Goal: Task Accomplishment & Management: Complete application form

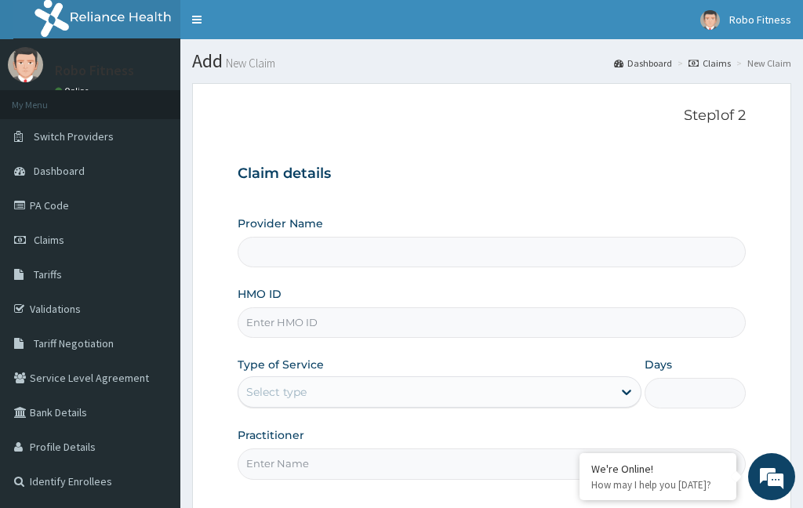
type input "Robo Fitness"
type input "1"
click at [367, 318] on input "HMO ID" at bounding box center [492, 322] width 508 height 31
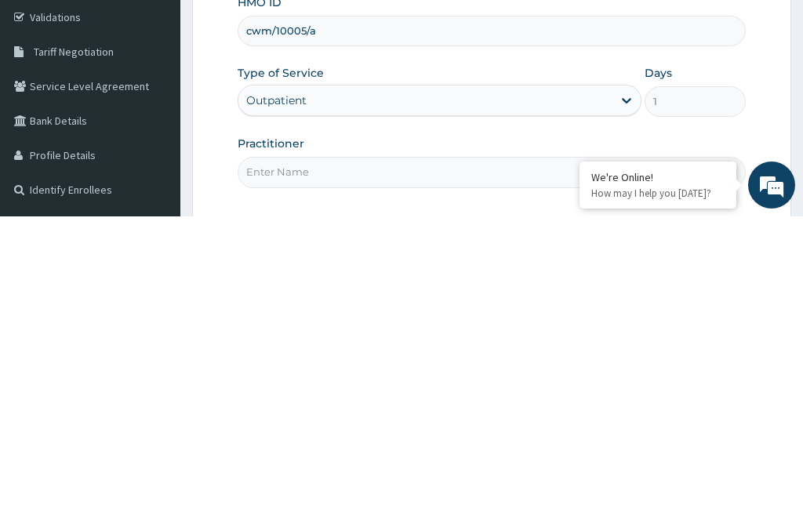
type input "cwm/10005/a"
click at [329, 449] on input "Practitioner" at bounding box center [492, 464] width 508 height 31
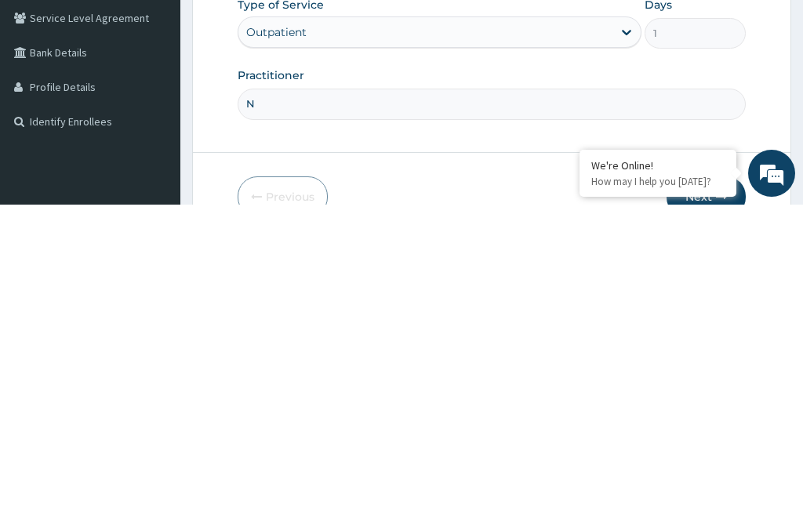
type input "No"
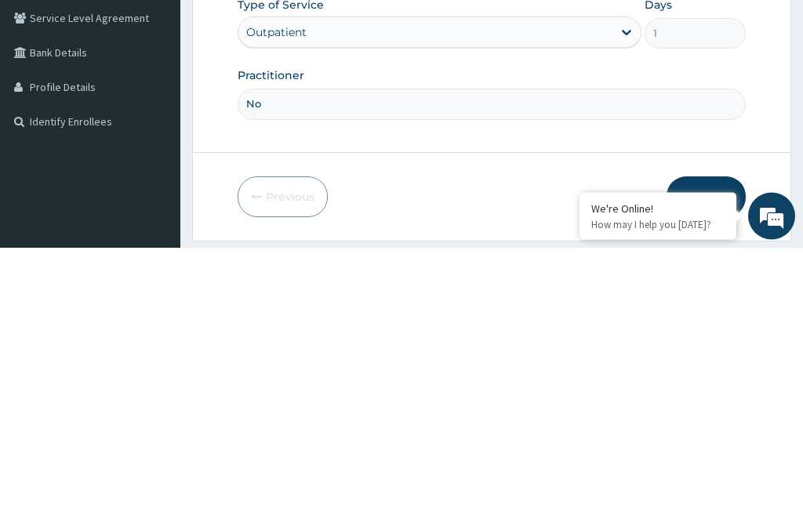
scroll to position [145, 0]
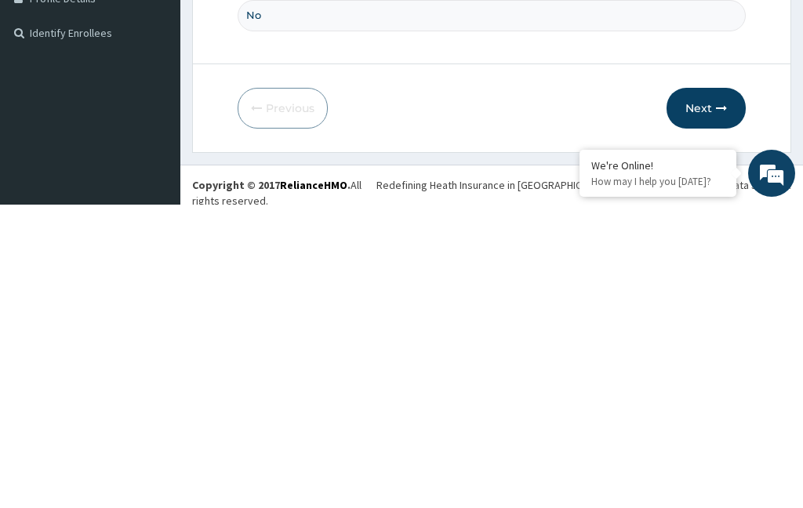
click at [709, 391] on button "Next" at bounding box center [706, 411] width 79 height 41
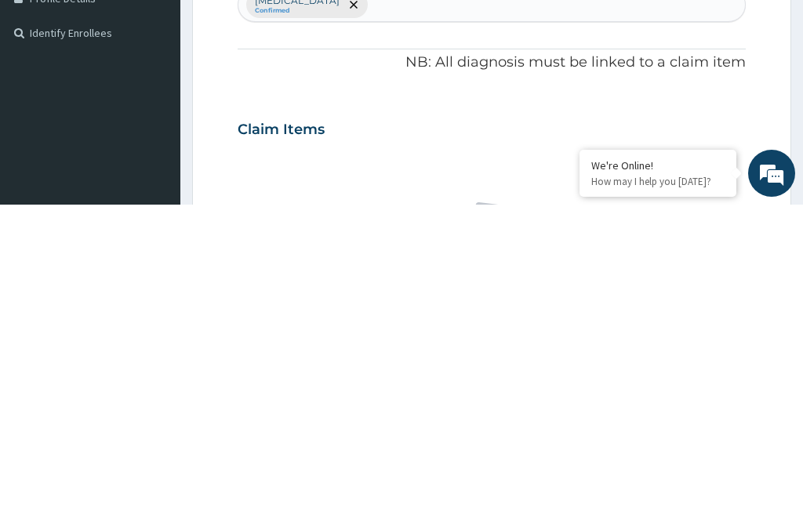
scroll to position [82, 0]
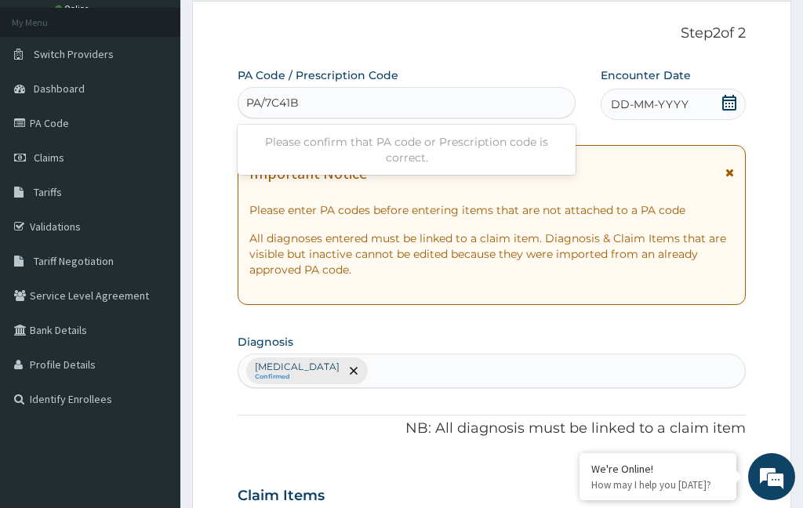
type input "PA/7C41BE"
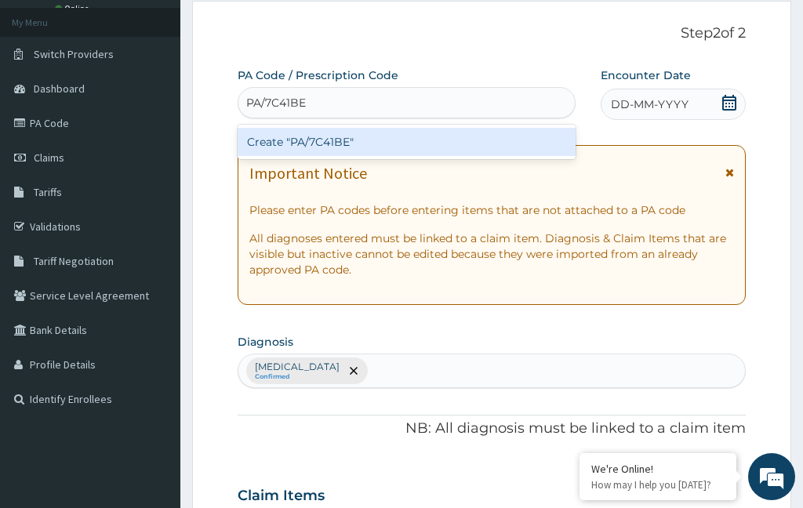
click at [486, 141] on div "Create "PA/7C41BE"" at bounding box center [407, 142] width 338 height 28
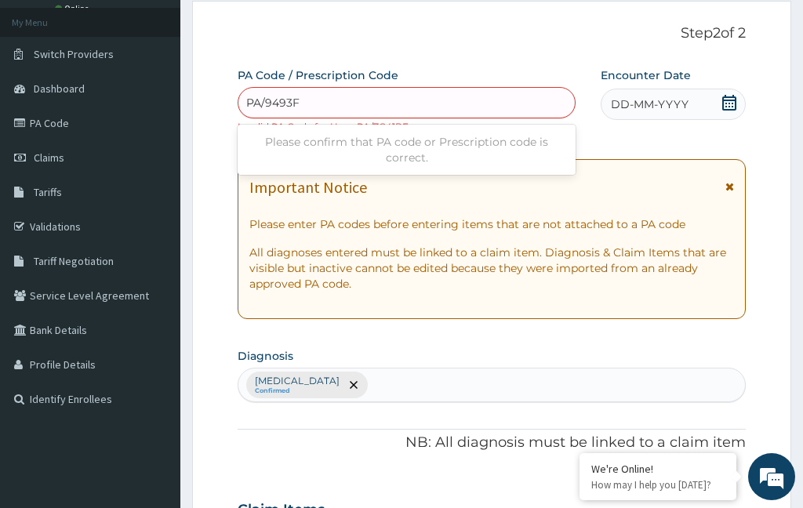
type input "PA/9493FA"
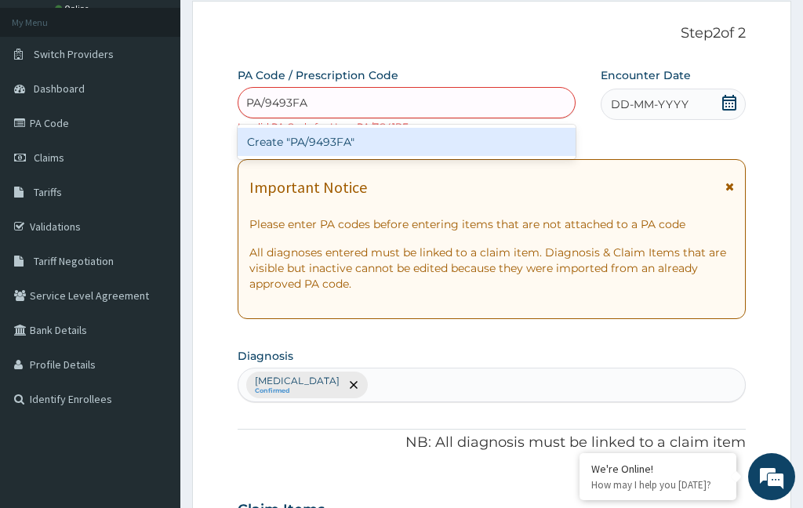
click at [420, 138] on div "Create "PA/9493FA"" at bounding box center [407, 142] width 338 height 28
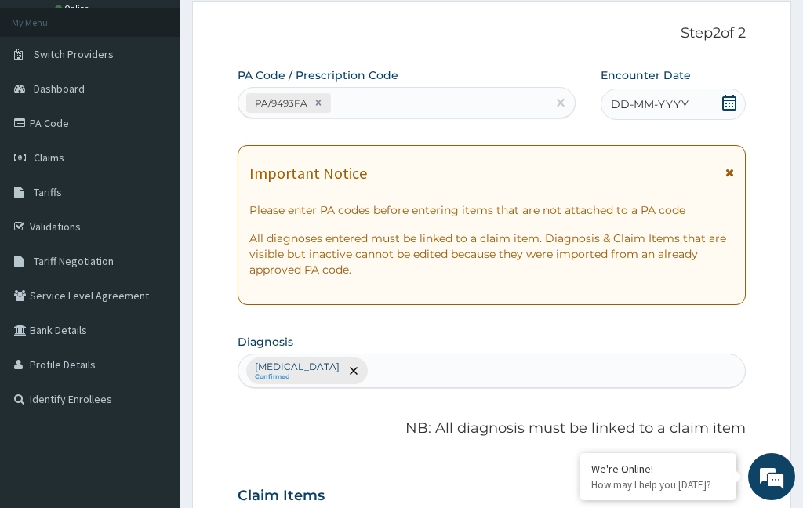
click at [732, 98] on icon at bounding box center [730, 103] width 16 height 16
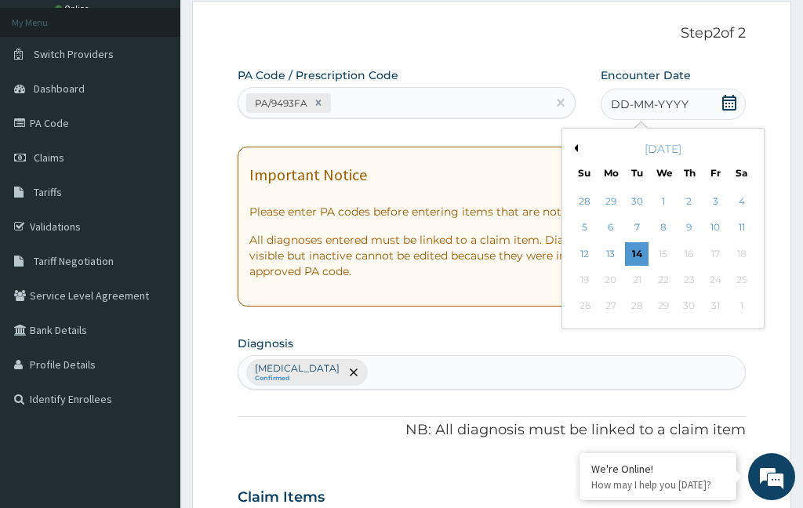
click at [609, 251] on div "13" at bounding box center [611, 254] width 24 height 24
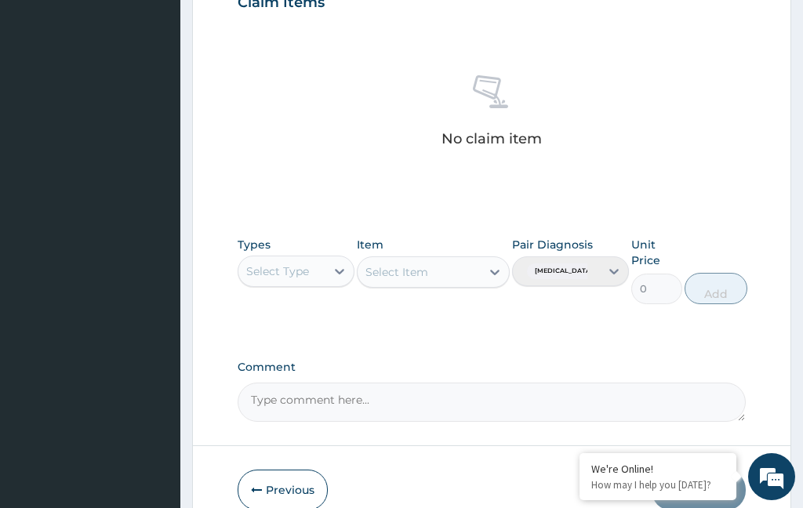
scroll to position [588, 0]
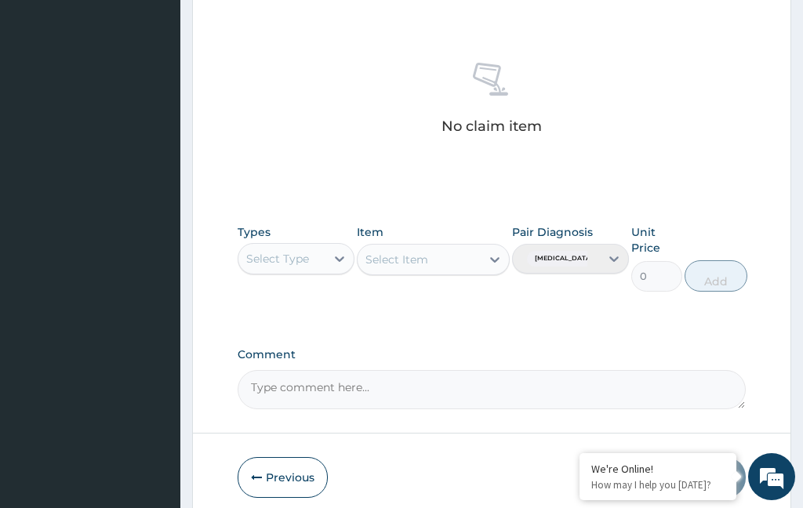
click at [315, 252] on div "Select Type" at bounding box center [281, 258] width 87 height 25
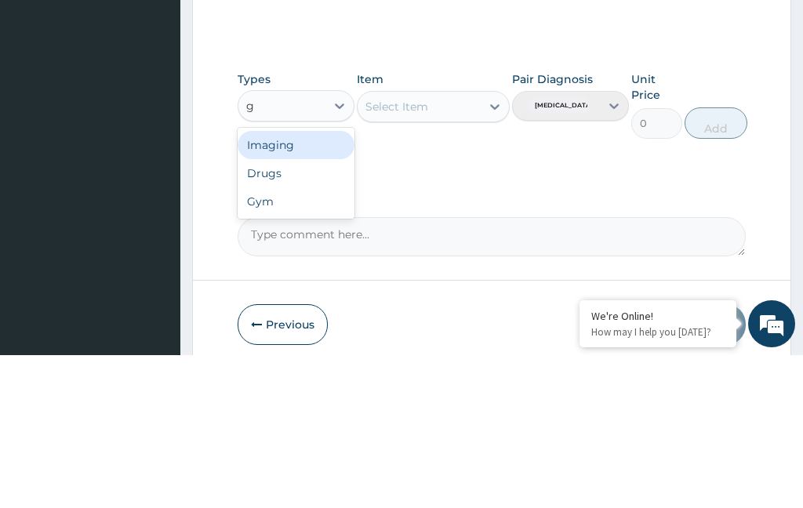
click at [311, 340] on div "Gym" at bounding box center [296, 354] width 117 height 28
type input "g"
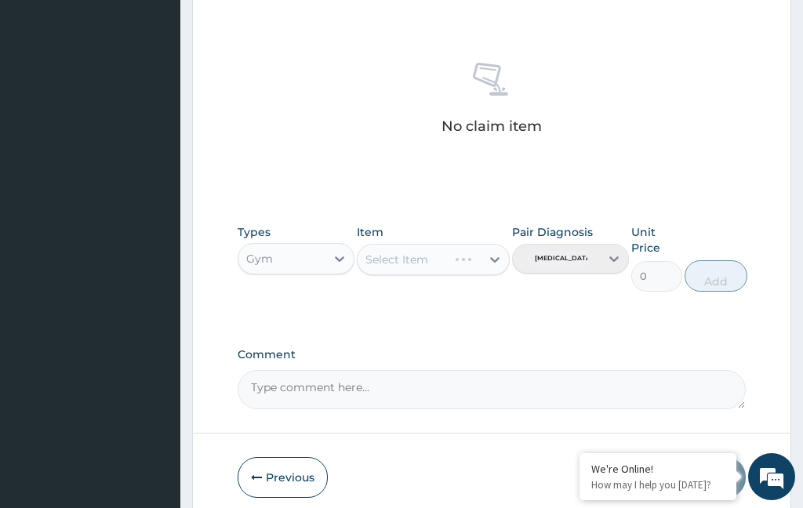
click at [449, 255] on div "Select Item" at bounding box center [433, 259] width 152 height 31
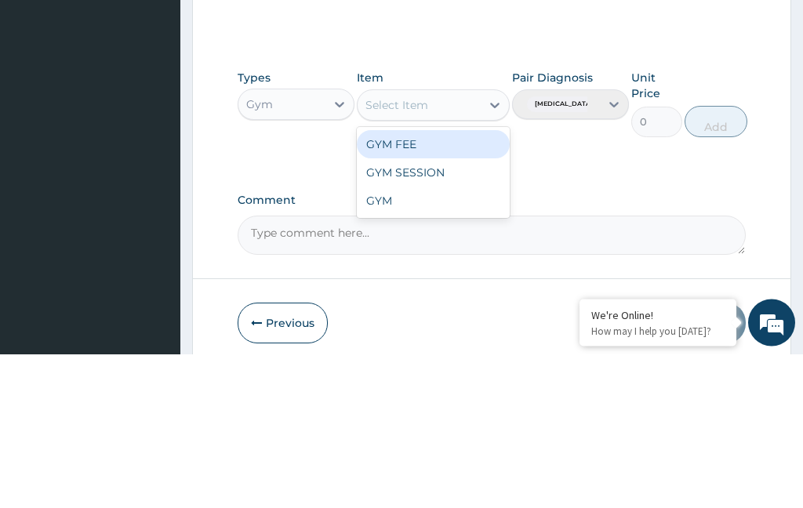
click at [442, 341] on div "GYM" at bounding box center [433, 355] width 152 height 28
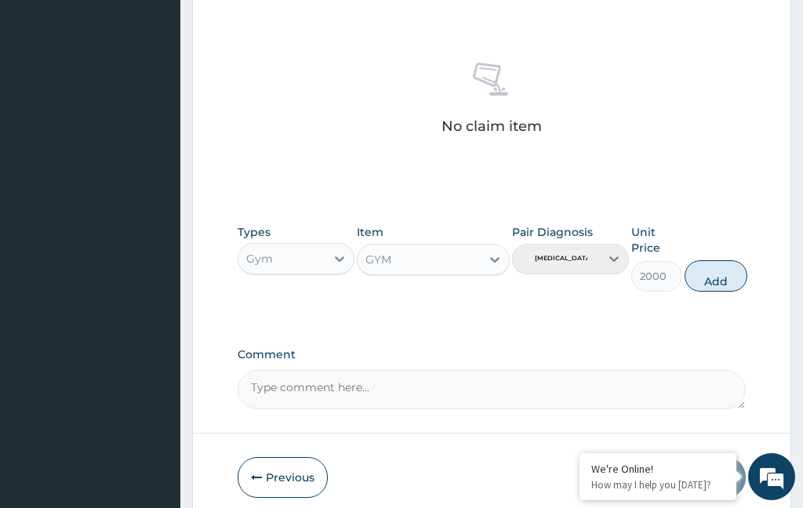
click at [722, 278] on button "Add" at bounding box center [716, 275] width 63 height 31
type input "0"
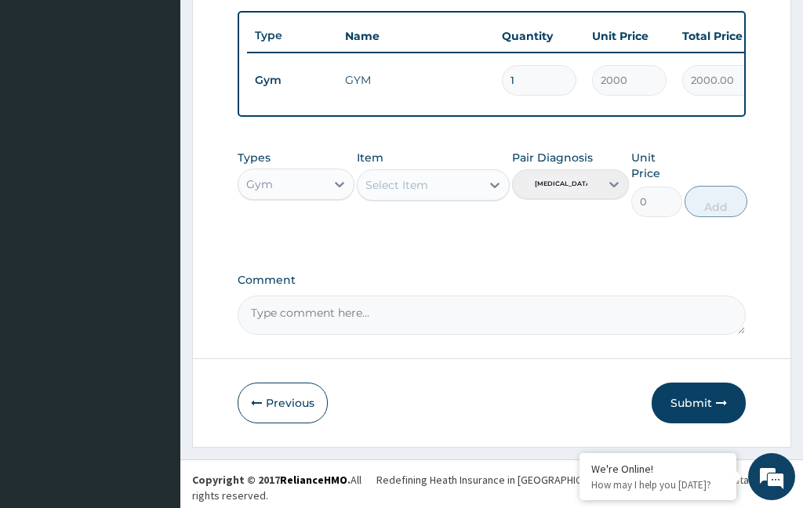
scroll to position [514, 0]
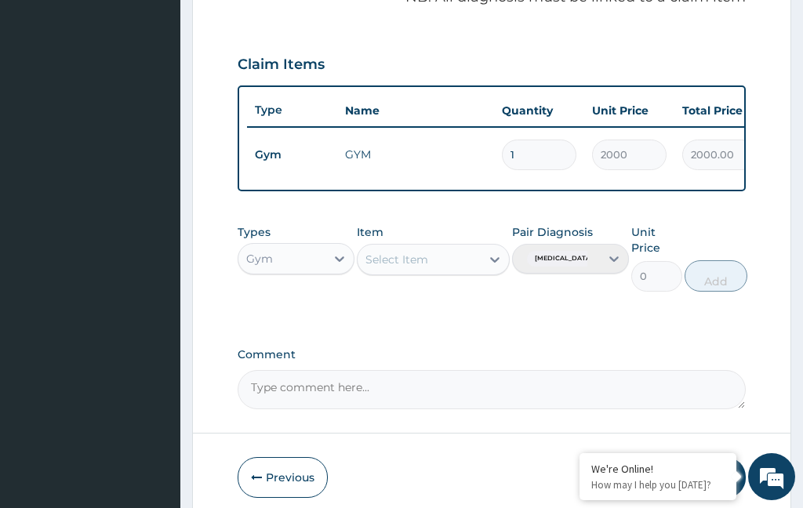
click at [690, 477] on button "Submit" at bounding box center [699, 477] width 94 height 41
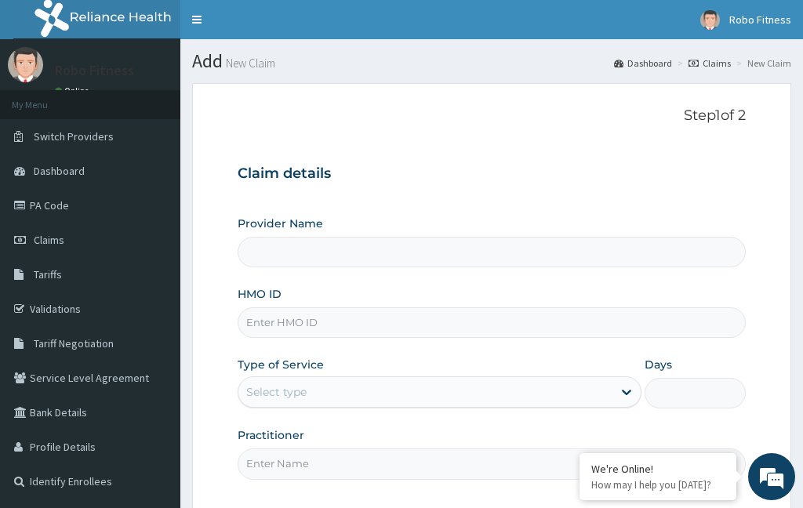
click at [460, 320] on input "HMO ID" at bounding box center [492, 322] width 508 height 31
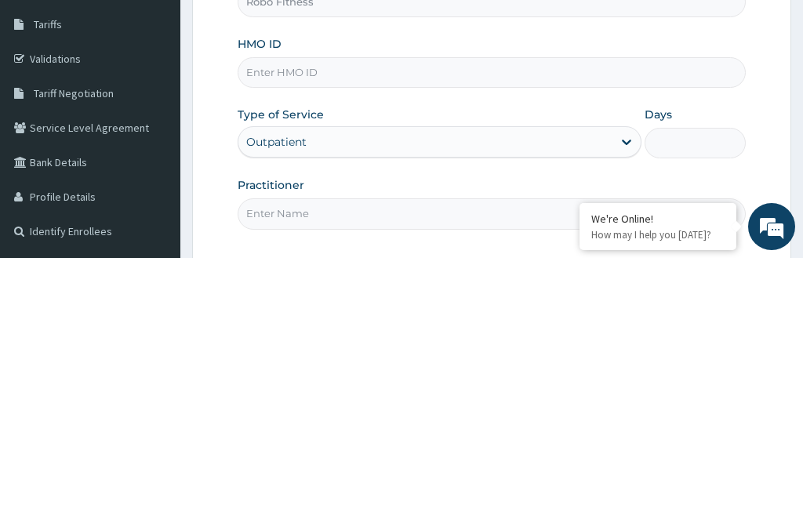
type input "Robo Fitness"
type input "1"
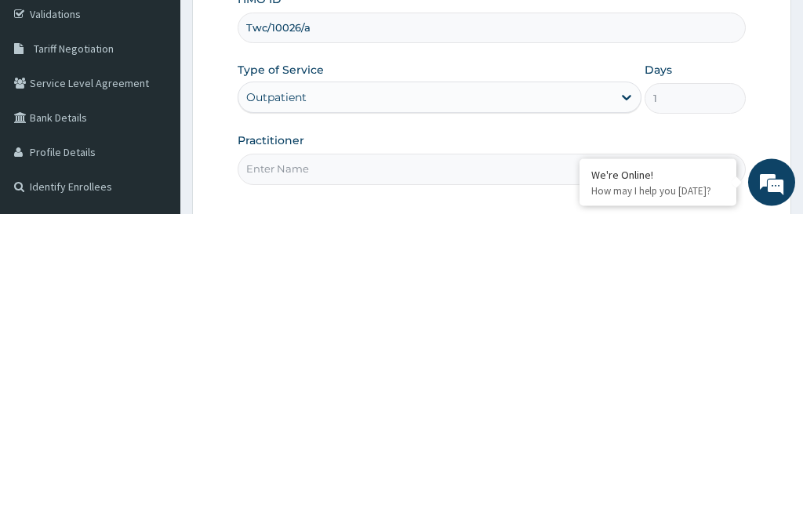
type input "Twc/10026/a"
click at [442, 449] on input "Practitioner" at bounding box center [492, 464] width 508 height 31
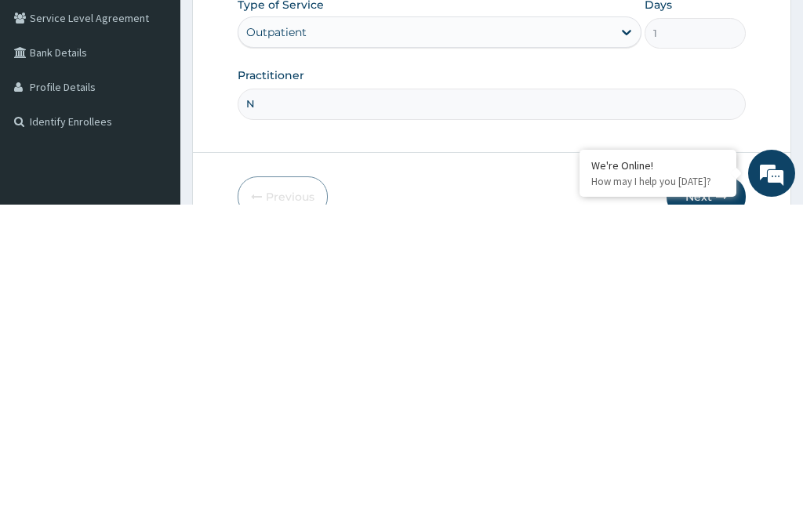
type input "No"
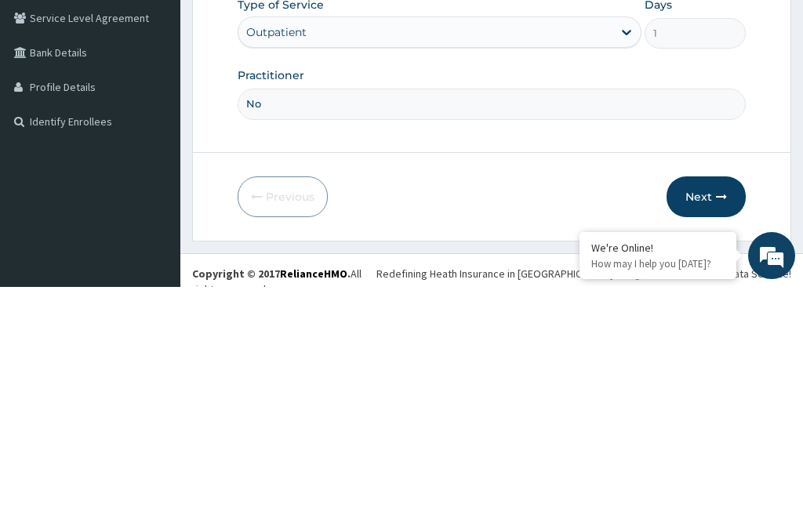
scroll to position [144, 0]
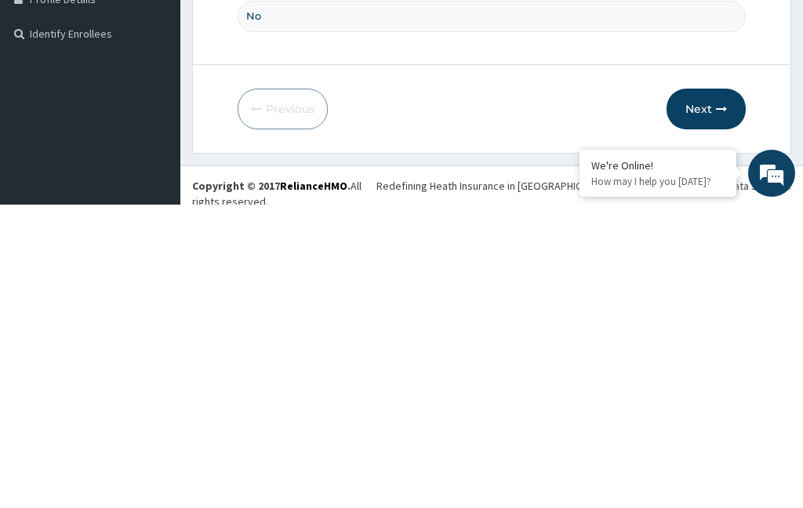
click at [719, 392] on button "Next" at bounding box center [706, 412] width 79 height 41
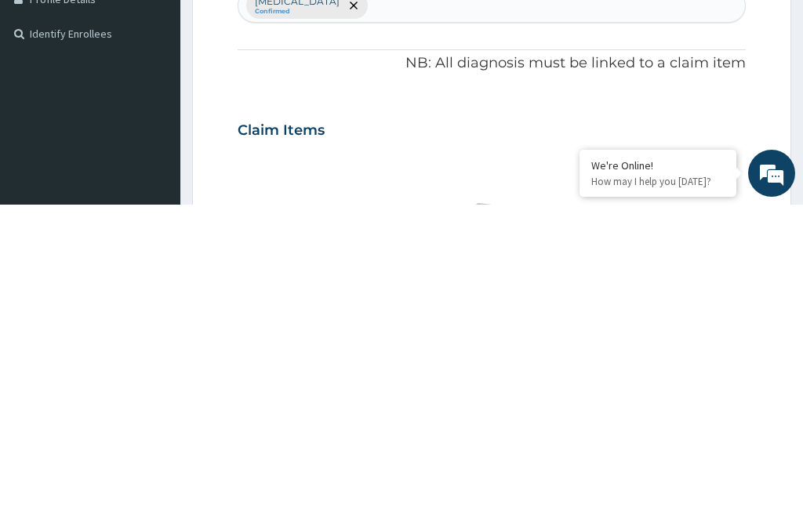
scroll to position [82, 0]
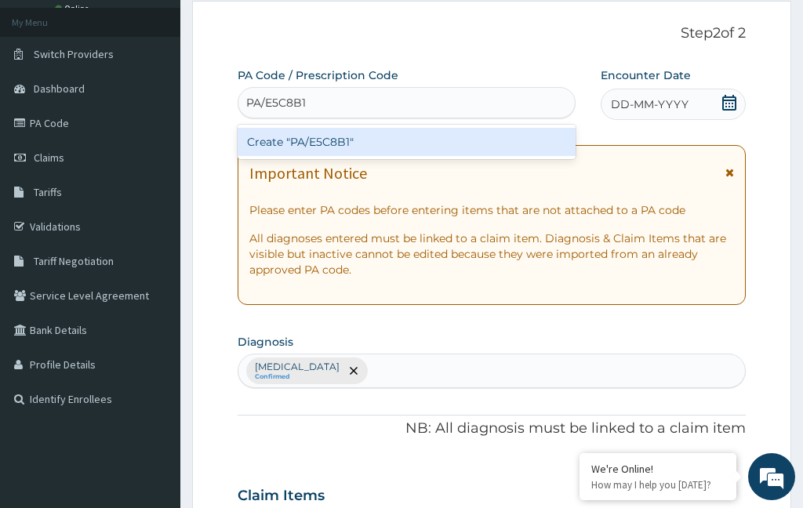
click at [468, 135] on div "Create "PA/E5C8B1"" at bounding box center [407, 142] width 338 height 28
type input "PA/E5C8B1"
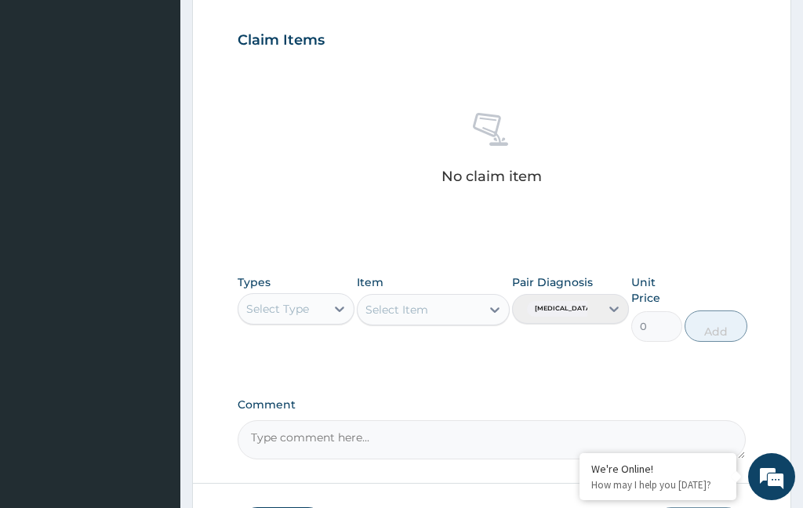
scroll to position [618, 0]
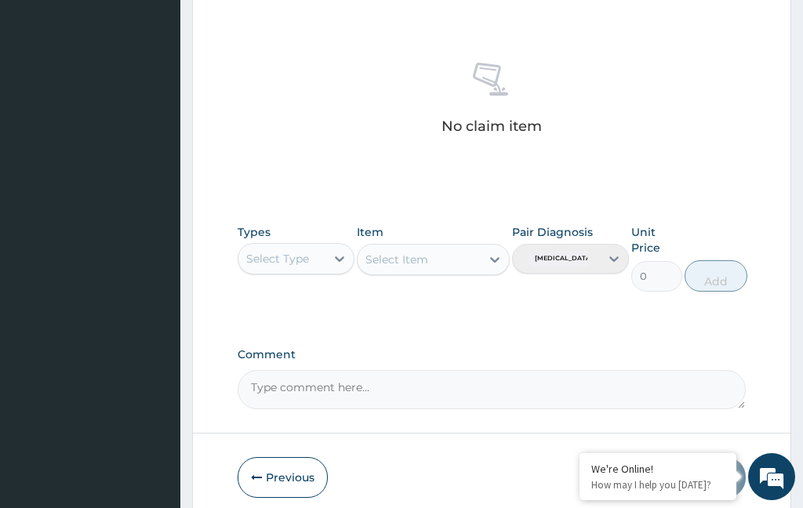
click at [288, 464] on button "Previous" at bounding box center [283, 477] width 90 height 41
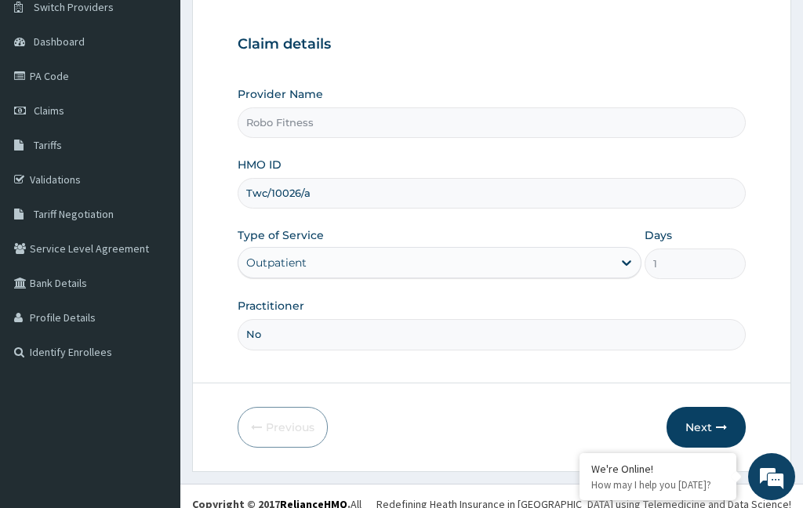
click at [369, 195] on input "Twc/10026/a" at bounding box center [492, 193] width 508 height 31
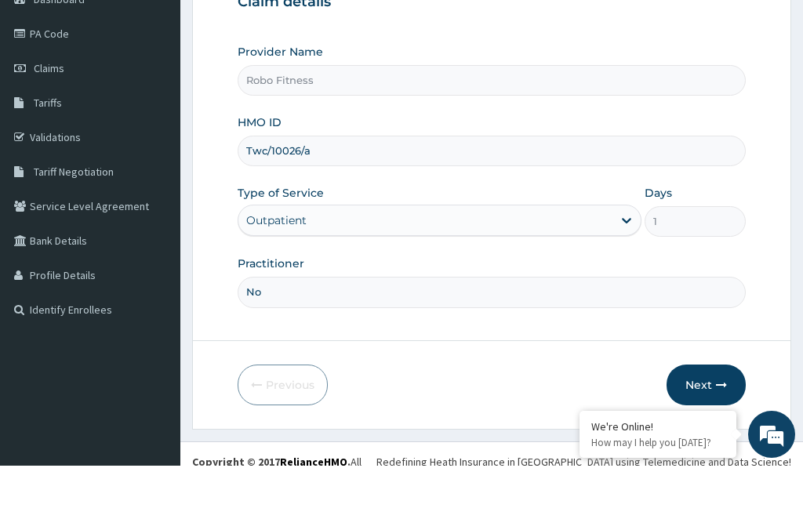
click at [259, 178] on input "Twc/10026/a" at bounding box center [492, 193] width 508 height 31
type input "Twl/10026/a"
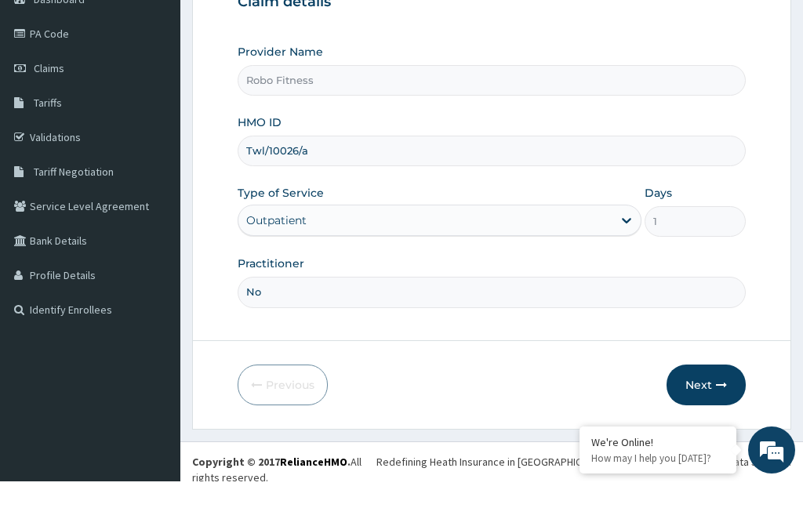
click at [703, 391] on button "Next" at bounding box center [706, 411] width 79 height 41
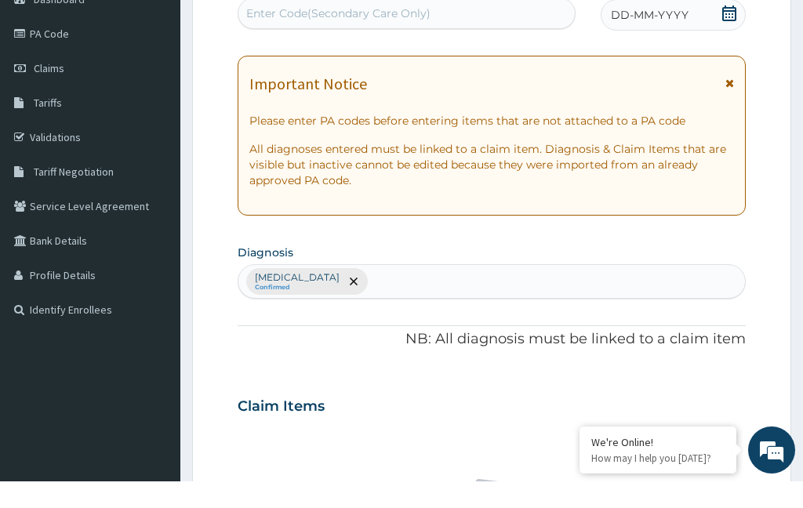
scroll to position [82, 0]
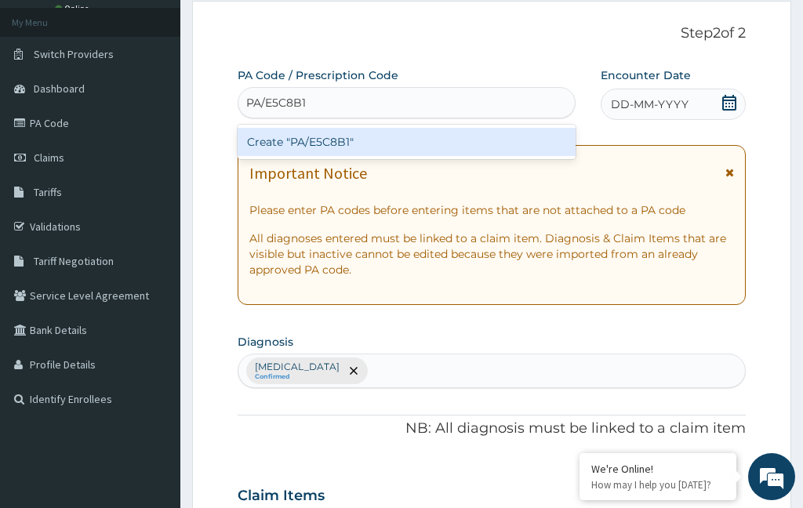
click at [502, 132] on div "Create "PA/E5C8B1"" at bounding box center [407, 142] width 338 height 28
type input "PA/E5C8B1"
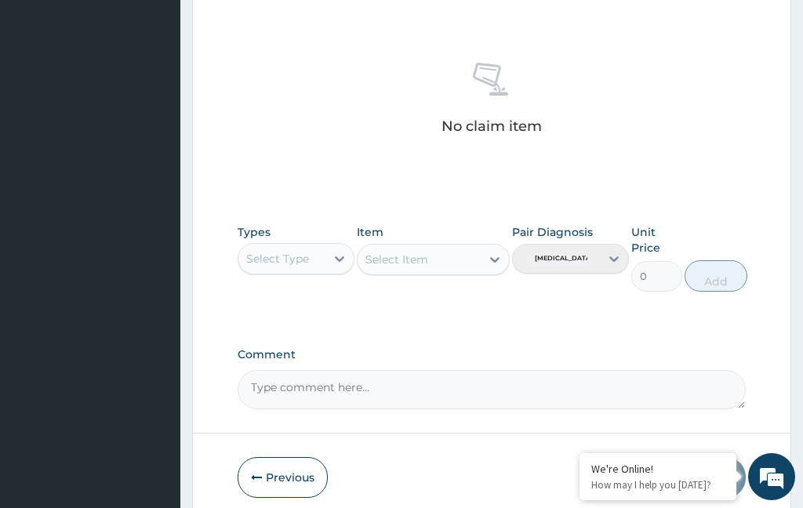
click at [296, 472] on button "Previous" at bounding box center [283, 477] width 90 height 41
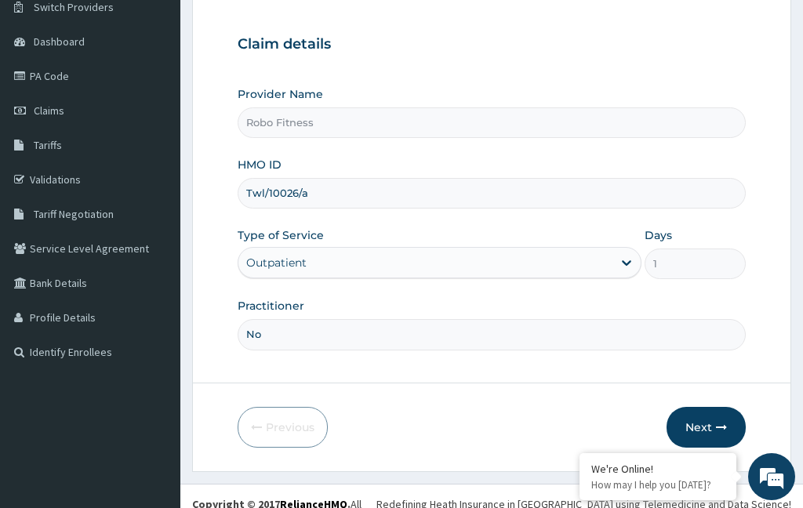
click at [340, 203] on input "Twl/10026/a" at bounding box center [492, 193] width 508 height 31
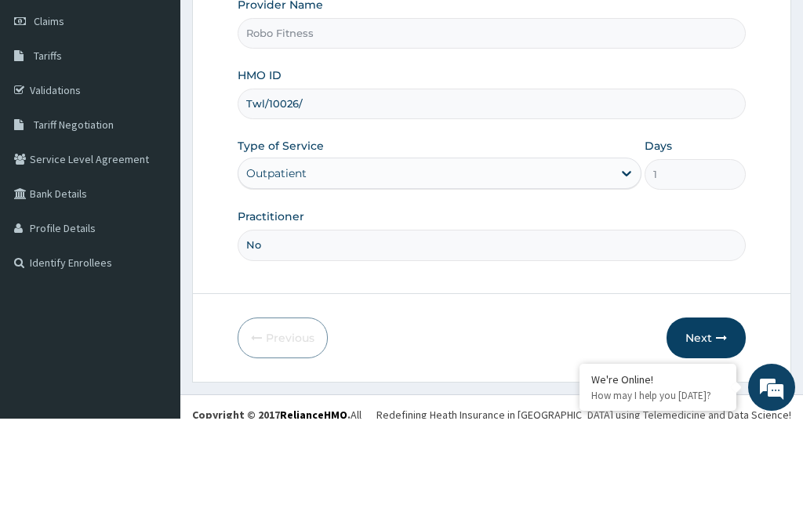
type input "Twl/10026/b"
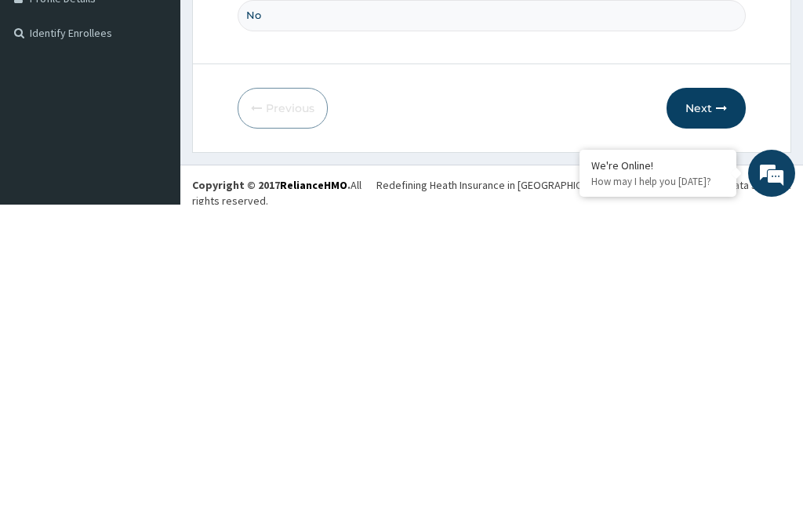
click at [714, 391] on button "Next" at bounding box center [706, 411] width 79 height 41
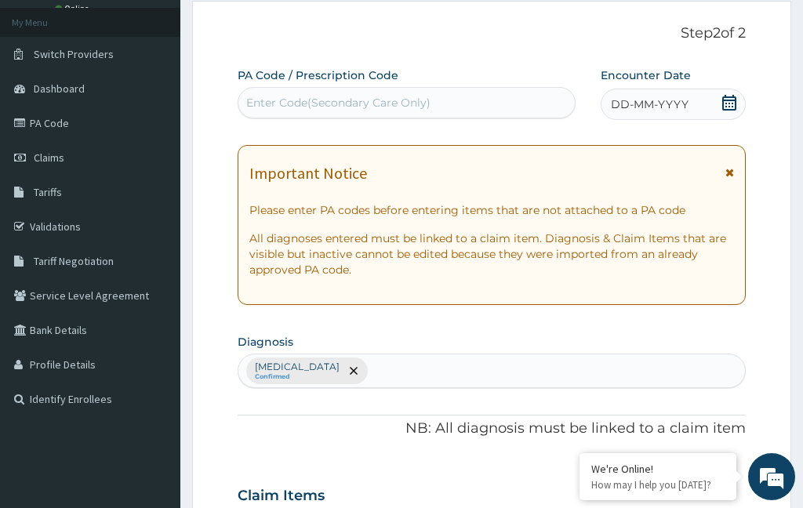
click at [445, 106] on div "Enter Code(Secondary Care Only)" at bounding box center [406, 102] width 336 height 25
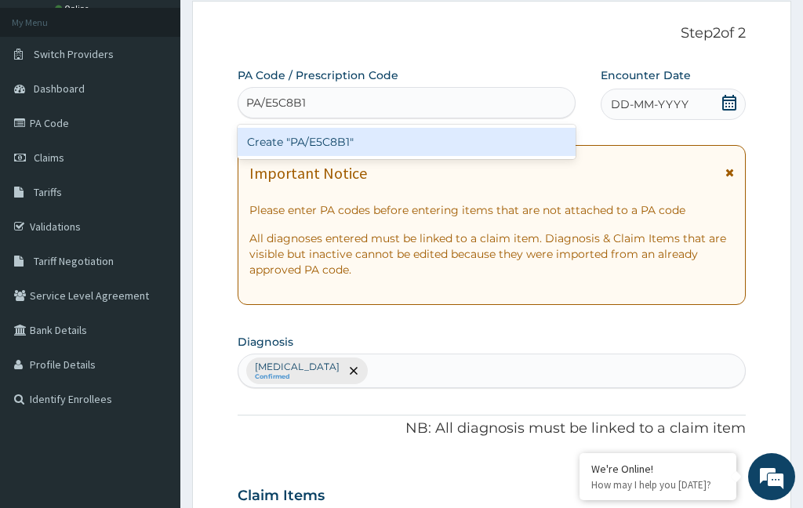
click at [489, 138] on div "Create "PA/E5C8B1"" at bounding box center [407, 142] width 338 height 28
type input "PA/E5C8B1"
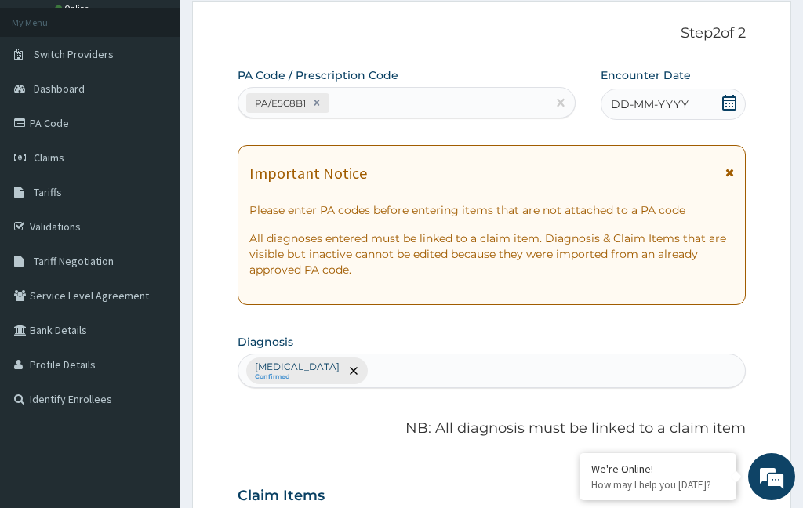
click at [727, 104] on icon at bounding box center [730, 103] width 16 height 16
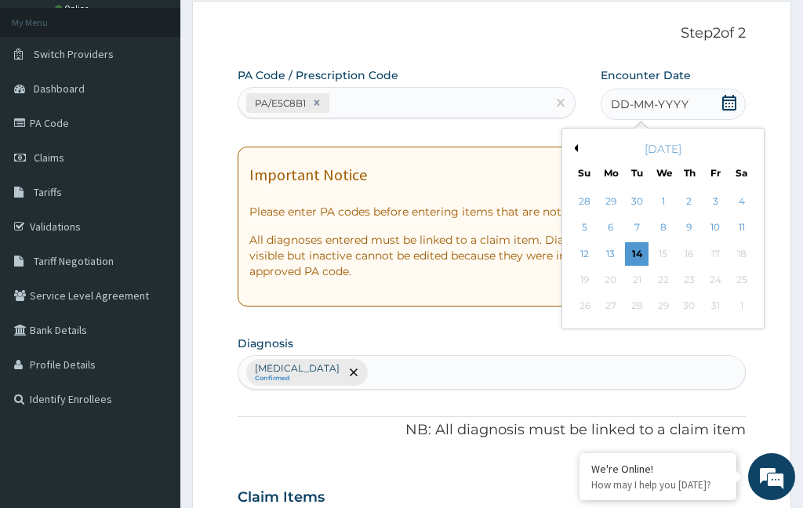
click at [608, 246] on div "13" at bounding box center [611, 254] width 24 height 24
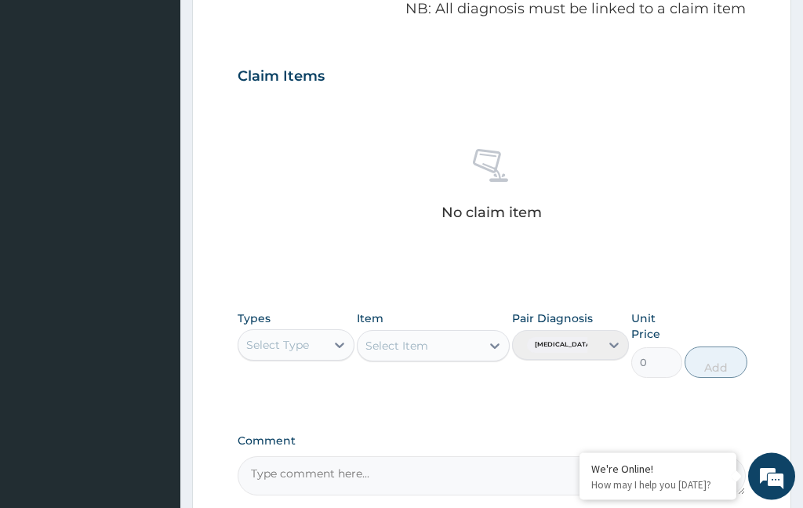
scroll to position [588, 0]
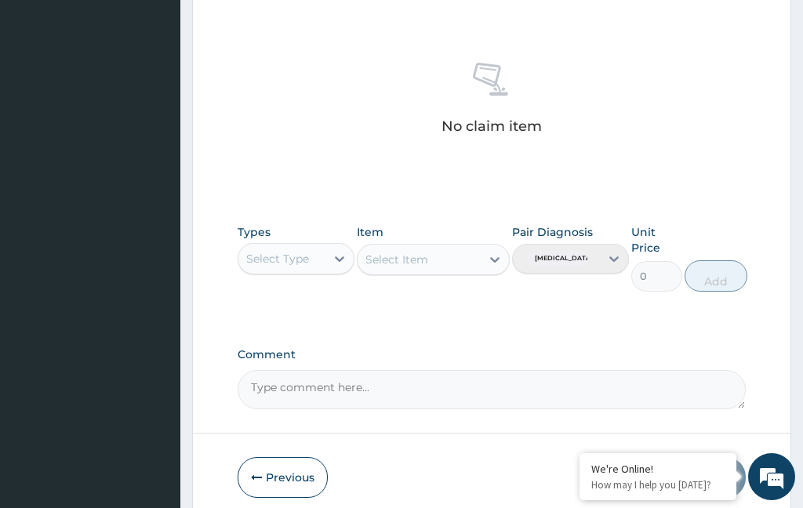
click at [307, 251] on div "Select Type" at bounding box center [277, 259] width 63 height 16
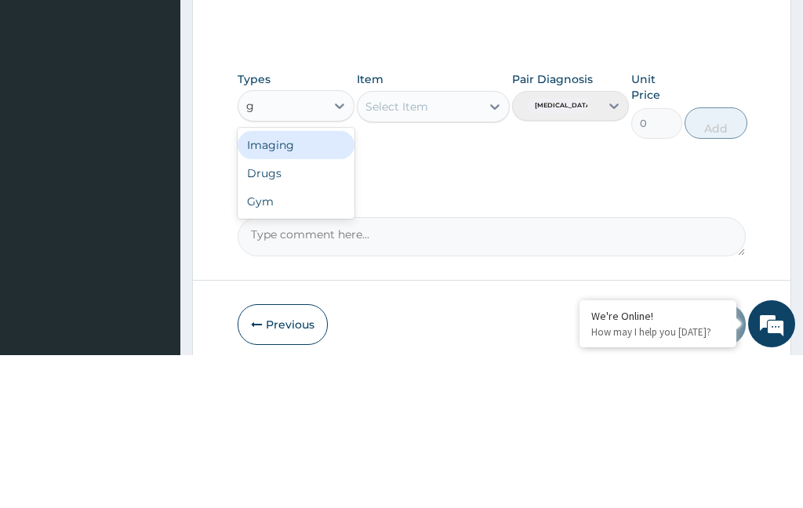
click at [290, 340] on div "Gym" at bounding box center [296, 354] width 117 height 28
type input "g"
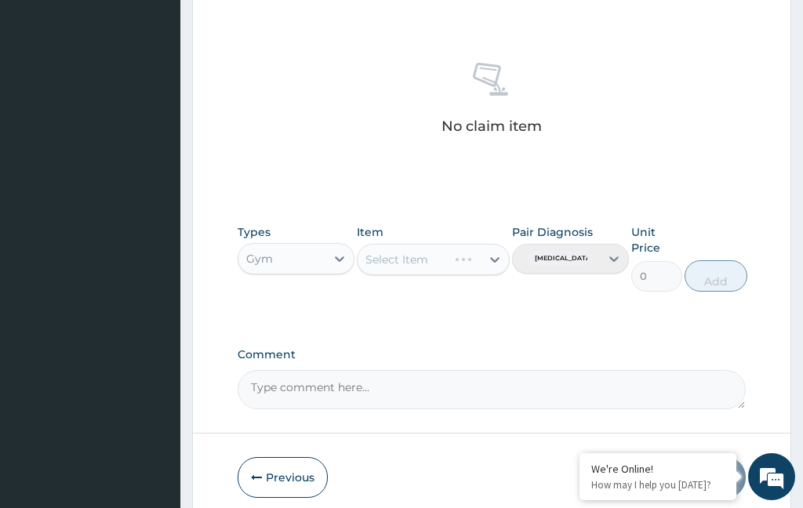
click at [465, 253] on div "Select Item" at bounding box center [433, 259] width 152 height 31
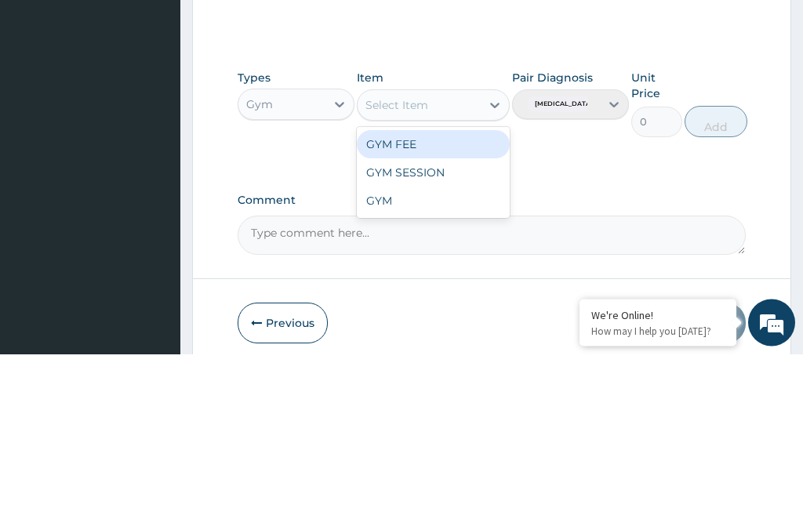
click at [438, 341] on div "GYM" at bounding box center [433, 355] width 152 height 28
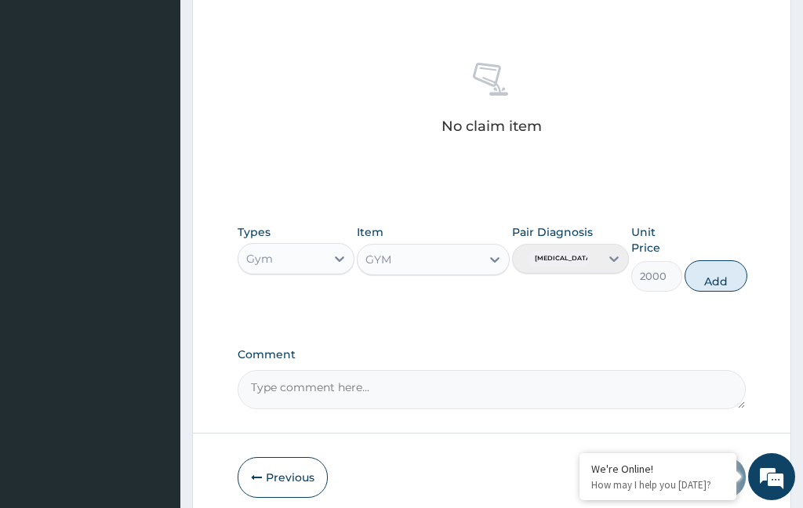
click at [723, 267] on button "Add" at bounding box center [716, 275] width 63 height 31
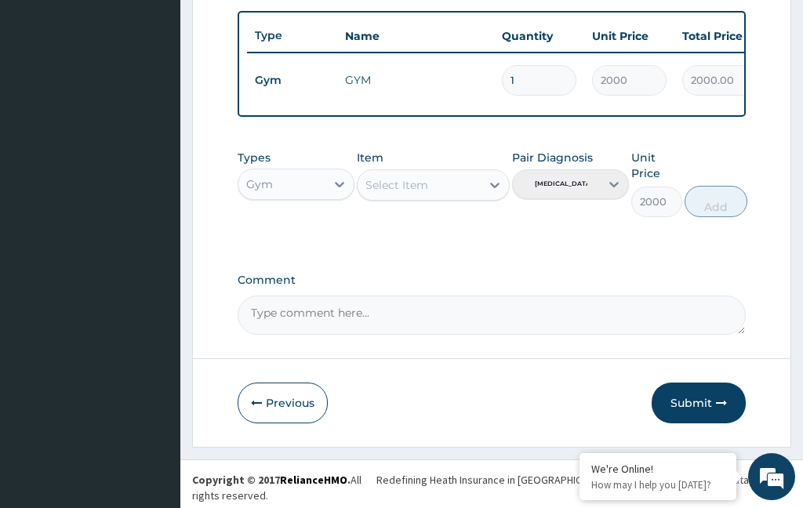
type input "0"
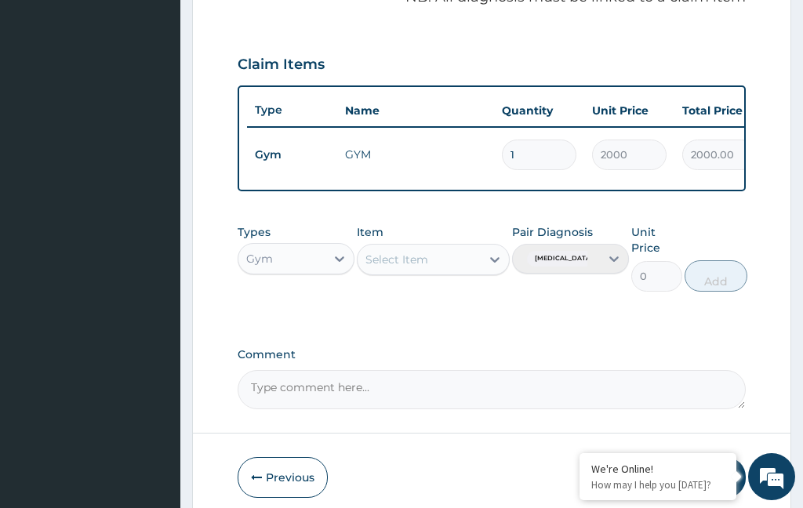
click at [717, 483] on button "Submit" at bounding box center [699, 477] width 94 height 41
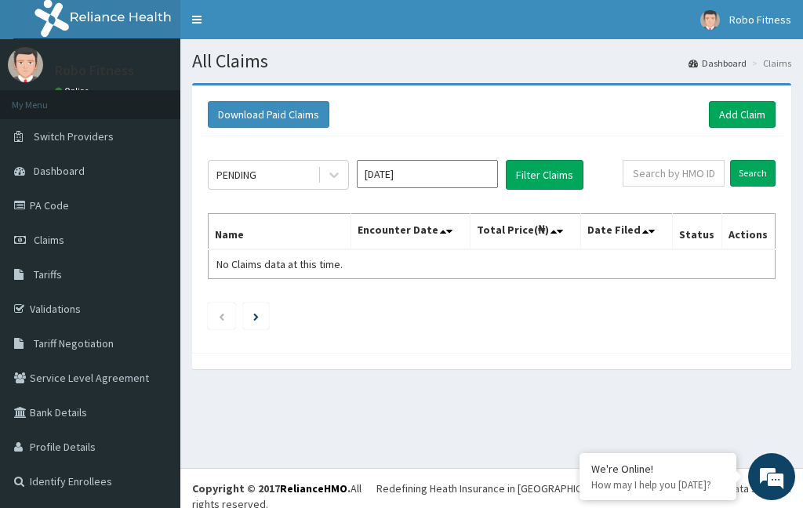
click at [744, 115] on link "Add Claim" at bounding box center [742, 114] width 67 height 27
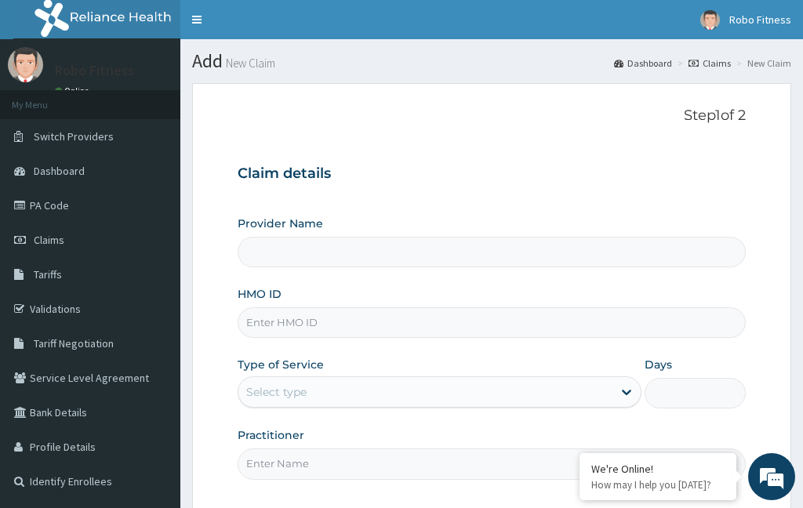
type input "Robo Fitness"
type input "1"
click at [341, 316] on input "HMO ID" at bounding box center [492, 322] width 508 height 31
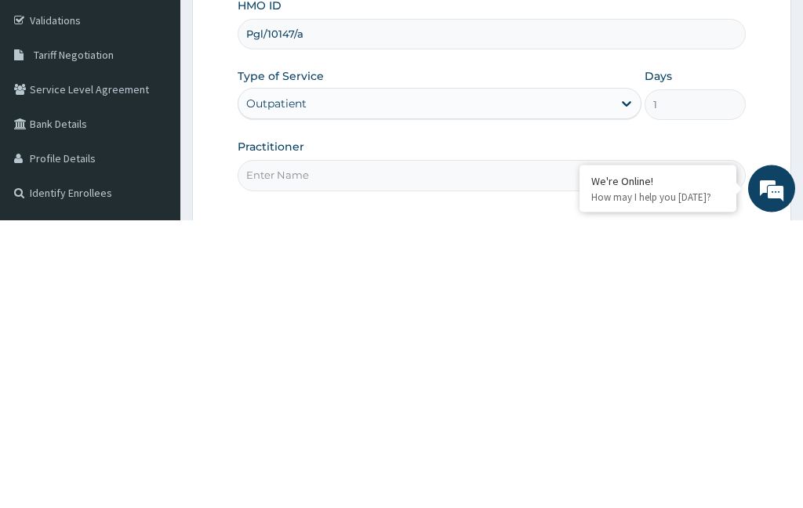
type input "Pgl/10147/a"
click at [419, 449] on input "Practitioner" at bounding box center [492, 464] width 508 height 31
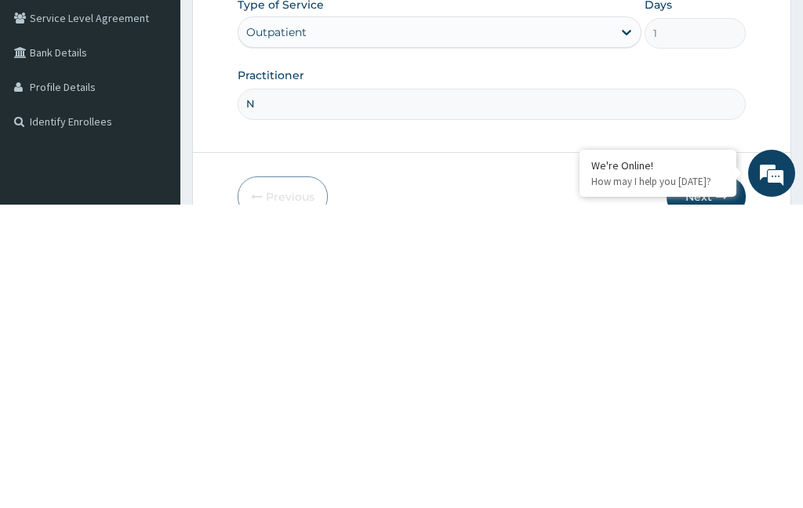
type input "No"
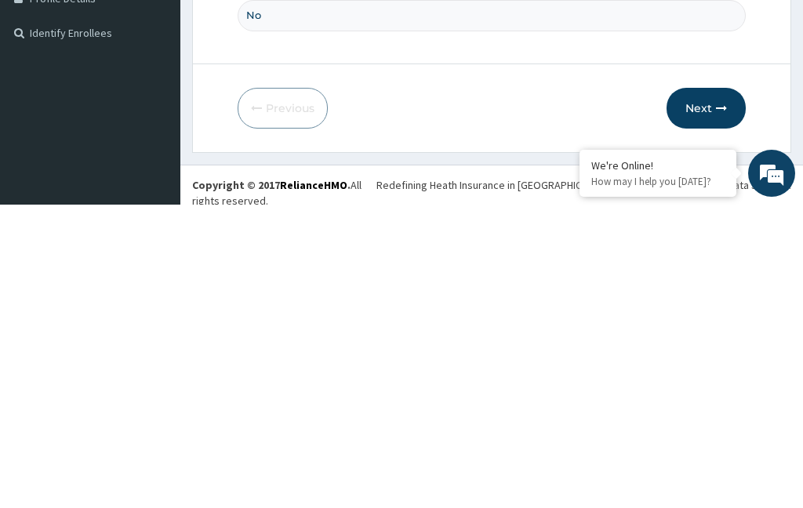
click at [717, 406] on icon "button" at bounding box center [721, 411] width 11 height 11
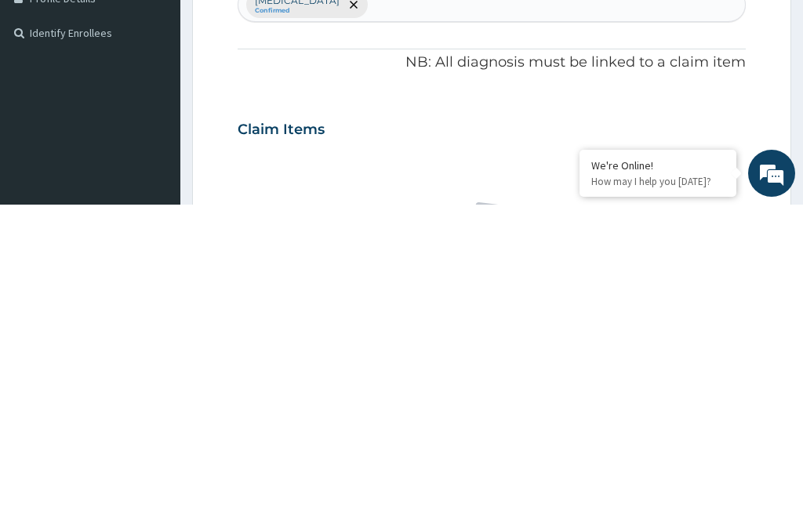
scroll to position [82, 0]
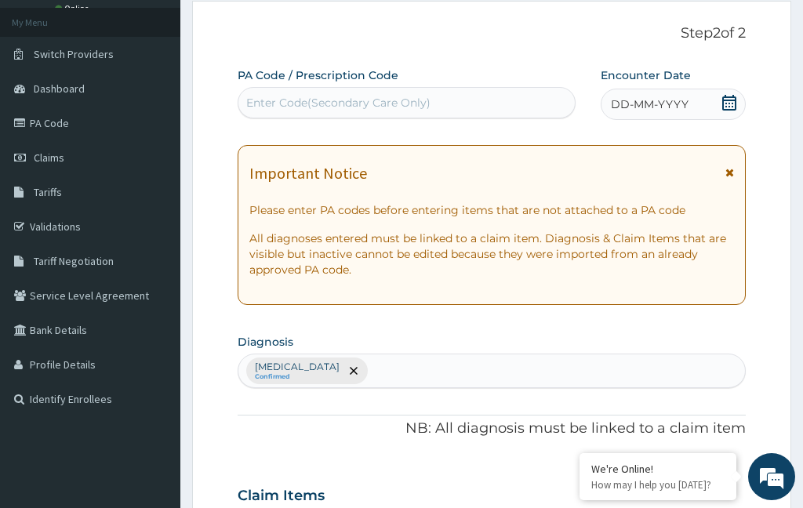
click at [447, 115] on div "Enter Code(Secondary Care Only)" at bounding box center [407, 102] width 338 height 31
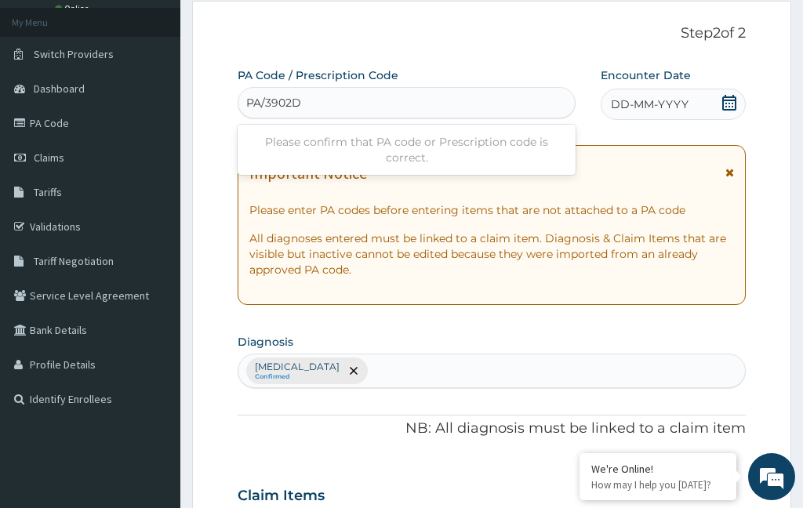
type input "PA/3902DC"
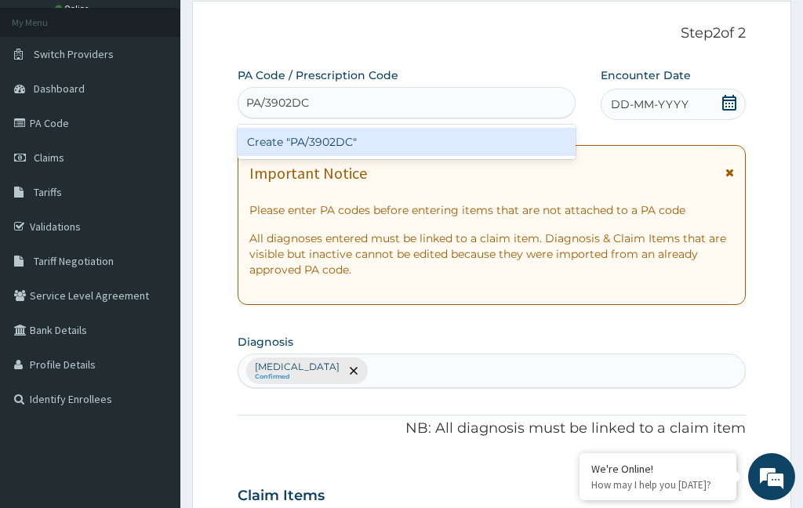
click at [505, 140] on div "Create "PA/3902DC"" at bounding box center [407, 142] width 338 height 28
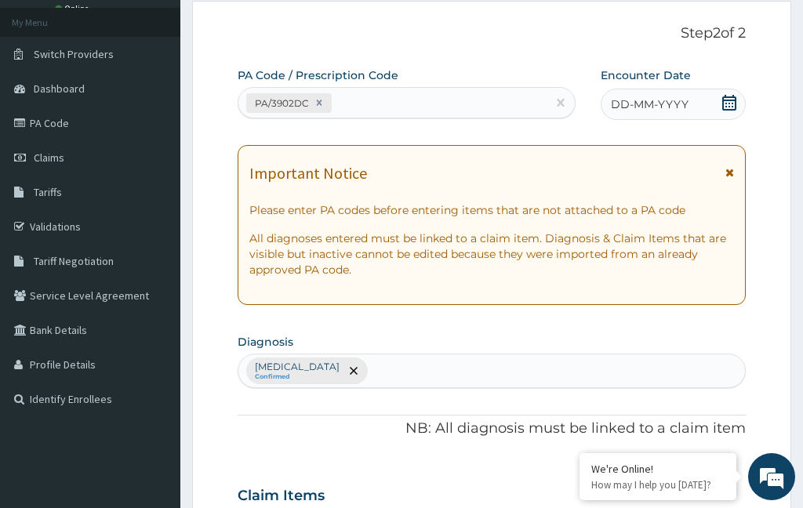
click at [718, 96] on div "DD-MM-YYYY" at bounding box center [673, 104] width 145 height 31
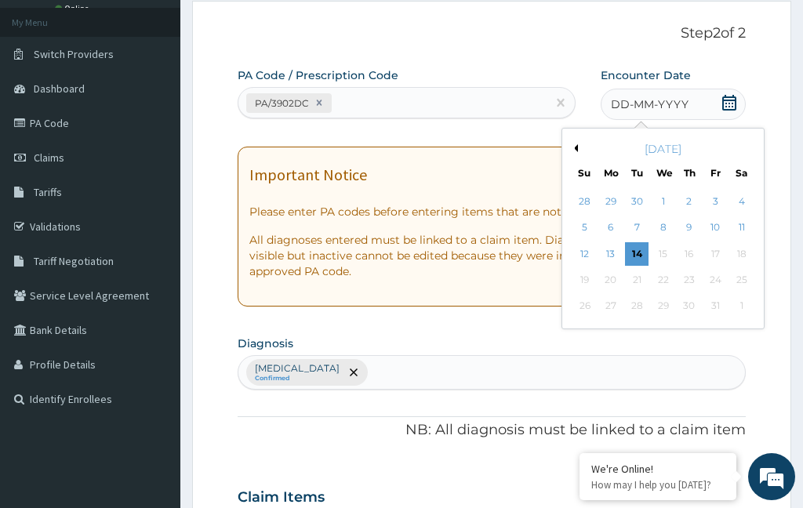
click at [597, 243] on div "12" at bounding box center [585, 254] width 24 height 24
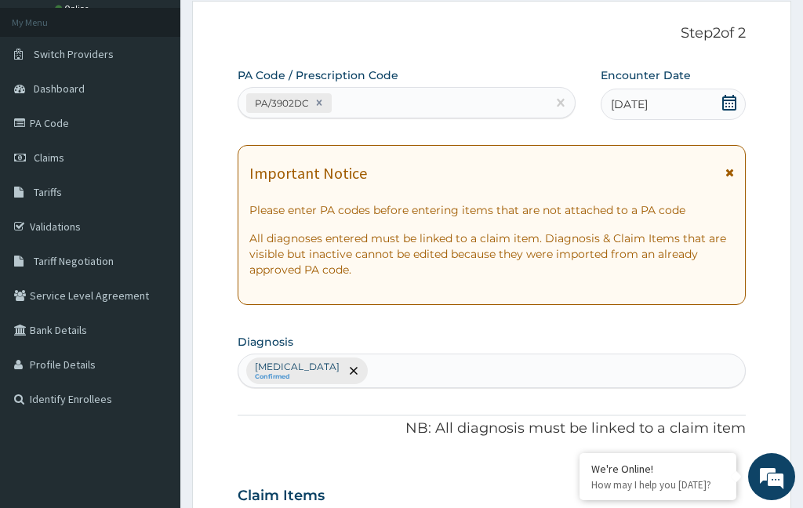
click at [724, 96] on icon at bounding box center [729, 103] width 14 height 16
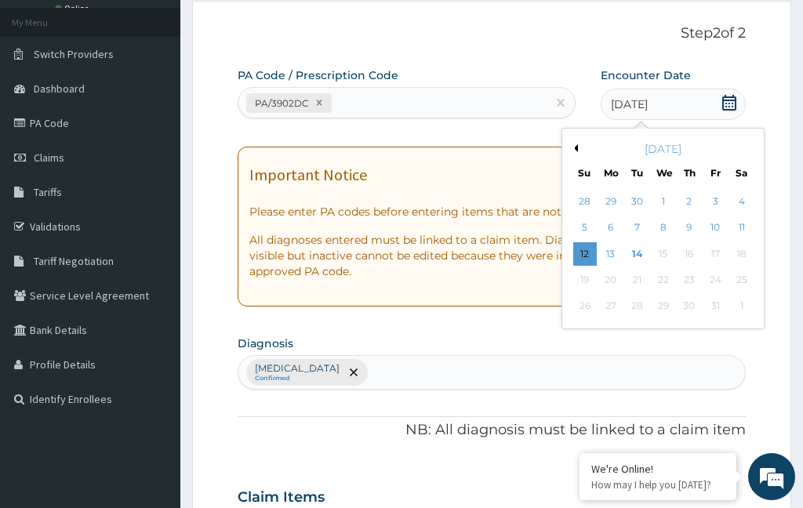
click at [616, 249] on div "13" at bounding box center [611, 254] width 24 height 24
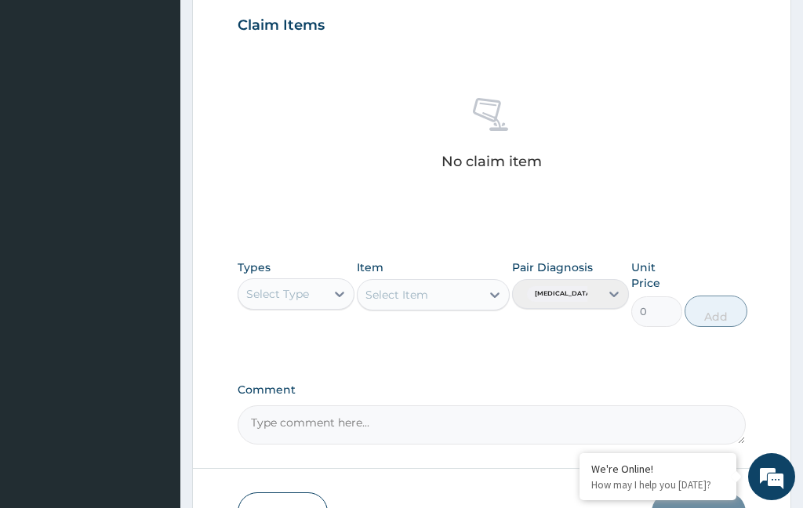
scroll to position [588, 0]
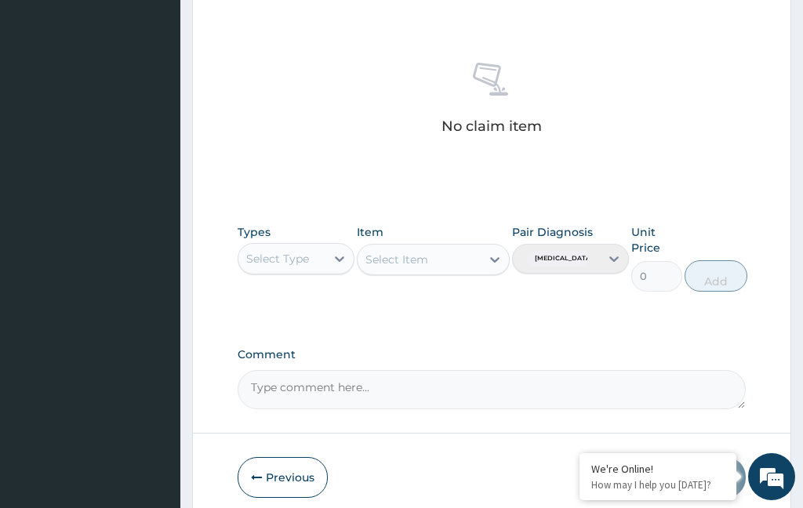
click at [323, 253] on div "Select Type" at bounding box center [281, 258] width 87 height 25
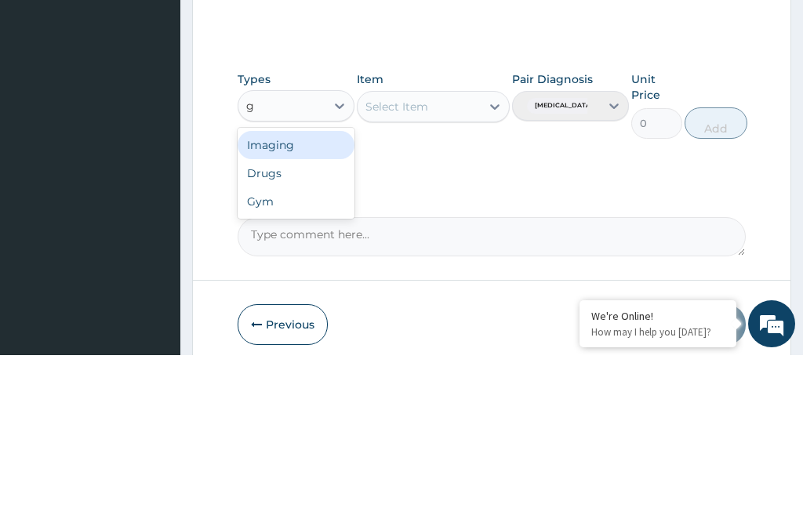
click at [310, 340] on div "Gym" at bounding box center [296, 354] width 117 height 28
type input "g"
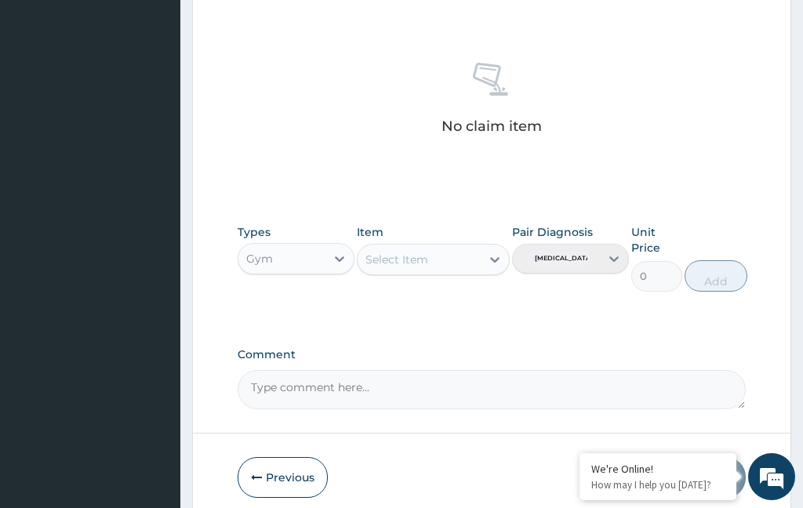
click at [457, 251] on div "Select Item" at bounding box center [419, 259] width 122 height 25
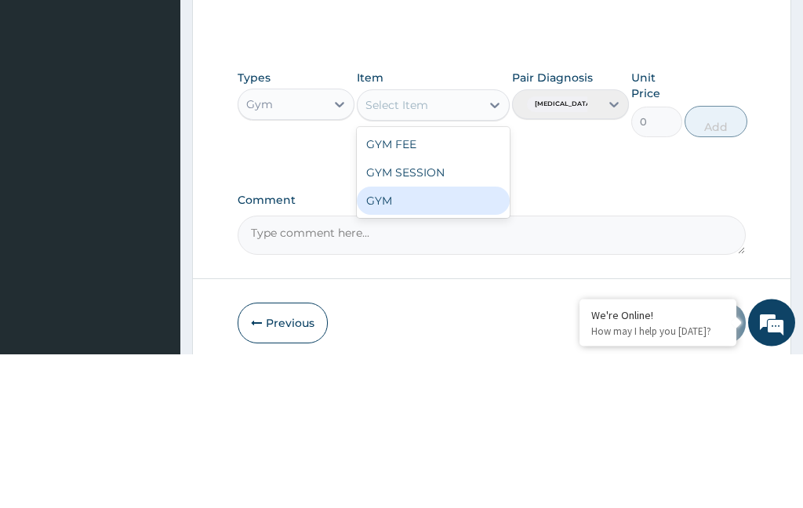
click at [424, 341] on div "GYM" at bounding box center [433, 355] width 152 height 28
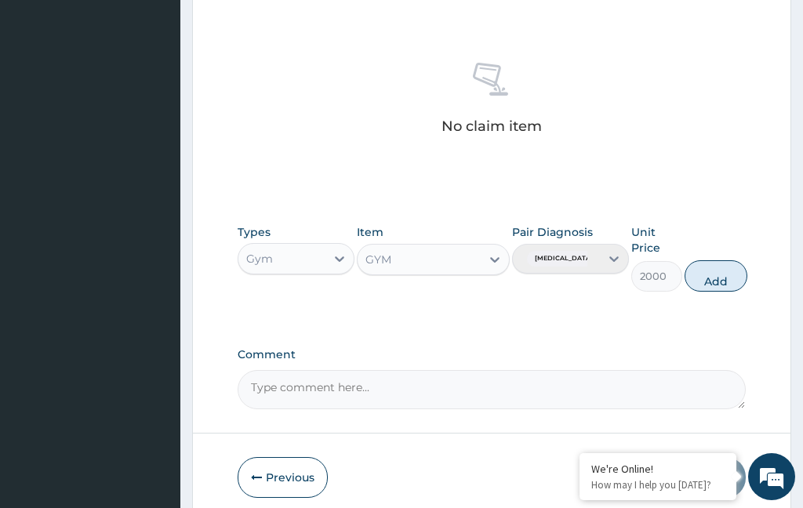
click at [711, 277] on button "Add" at bounding box center [716, 275] width 63 height 31
type input "0"
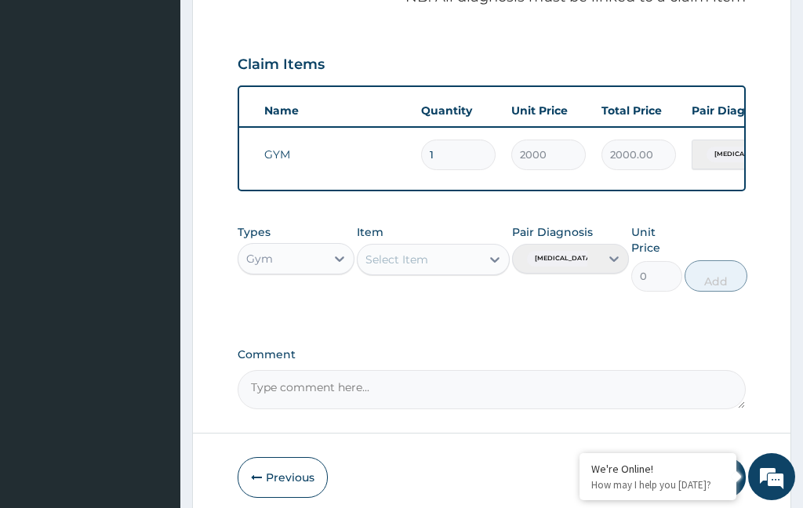
scroll to position [0, 79]
click at [691, 475] on button "Submit" at bounding box center [699, 477] width 94 height 41
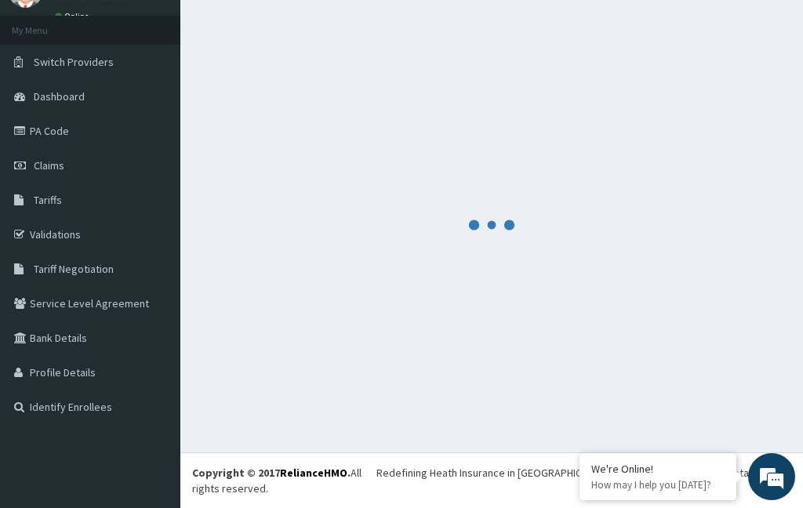
scroll to position [49, 0]
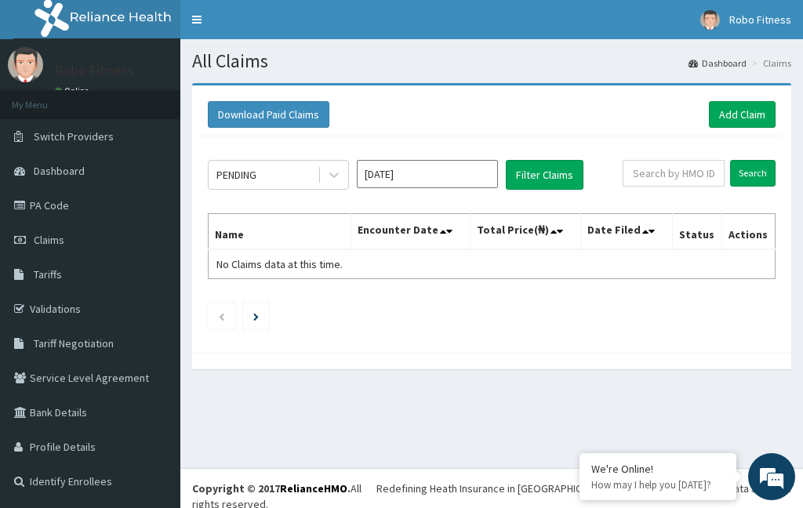
click at [747, 119] on link "Add Claim" at bounding box center [742, 114] width 67 height 27
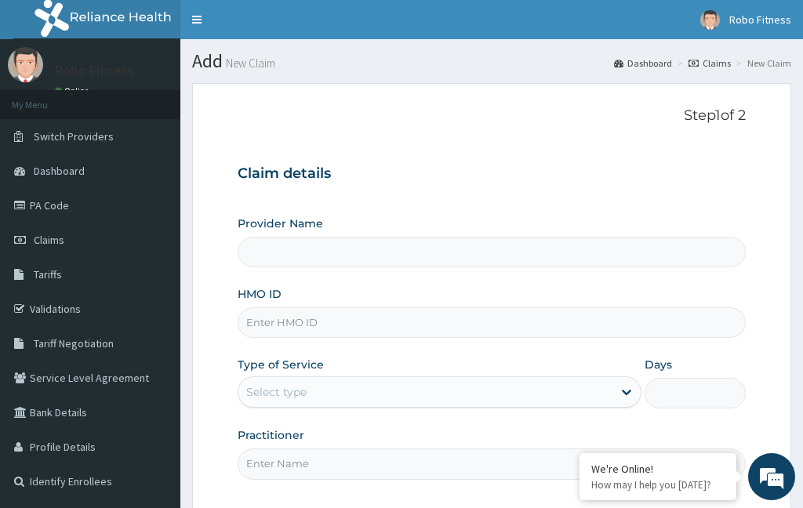
click at [386, 320] on input "HMO ID" at bounding box center [492, 322] width 508 height 31
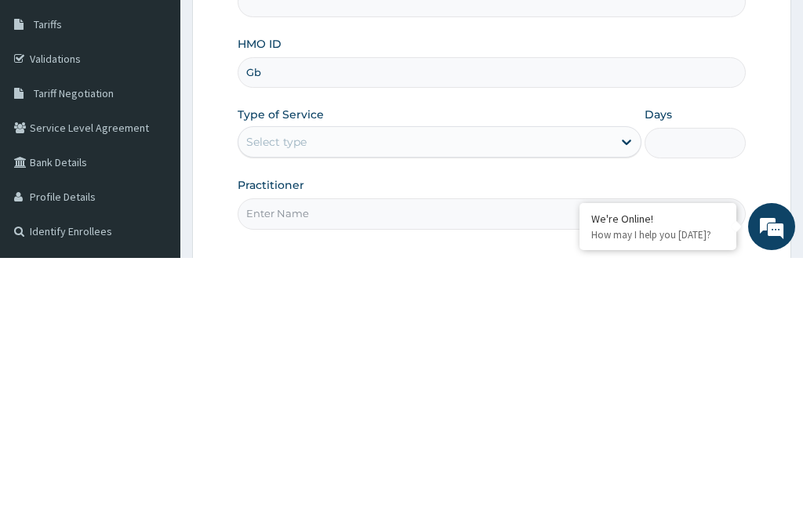
type input "Gbm"
type input "Robo Fitness"
type input "1"
type input "G"
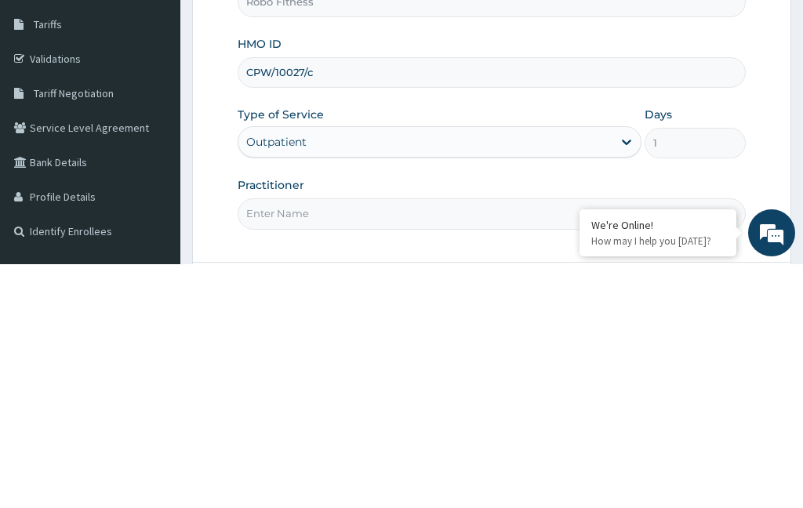
scroll to position [12, 0]
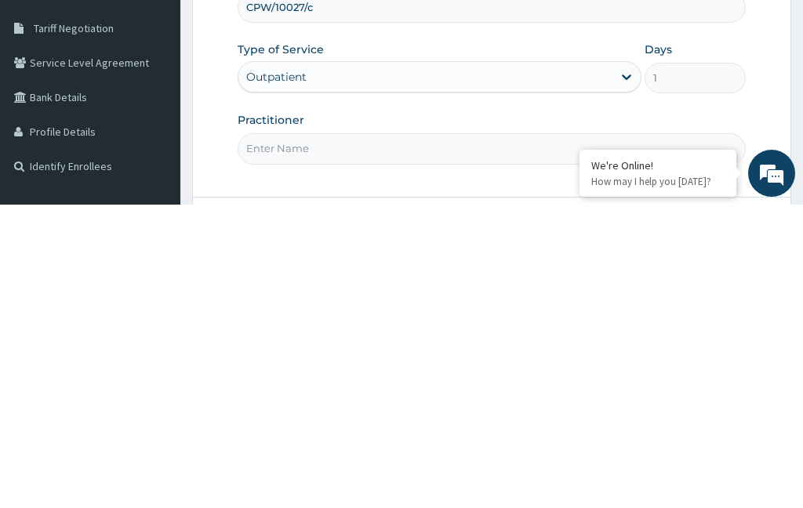
type input "CPW/10027/c"
click at [446, 437] on input "Practitioner" at bounding box center [492, 452] width 508 height 31
type input "No"
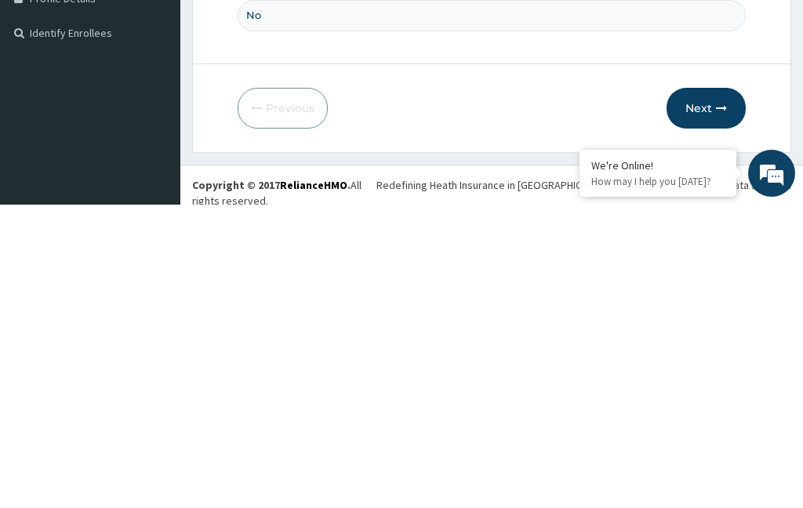
click at [711, 391] on button "Next" at bounding box center [706, 411] width 79 height 41
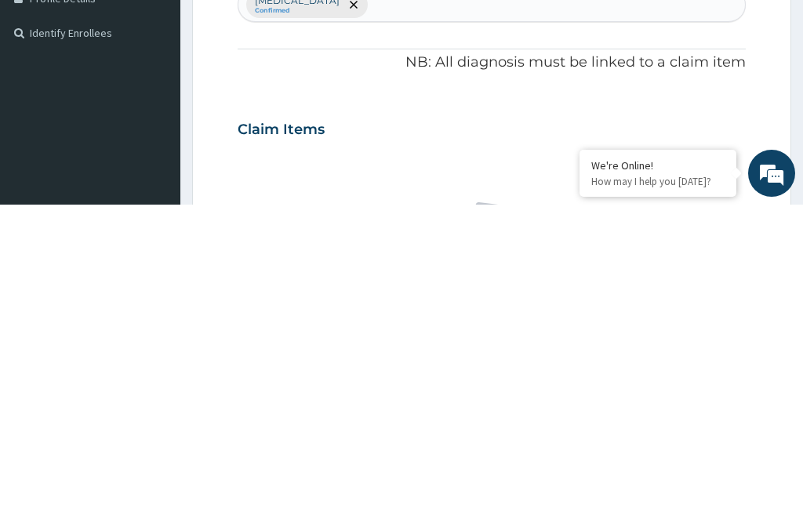
scroll to position [82, 0]
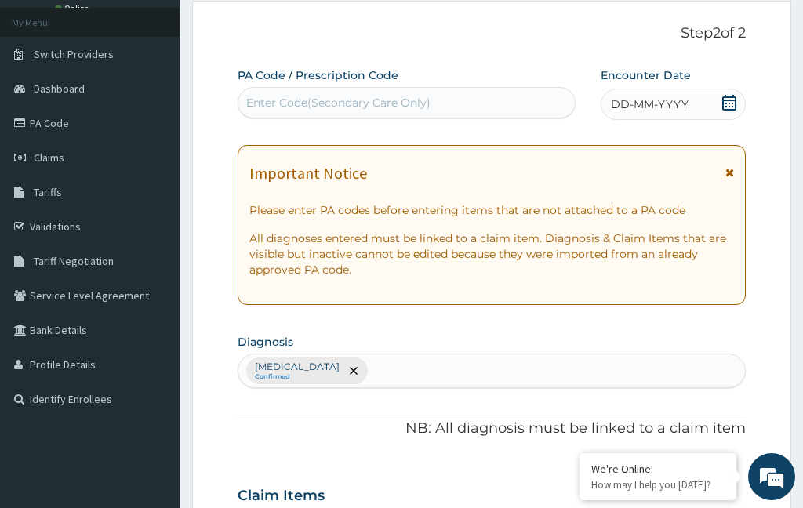
click at [506, 95] on div "Enter Code(Secondary Care Only)" at bounding box center [406, 102] width 336 height 25
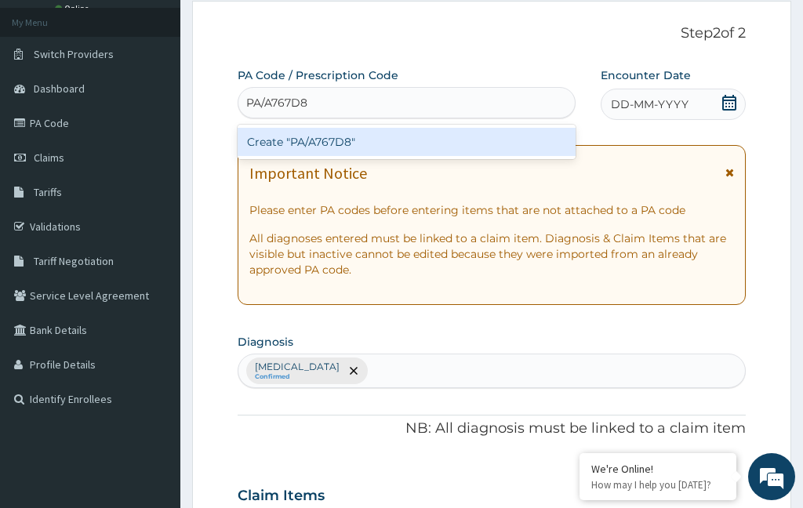
click at [517, 147] on div "Create "PA/A767D8"" at bounding box center [407, 142] width 338 height 28
type input "PA/A767D8"
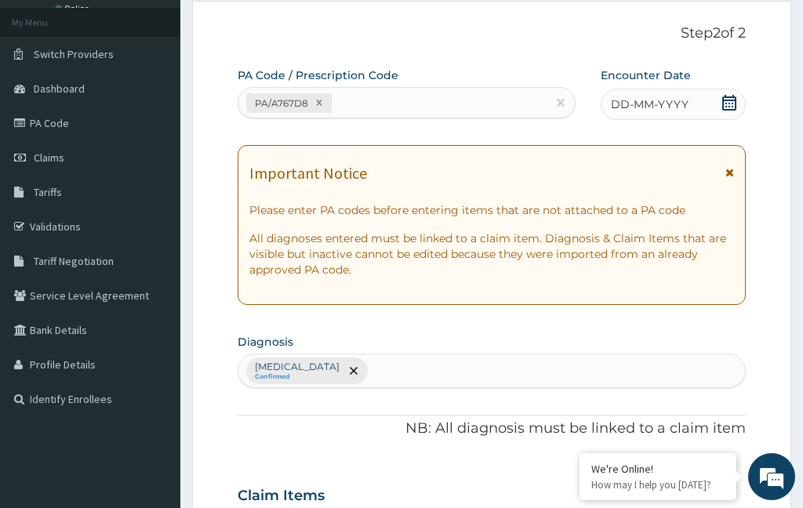
click at [711, 100] on div "DD-MM-YYYY" at bounding box center [673, 104] width 145 height 31
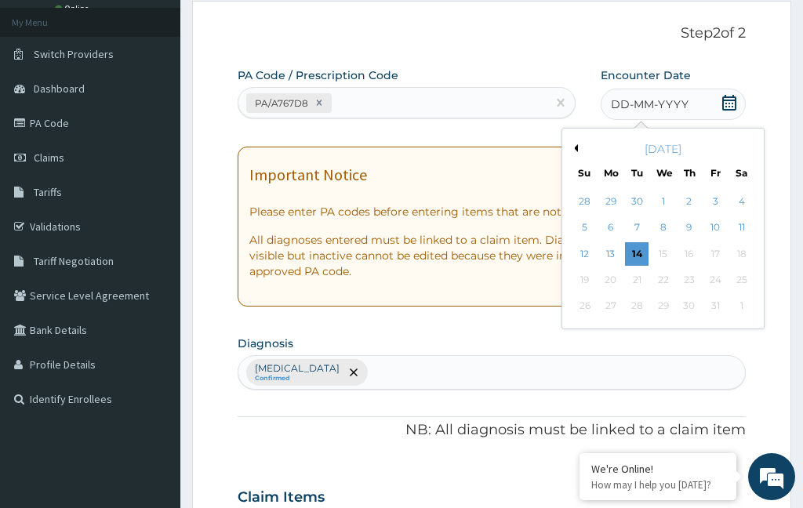
click at [612, 253] on div "13" at bounding box center [611, 254] width 24 height 24
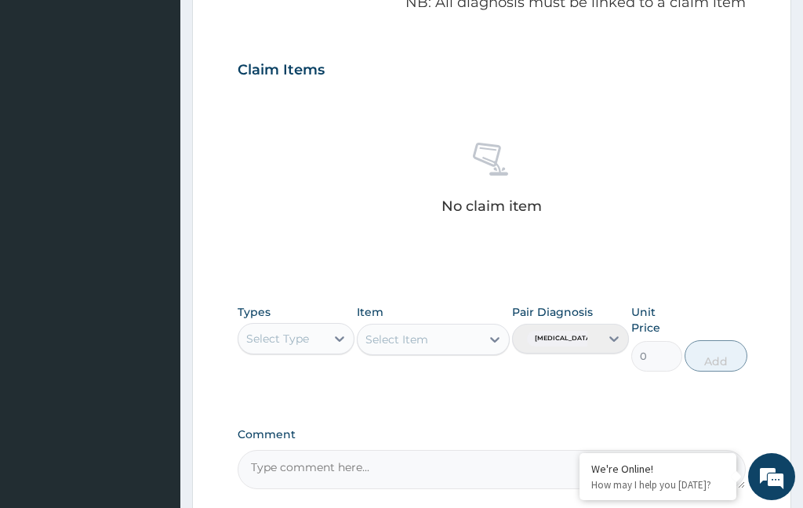
scroll to position [588, 0]
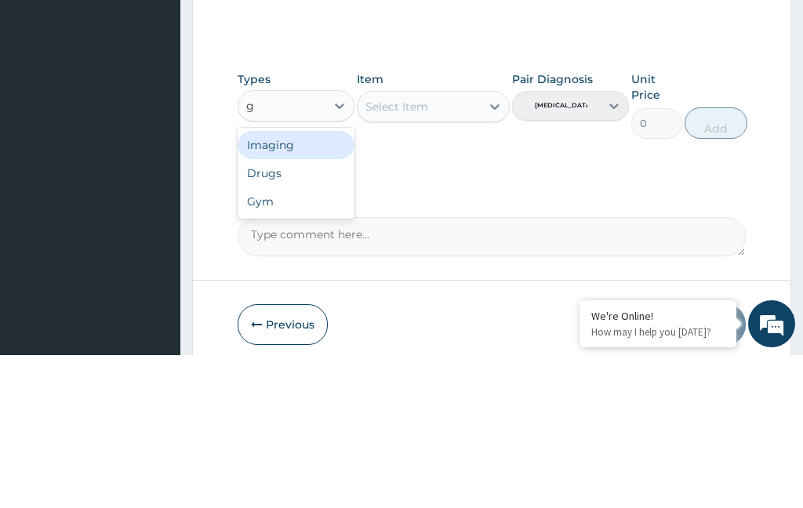
click at [305, 340] on div "Gym" at bounding box center [296, 354] width 117 height 28
type input "g"
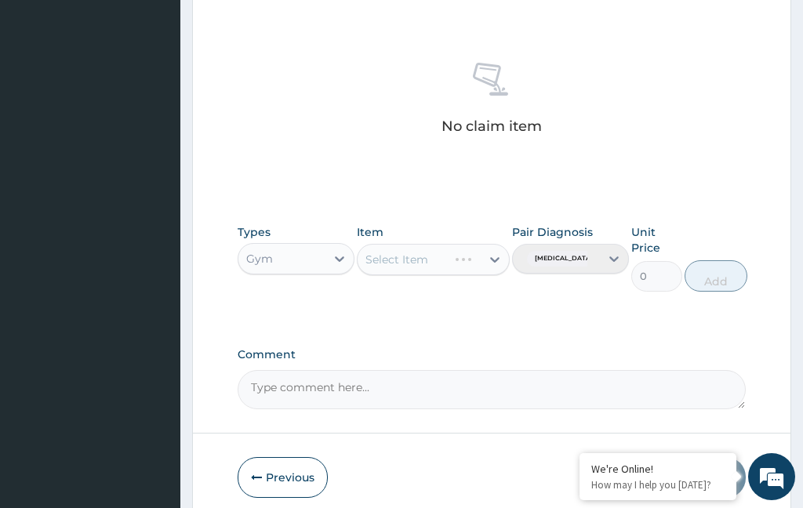
click at [423, 260] on div "Select Item" at bounding box center [397, 260] width 63 height 16
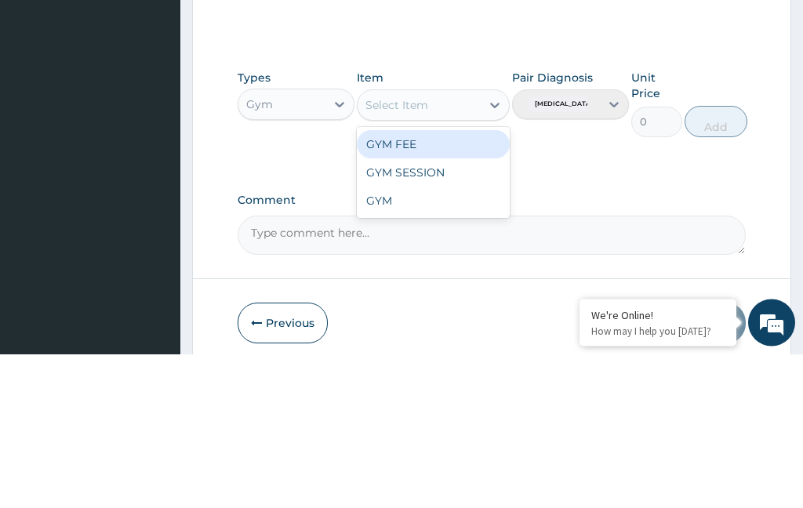
click at [432, 341] on div "GYM" at bounding box center [433, 355] width 152 height 28
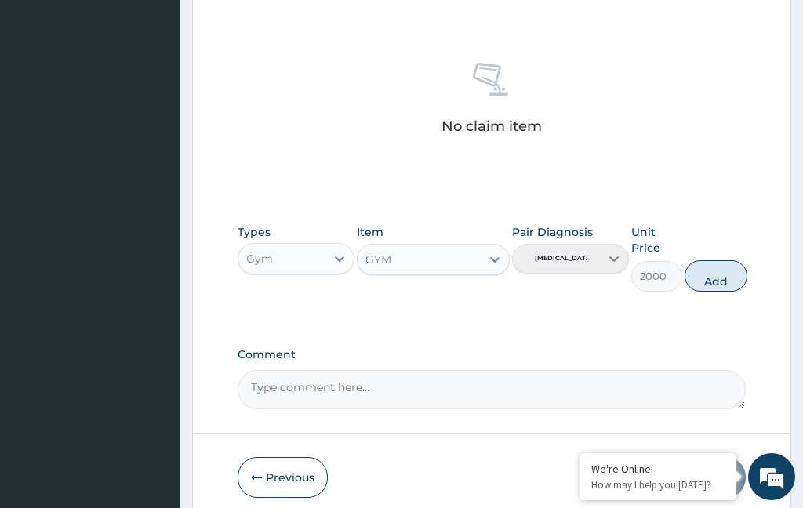
click at [732, 286] on button "Add" at bounding box center [716, 275] width 63 height 31
type input "0"
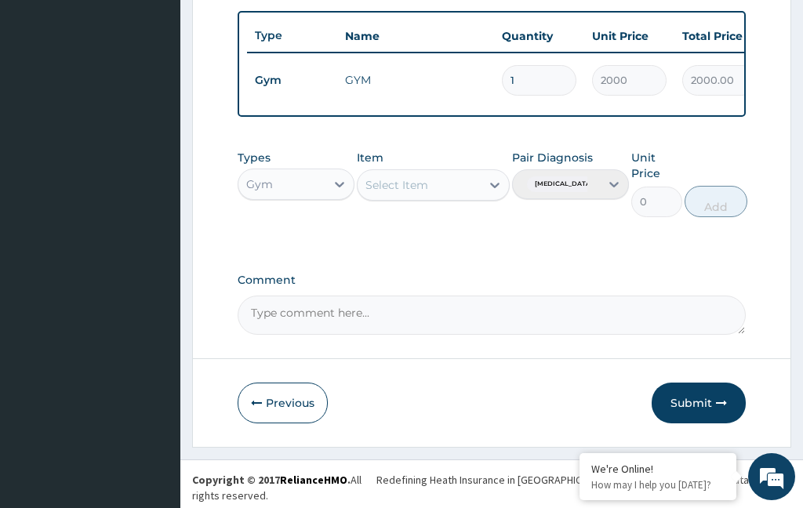
scroll to position [514, 0]
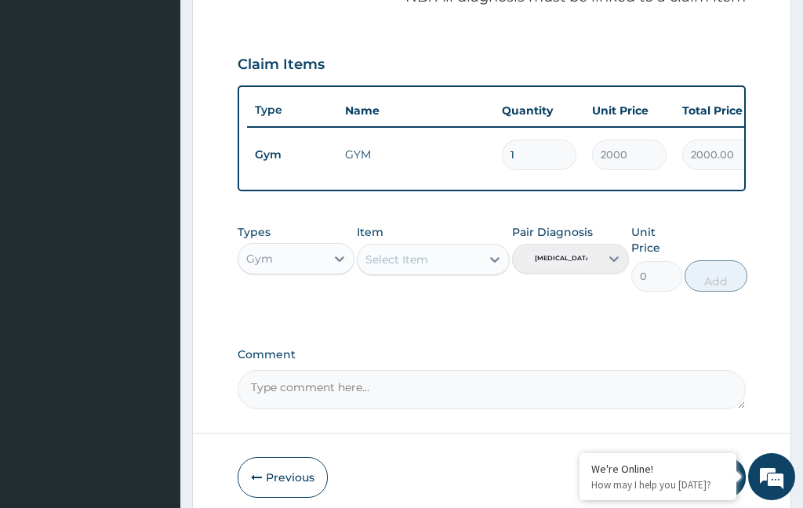
click at [624, 155] on input "2000" at bounding box center [629, 155] width 75 height 31
click at [718, 472] on icon "button" at bounding box center [721, 477] width 11 height 11
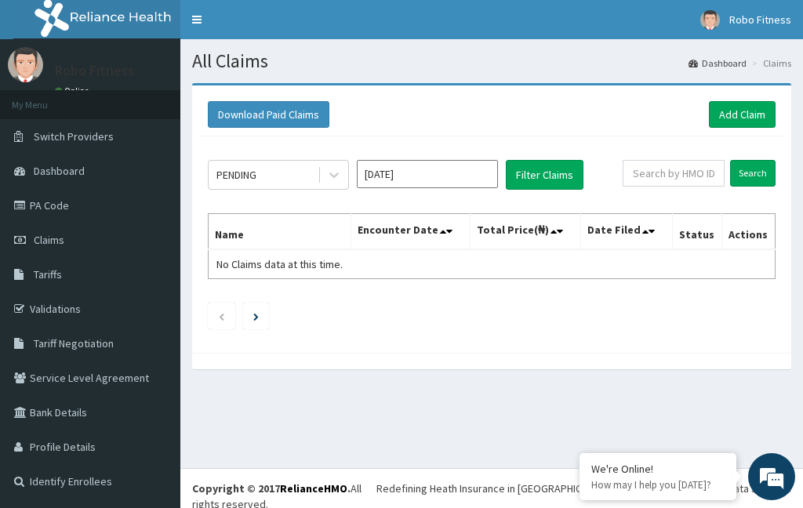
click at [773, 107] on link "Add Claim" at bounding box center [742, 114] width 67 height 27
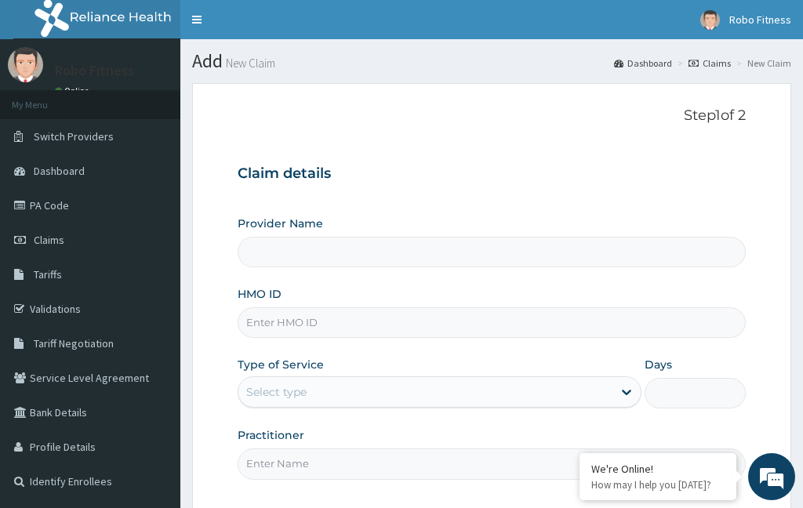
click at [382, 313] on input "HMO ID" at bounding box center [492, 322] width 508 height 31
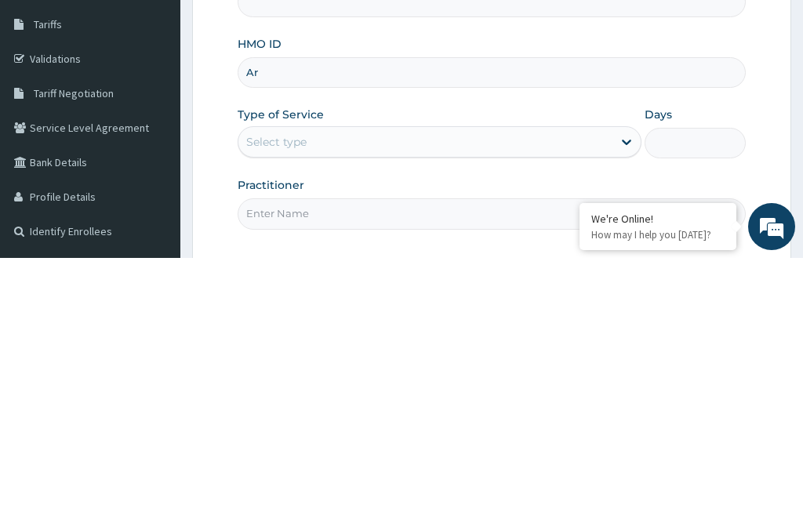
type input "Ar,"
type input "Robo Fitness"
type input "1"
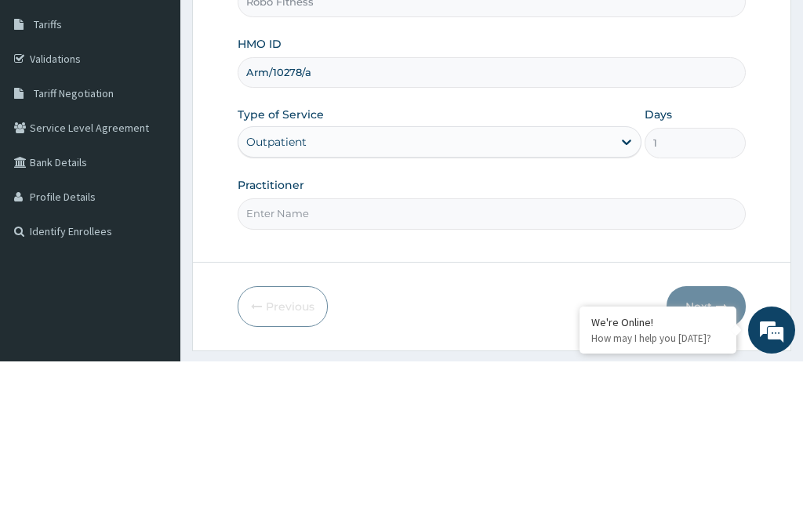
scroll to position [145, 0]
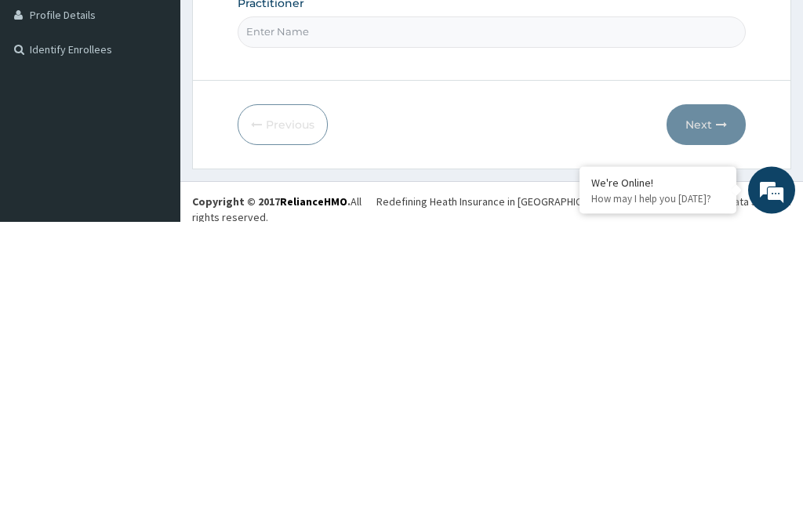
type input "Arm/10278/a"
click at [452, 304] on input "Practitioner" at bounding box center [492, 319] width 508 height 31
type input "No"
click at [728, 391] on button "Next" at bounding box center [706, 411] width 79 height 41
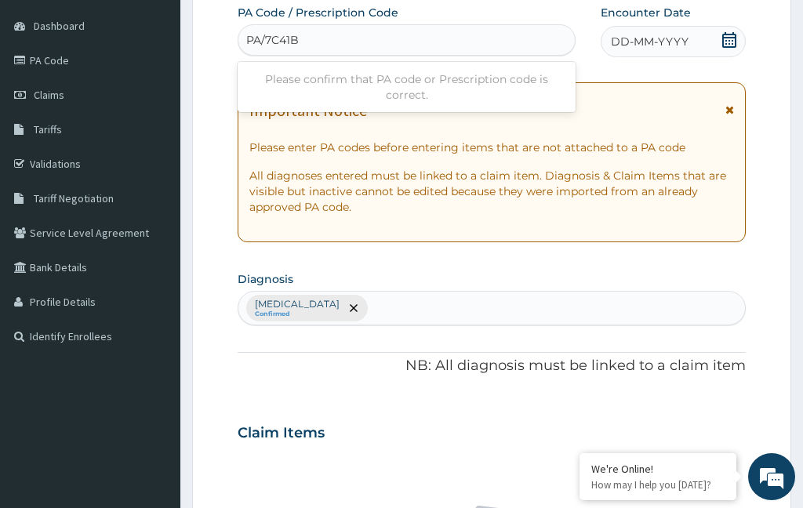
type input "PA/7C41BE"
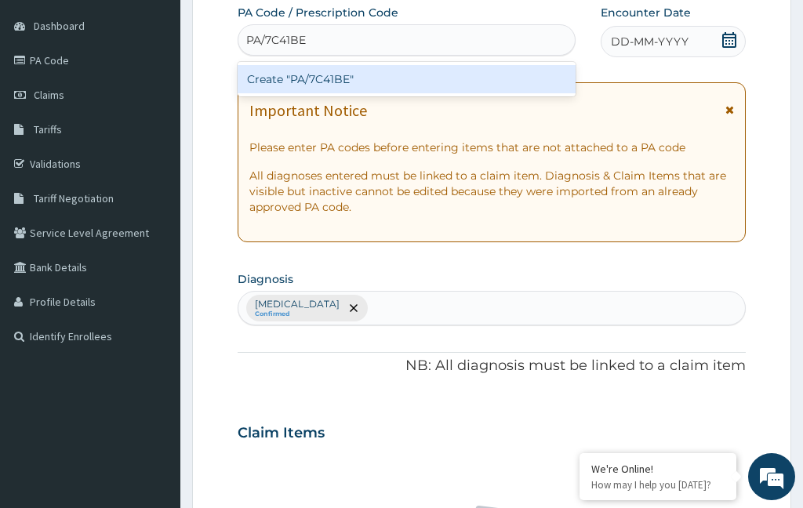
click at [438, 87] on div "Create "PA/7C41BE"" at bounding box center [407, 79] width 338 height 28
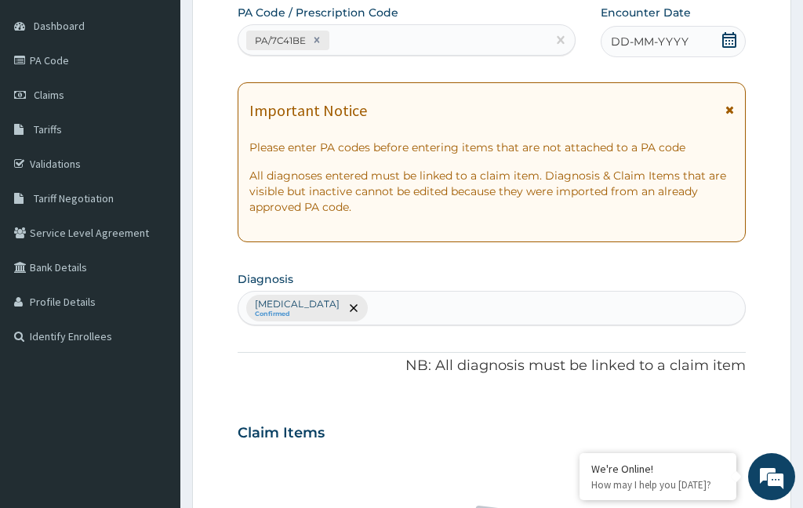
click at [688, 36] on div "DD-MM-YYYY" at bounding box center [673, 41] width 145 height 31
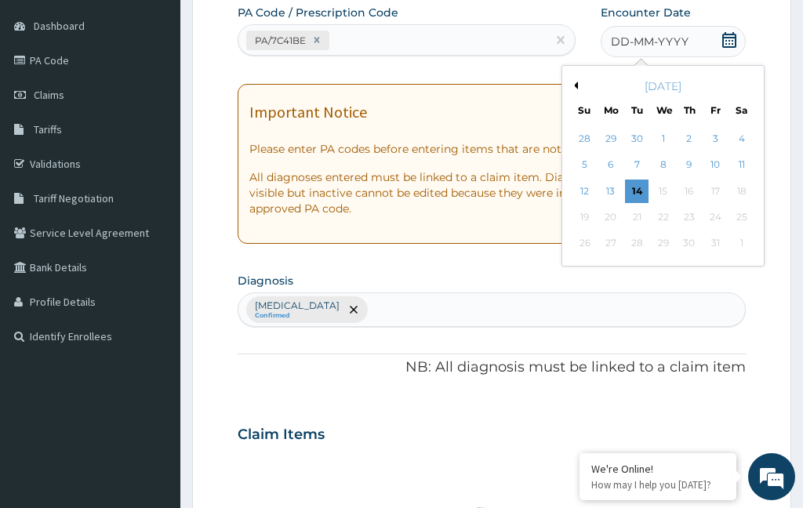
click at [604, 190] on div "13" at bounding box center [611, 192] width 24 height 24
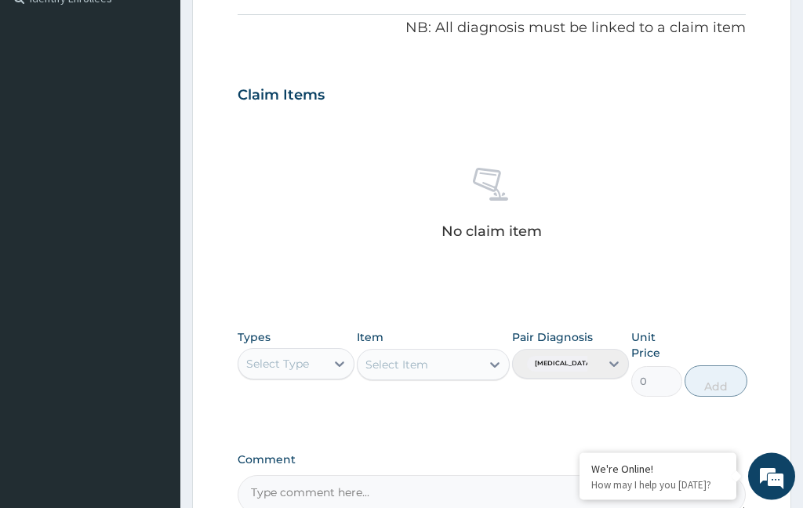
scroll to position [588, 0]
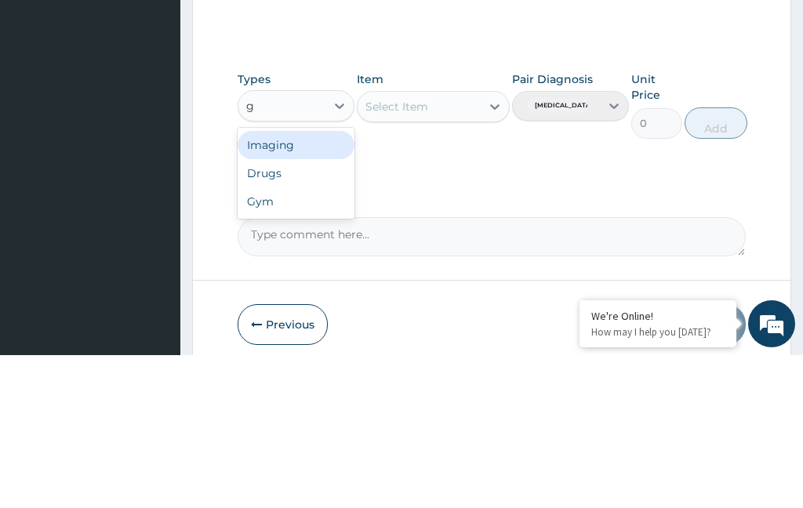
click at [320, 340] on div "Gym" at bounding box center [296, 354] width 117 height 28
type input "g"
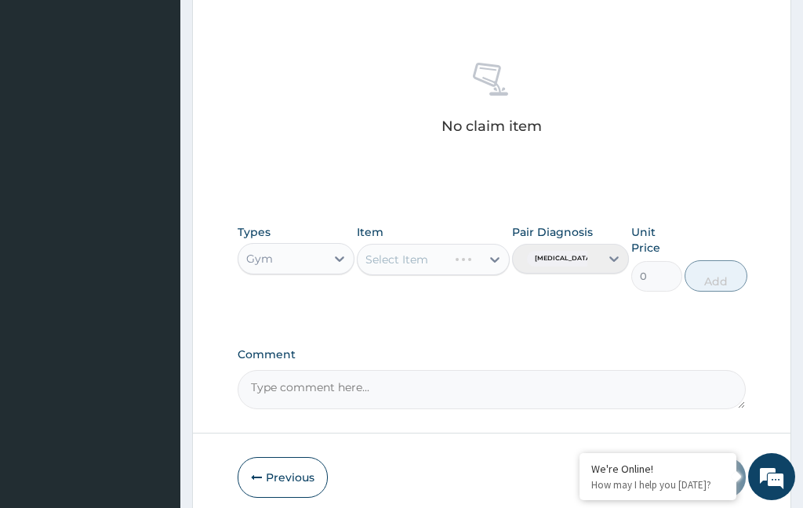
click at [449, 260] on div "Select Item" at bounding box center [433, 259] width 152 height 31
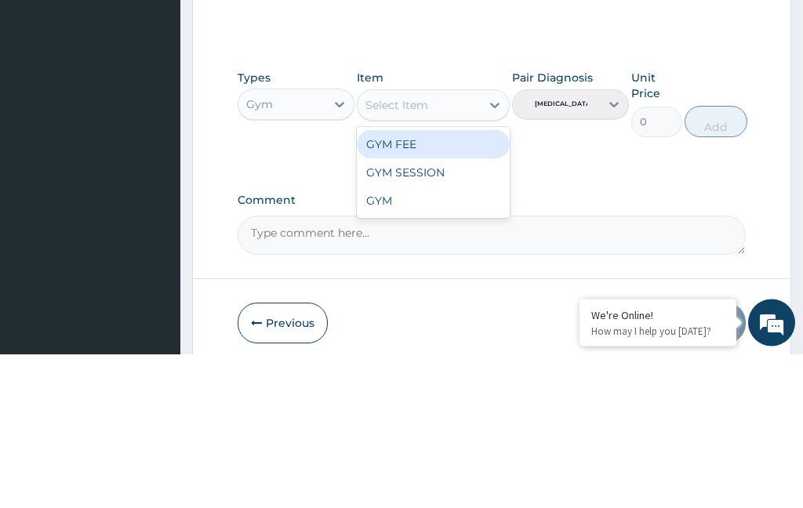
click at [460, 341] on div "GYM" at bounding box center [433, 355] width 152 height 28
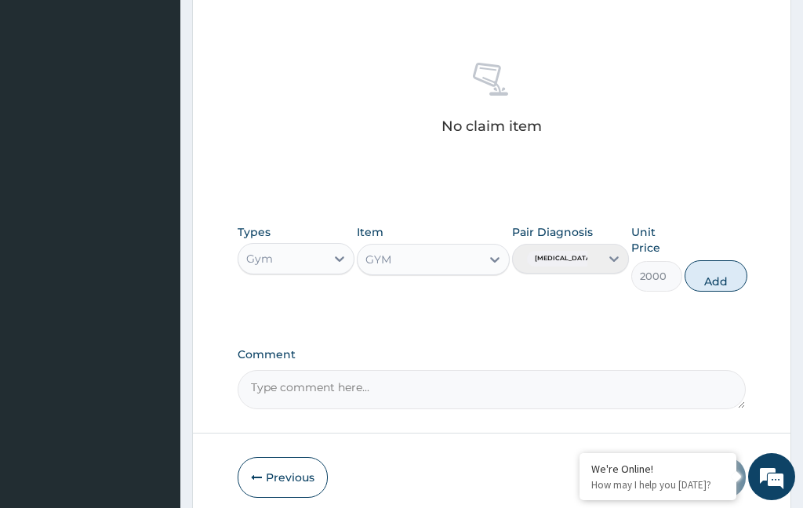
click at [739, 287] on button "Add" at bounding box center [716, 275] width 63 height 31
type input "0"
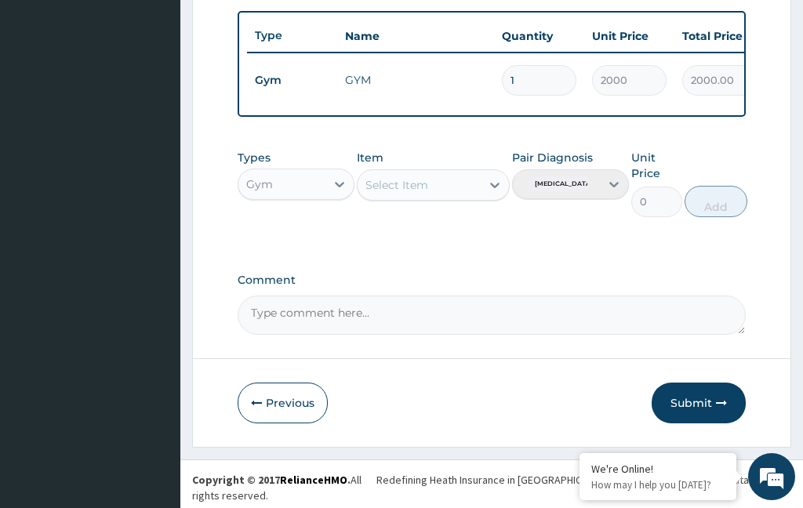
scroll to position [514, 0]
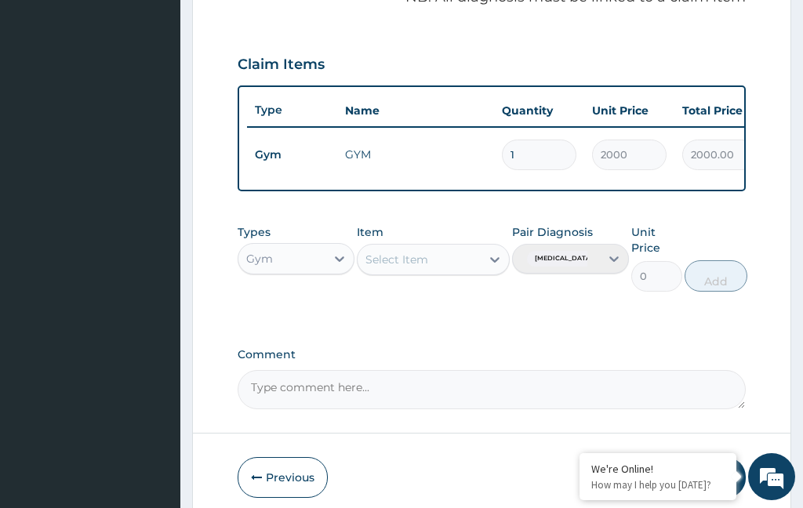
click at [638, 157] on input "2000" at bounding box center [629, 155] width 75 height 31
click at [716, 475] on icon "button" at bounding box center [721, 477] width 11 height 11
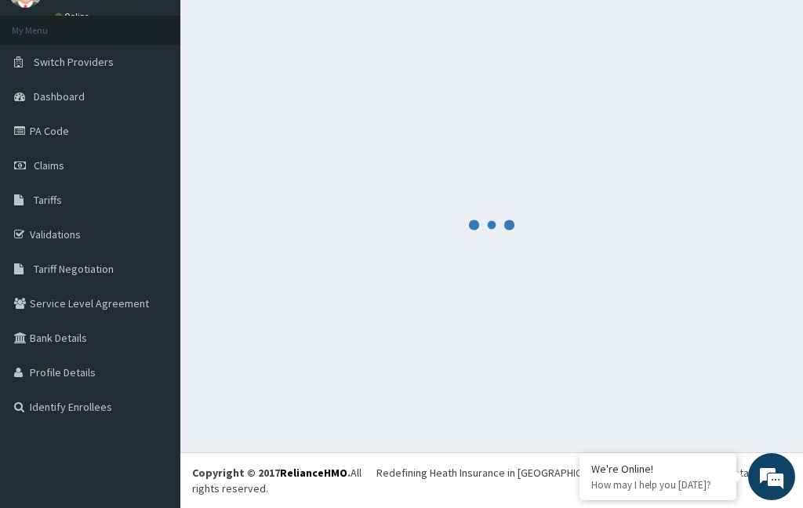
scroll to position [49, 0]
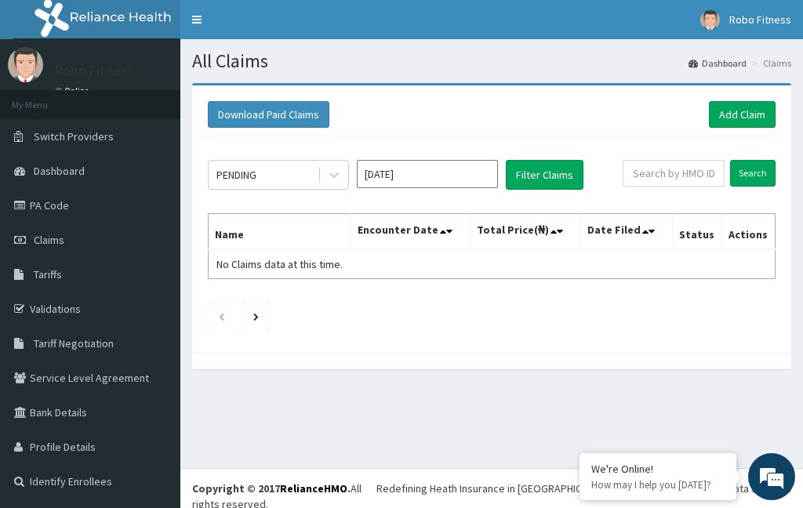
click at [747, 122] on link "Add Claim" at bounding box center [742, 114] width 67 height 27
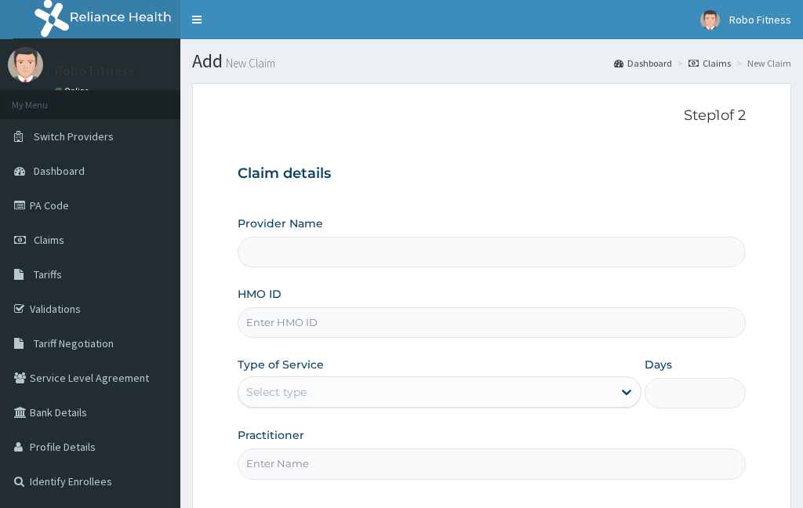
click at [455, 333] on input "HMO ID" at bounding box center [492, 322] width 508 height 31
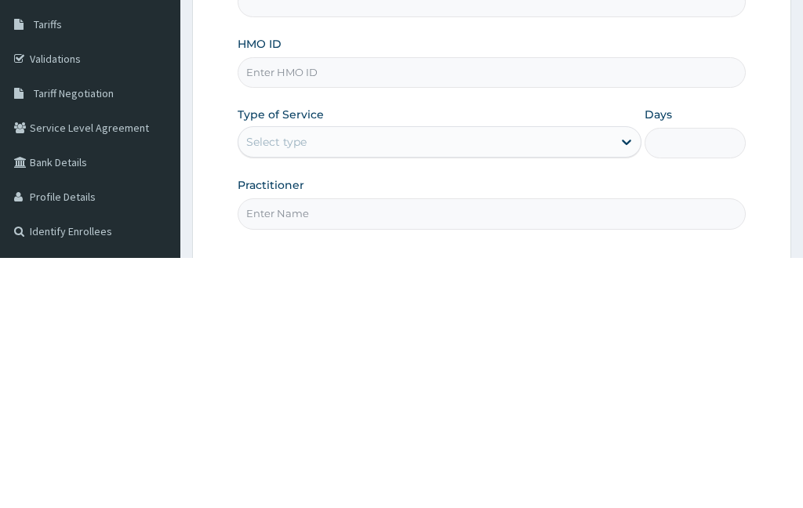
scroll to position [250, 0]
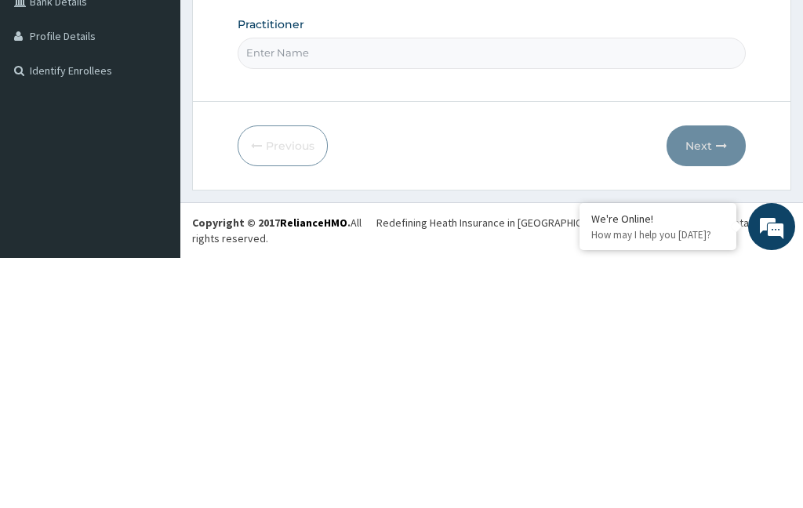
type input "B"
type input "Gbm"
type input "Robo Fitness"
type input "1"
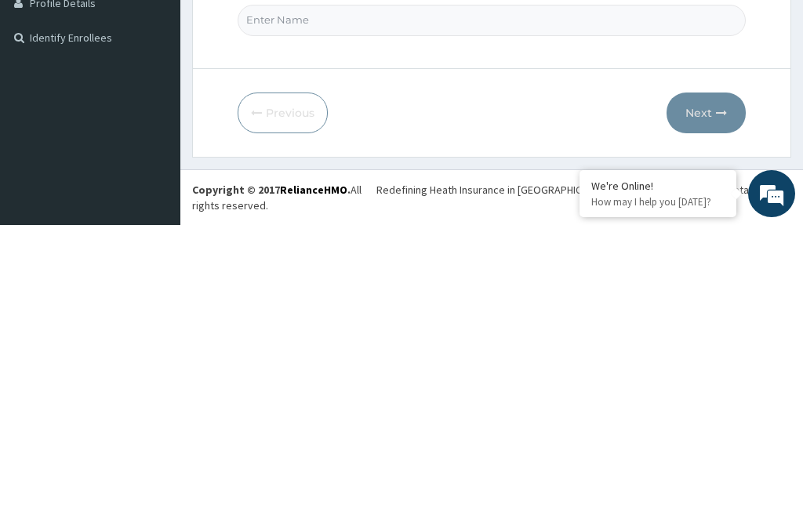
type input "Gbm/10020/a"
click at [336, 288] on input "Practitioner" at bounding box center [492, 303] width 508 height 31
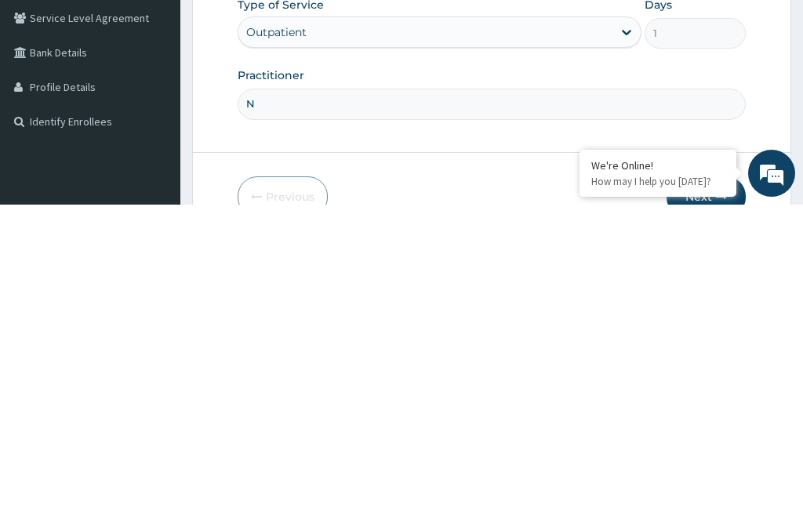
type input "No"
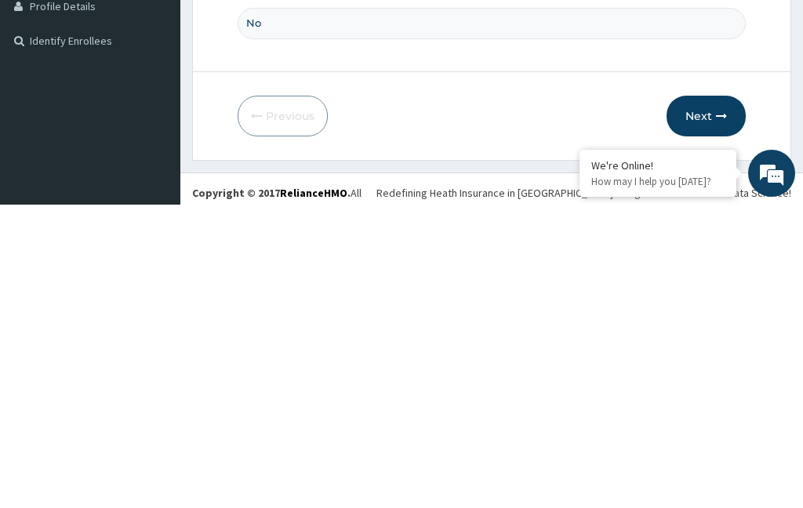
click at [704, 399] on button "Next" at bounding box center [706, 419] width 79 height 41
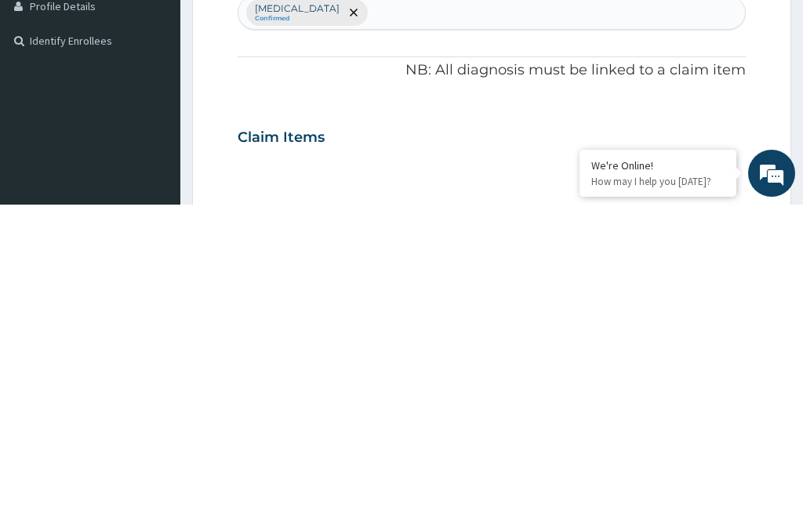
scroll to position [82, 0]
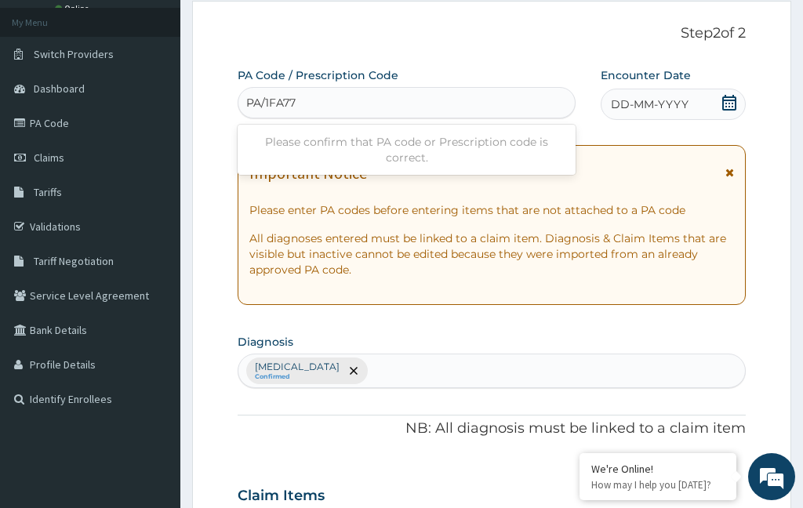
type input "PA/1FA77C"
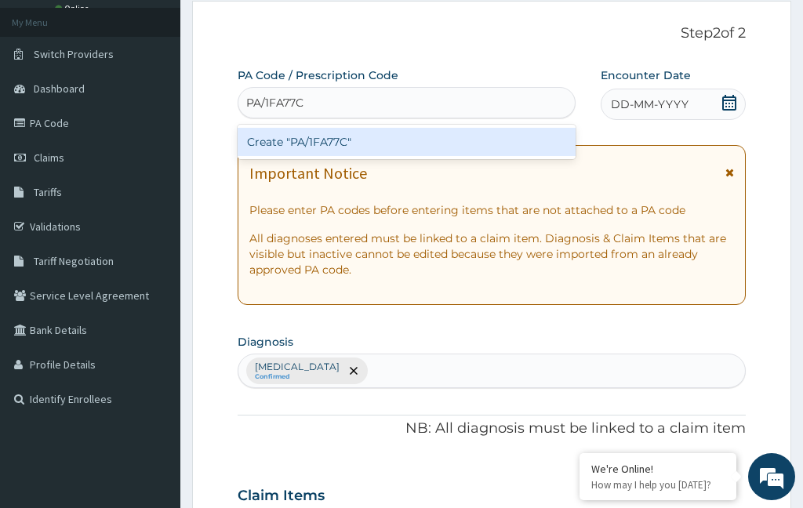
click at [494, 131] on div "Create "PA/1FA77C"" at bounding box center [407, 142] width 338 height 28
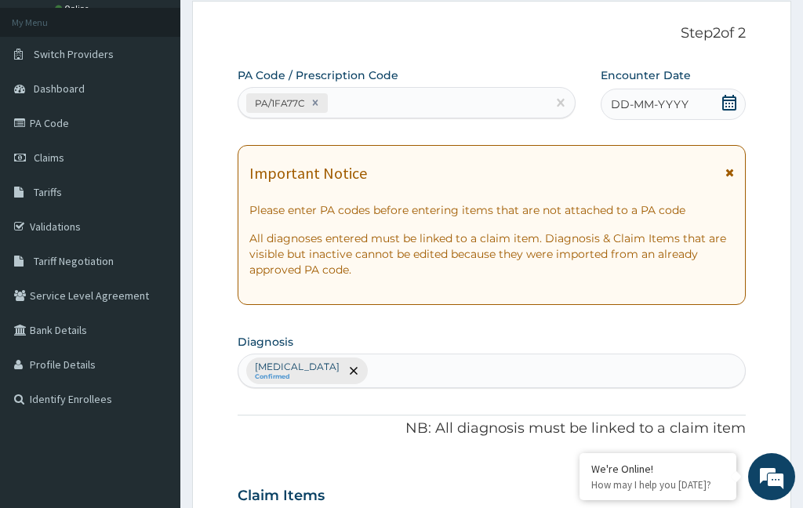
click at [715, 100] on div "DD-MM-YYYY" at bounding box center [673, 104] width 145 height 31
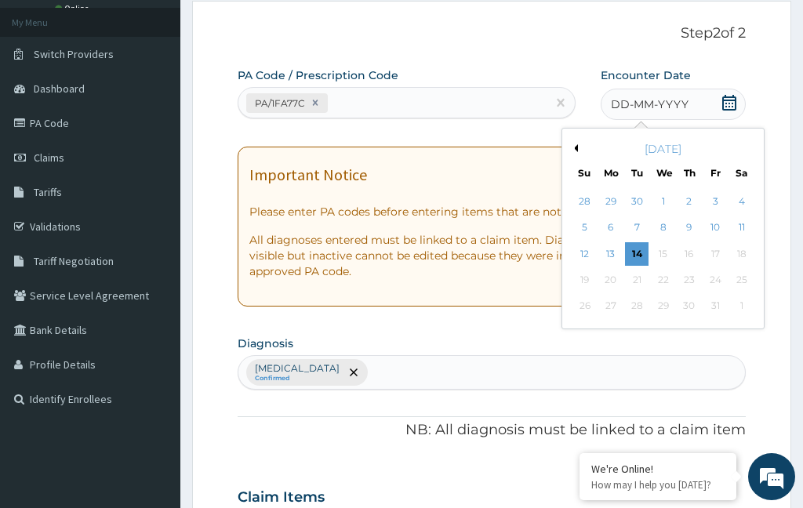
click at [610, 246] on div "13" at bounding box center [611, 254] width 24 height 24
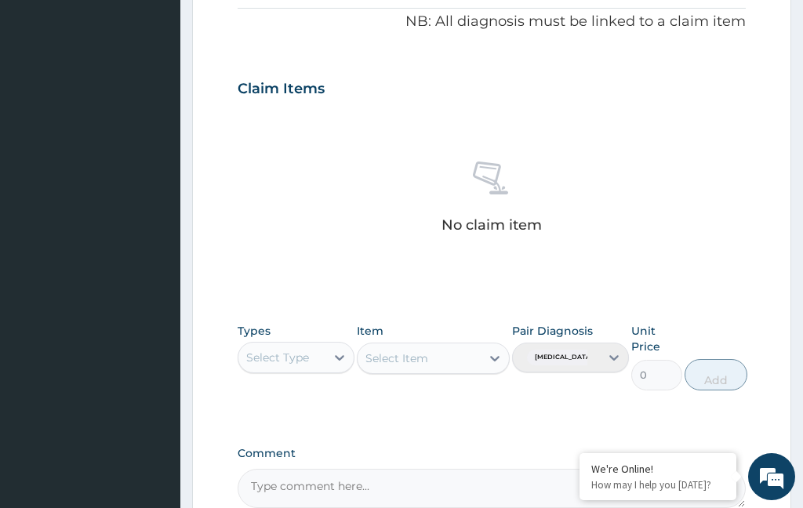
scroll to position [489, 0]
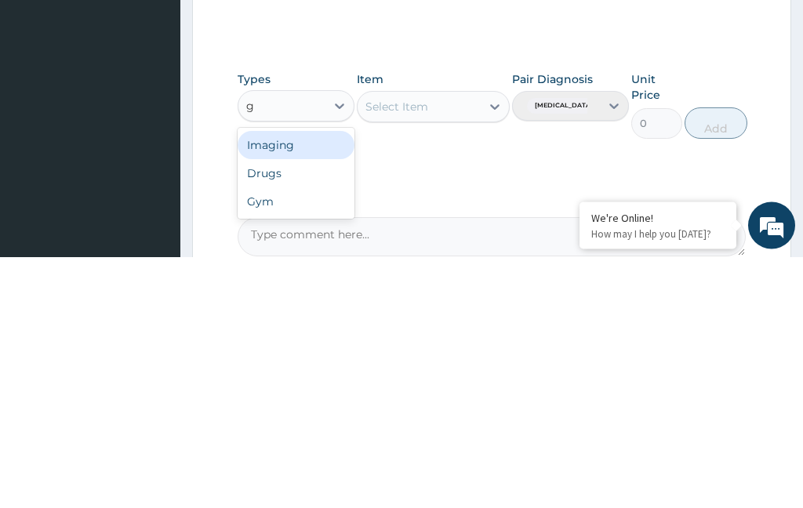
click at [317, 439] on div "Gym" at bounding box center [296, 453] width 117 height 28
type input "g"
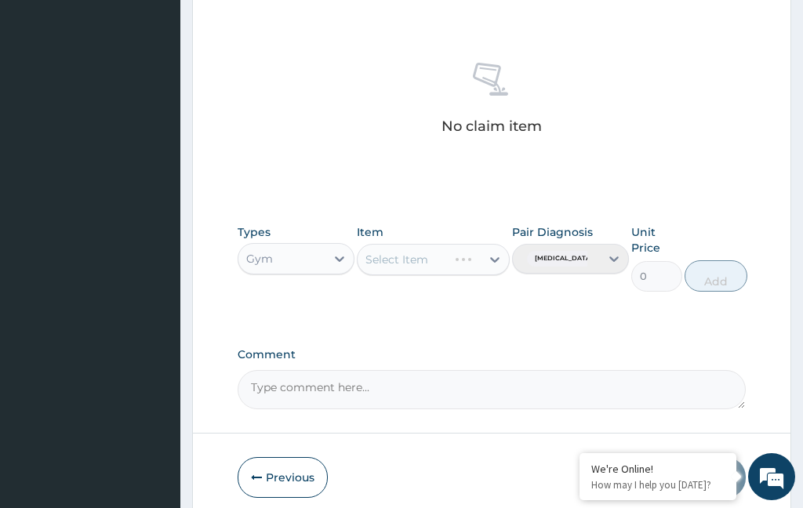
click at [449, 244] on div "Select Item" at bounding box center [433, 259] width 152 height 31
click at [479, 278] on div "Item Select Item" at bounding box center [433, 257] width 152 height 67
click at [476, 258] on div "Select Item" at bounding box center [419, 259] width 122 height 25
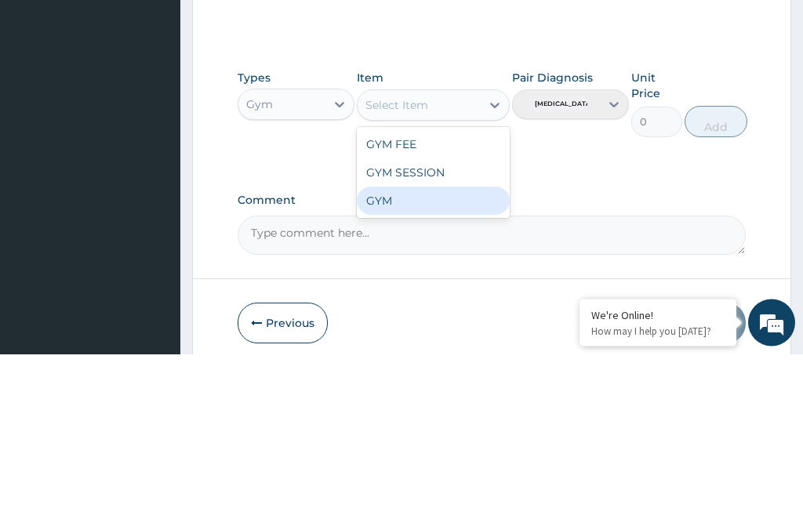
click at [420, 341] on div "GYM" at bounding box center [433, 355] width 152 height 28
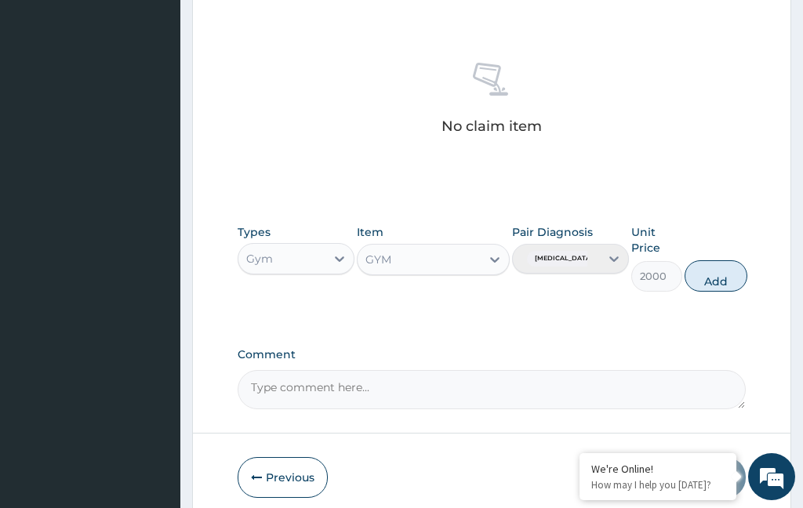
click at [718, 268] on button "Add" at bounding box center [716, 275] width 63 height 31
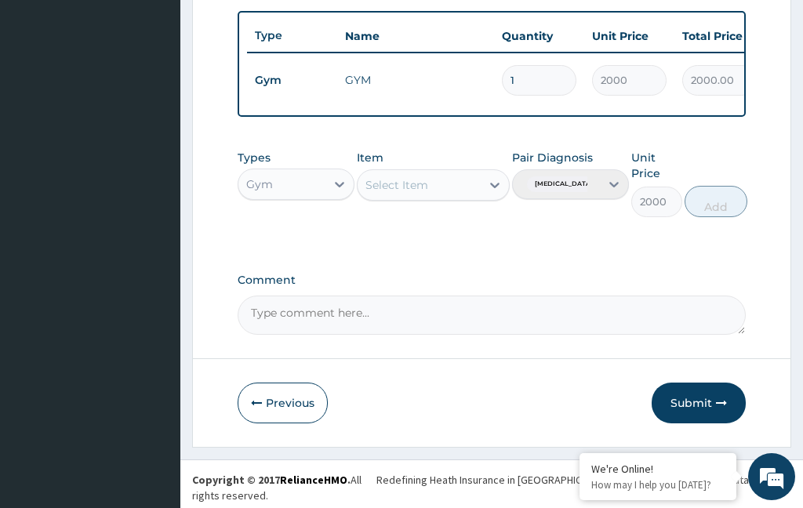
type input "0"
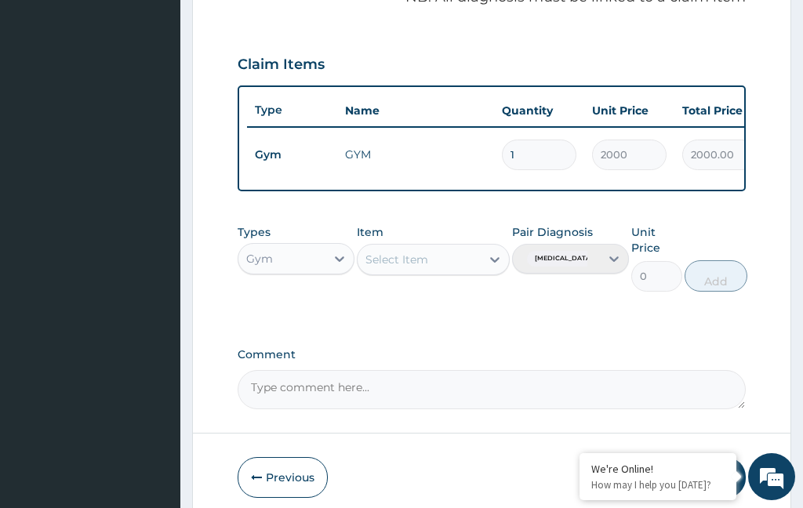
click at [613, 147] on input "2000" at bounding box center [629, 155] width 75 height 31
click at [718, 457] on button "Submit" at bounding box center [699, 477] width 94 height 41
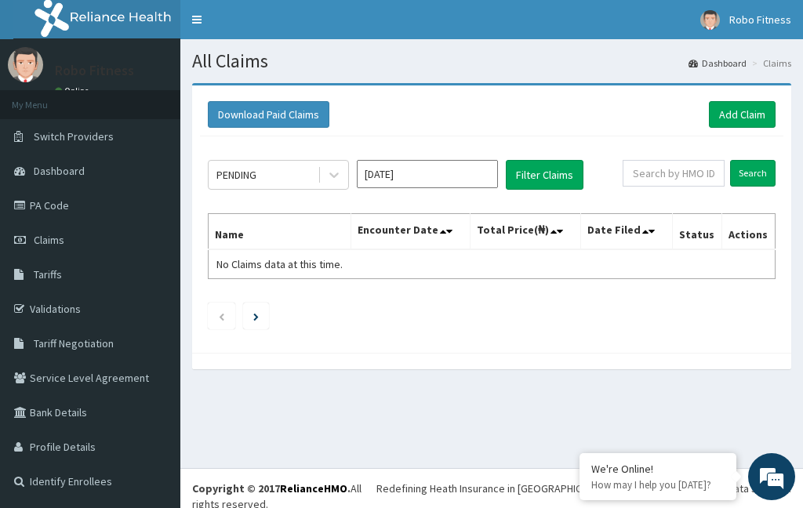
click at [747, 115] on link "Add Claim" at bounding box center [742, 114] width 67 height 27
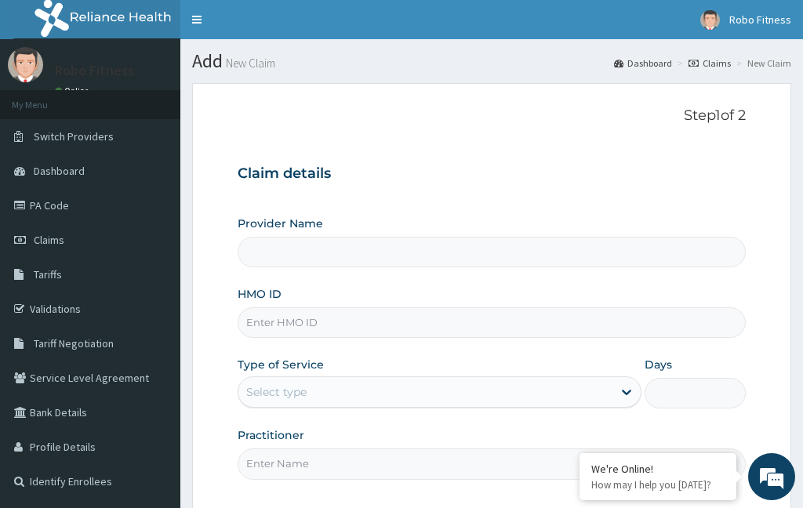
click at [434, 319] on input "HMO ID" at bounding box center [492, 322] width 508 height 31
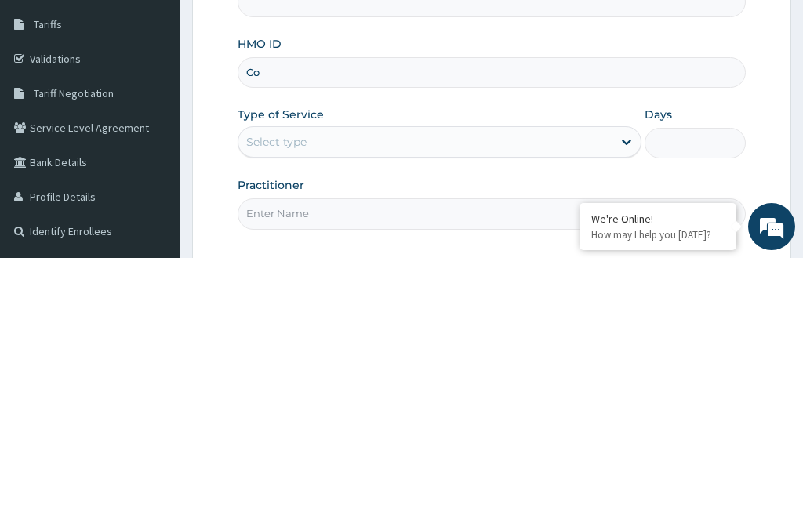
type input "Cow"
type input "Robo Fitness"
type input "1"
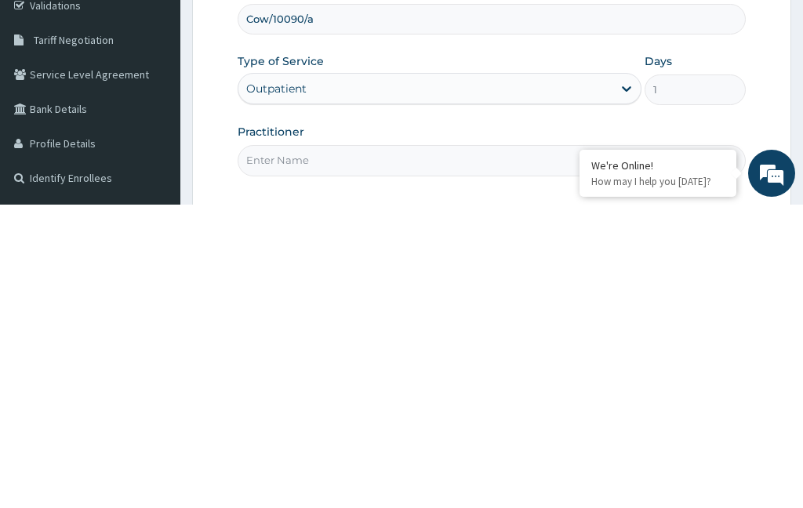
type input "Cow/10090/a"
click at [384, 449] on input "Practitioner" at bounding box center [492, 464] width 508 height 31
type input "No"
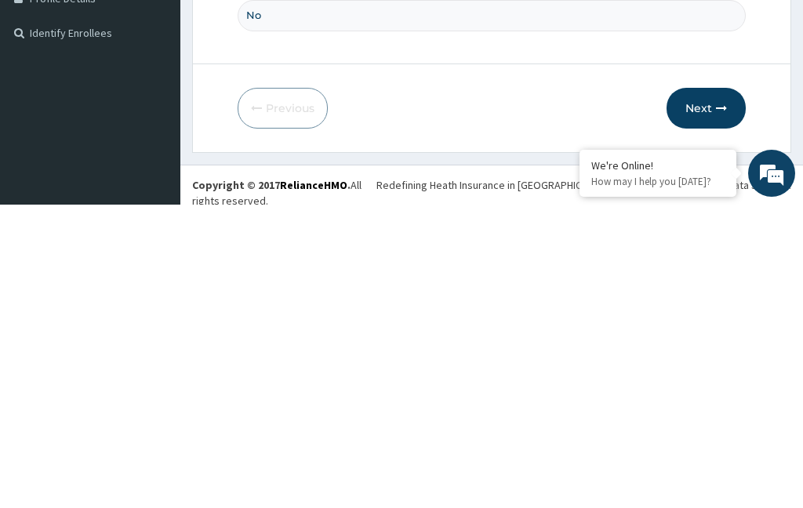
click at [716, 391] on button "Next" at bounding box center [706, 411] width 79 height 41
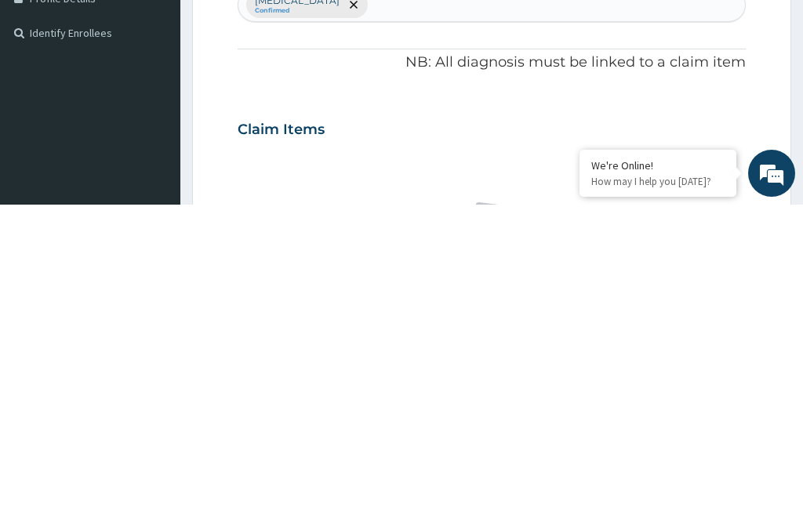
scroll to position [82, 0]
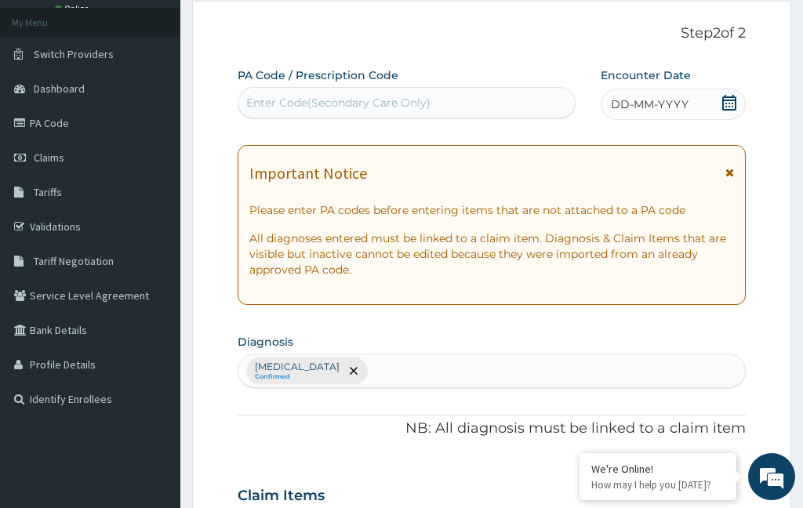
click at [481, 100] on div "Enter Code(Secondary Care Only)" at bounding box center [406, 102] width 336 height 25
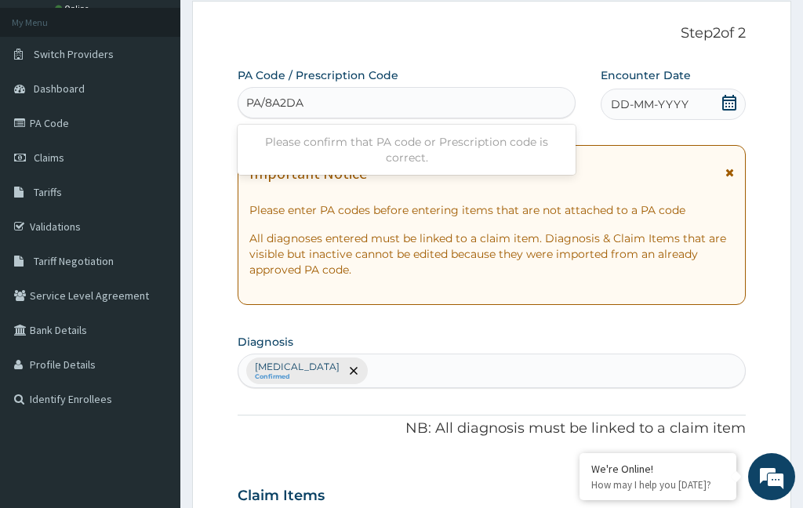
type input "PA/8A2DAE"
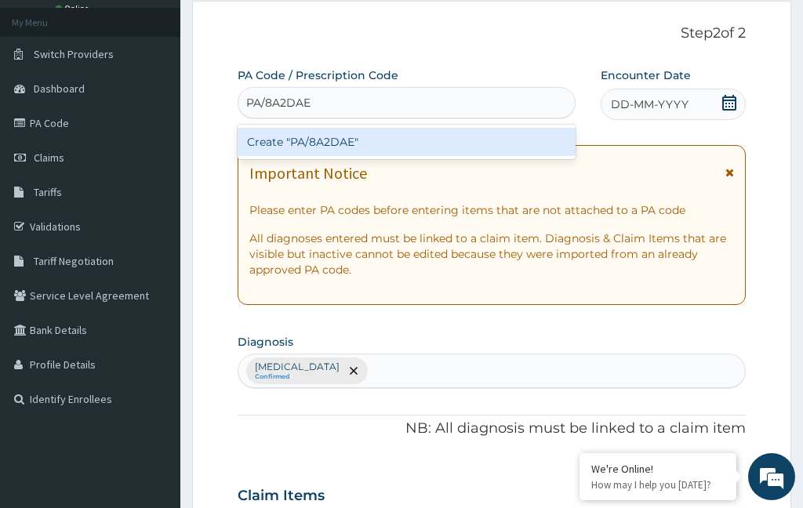
click at [436, 151] on div "Create "PA/8A2DAE"" at bounding box center [407, 142] width 338 height 28
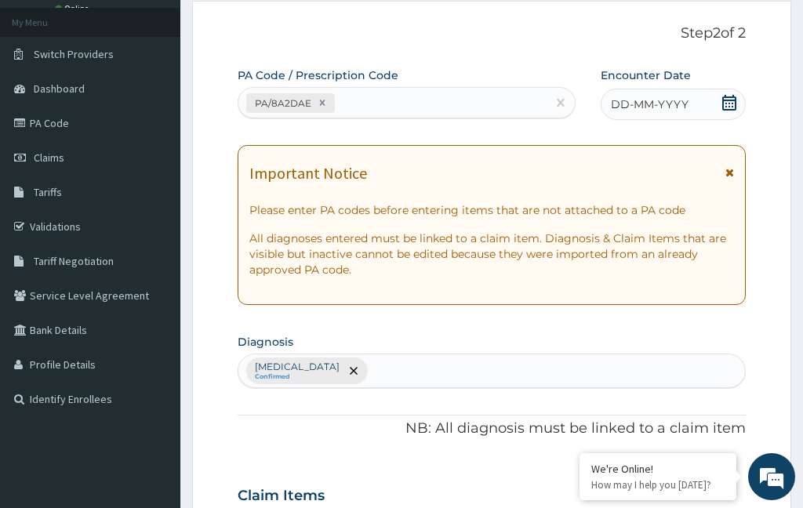
click at [702, 107] on div "DD-MM-YYYY" at bounding box center [673, 104] width 145 height 31
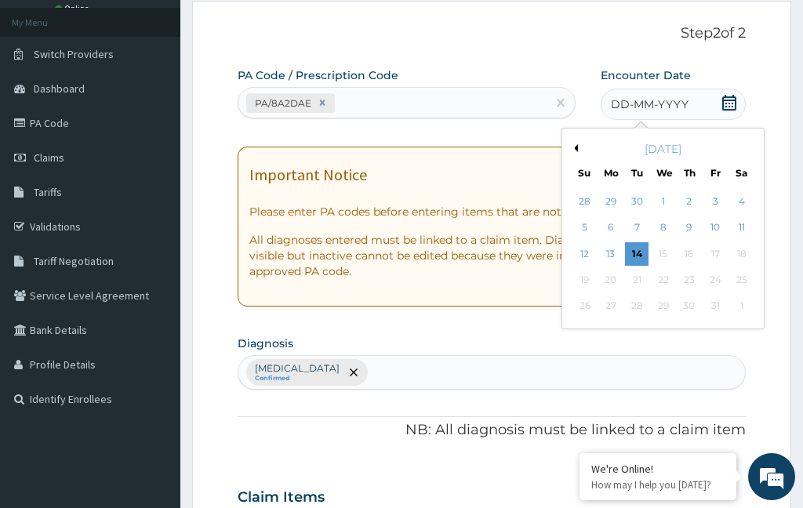
click at [610, 244] on div "13" at bounding box center [611, 254] width 24 height 24
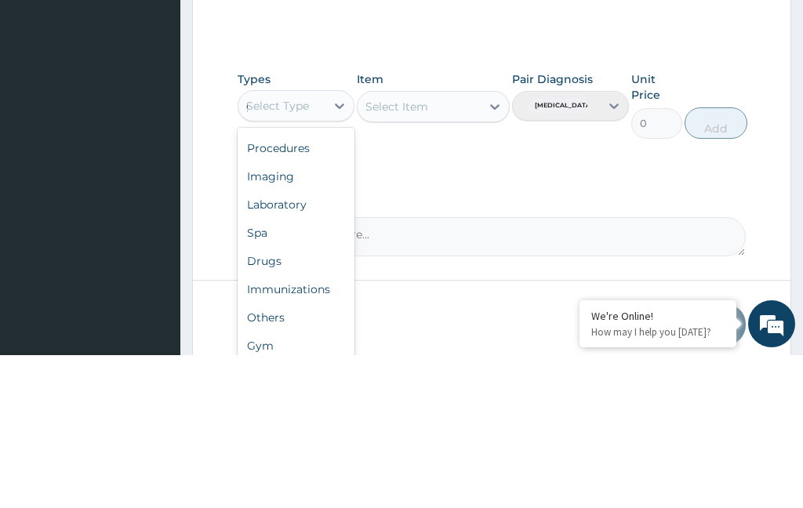
scroll to position [0, 0]
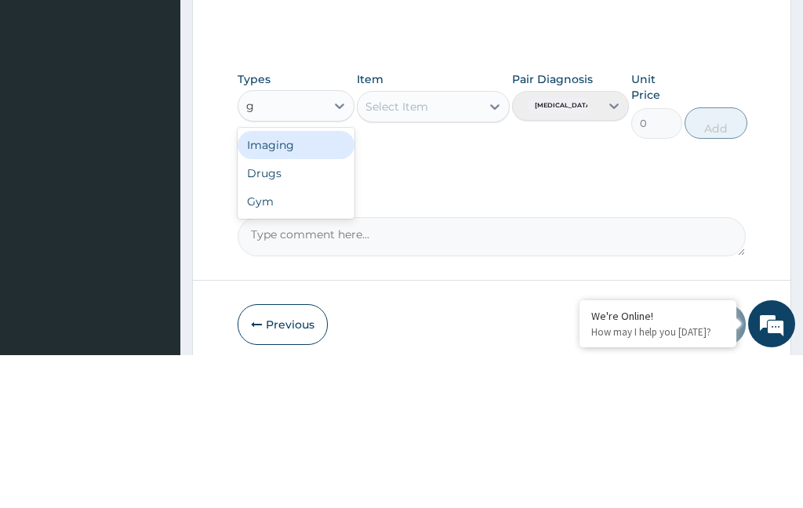
click at [314, 340] on div "Gym" at bounding box center [296, 354] width 117 height 28
type input "g"
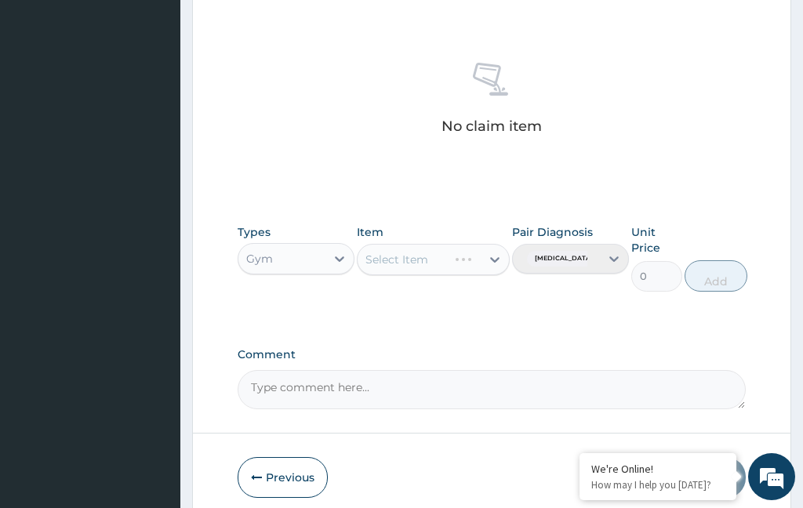
click at [438, 259] on div "Select Item" at bounding box center [433, 259] width 152 height 31
click at [449, 256] on div "Select Item" at bounding box center [419, 259] width 122 height 25
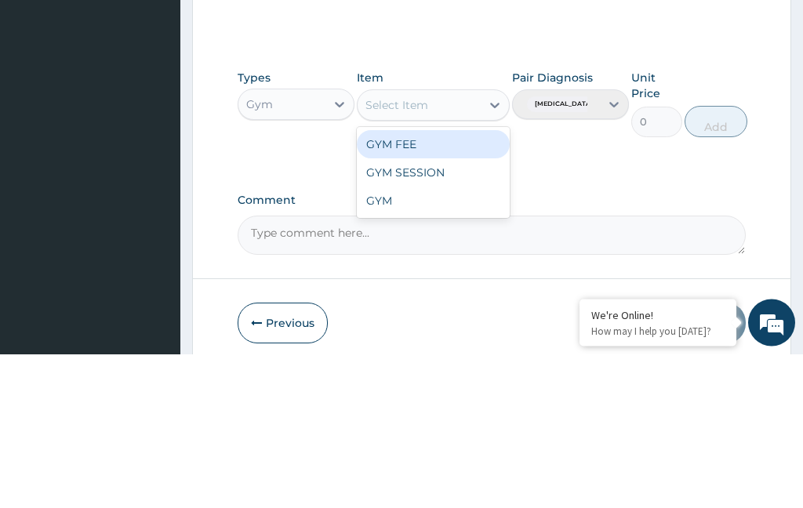
click at [395, 341] on div "GYM" at bounding box center [433, 355] width 152 height 28
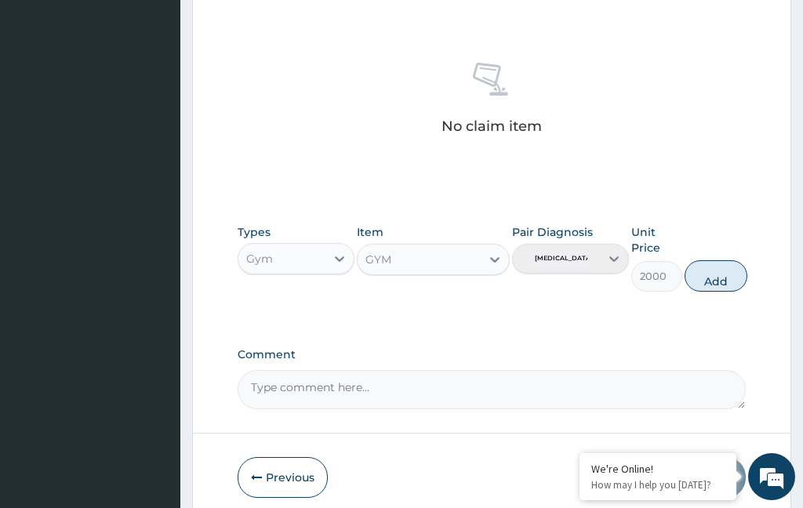
click at [728, 263] on button "Add" at bounding box center [716, 275] width 63 height 31
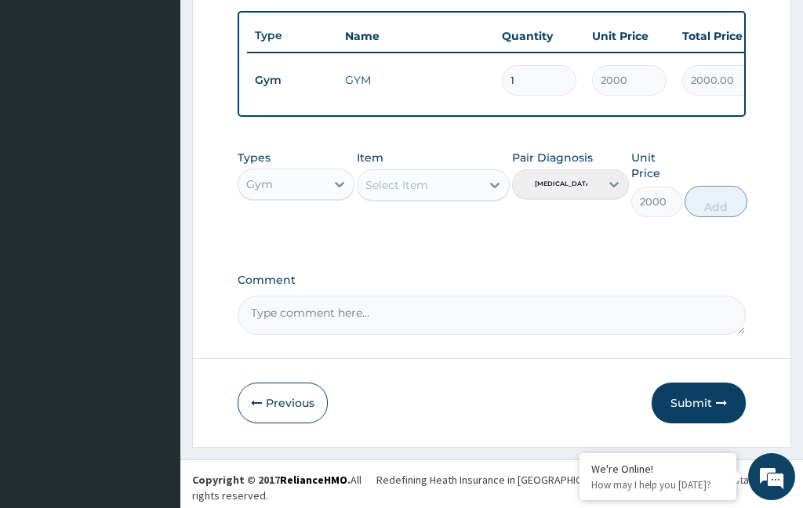
type input "0"
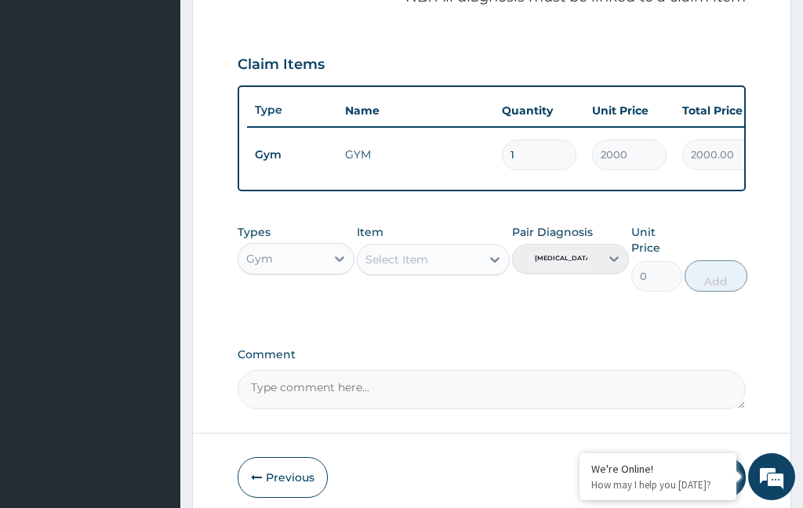
click at [630, 158] on input "2000" at bounding box center [629, 155] width 75 height 31
click at [701, 471] on button "Submit" at bounding box center [699, 477] width 94 height 41
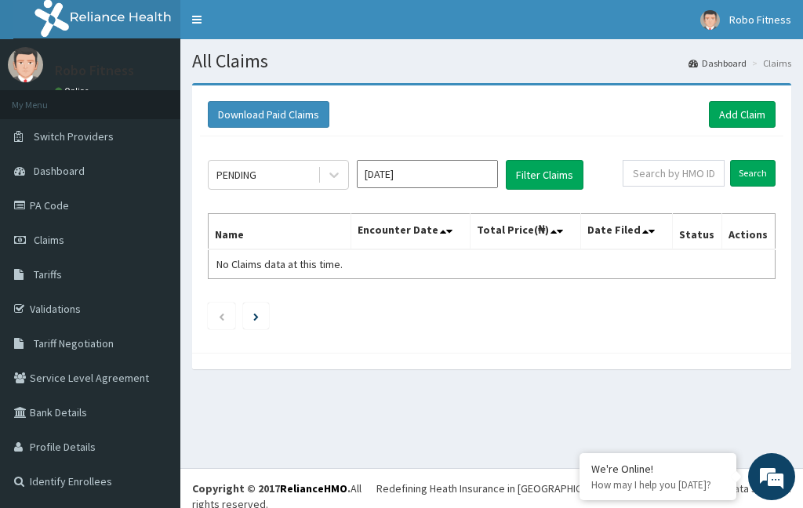
click at [762, 107] on link "Add Claim" at bounding box center [742, 114] width 67 height 27
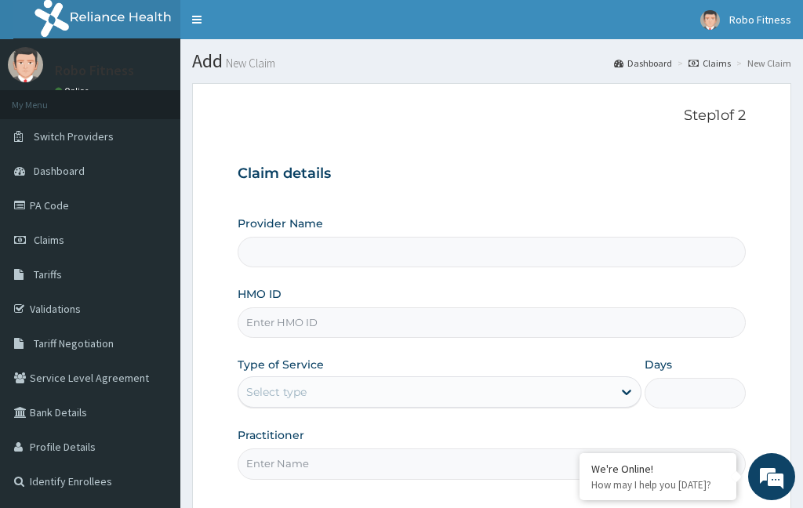
click at [430, 323] on input "HMO ID" at bounding box center [492, 322] width 508 height 31
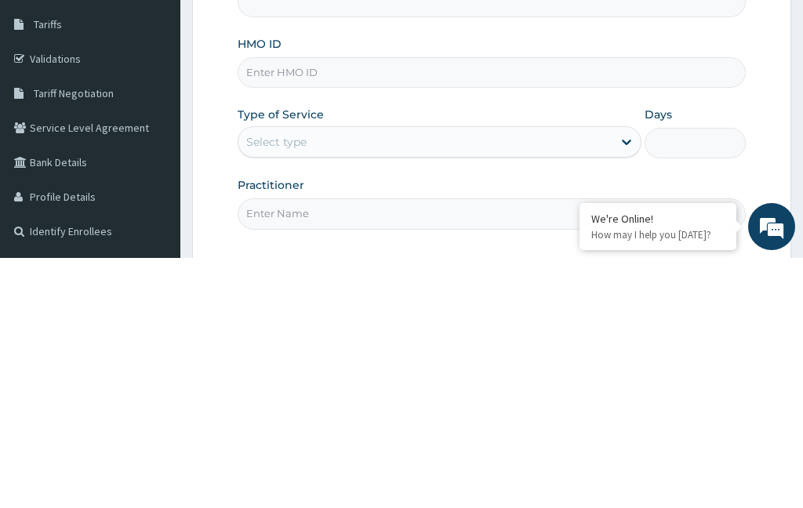
type input "Robo Fitness"
type input "1"
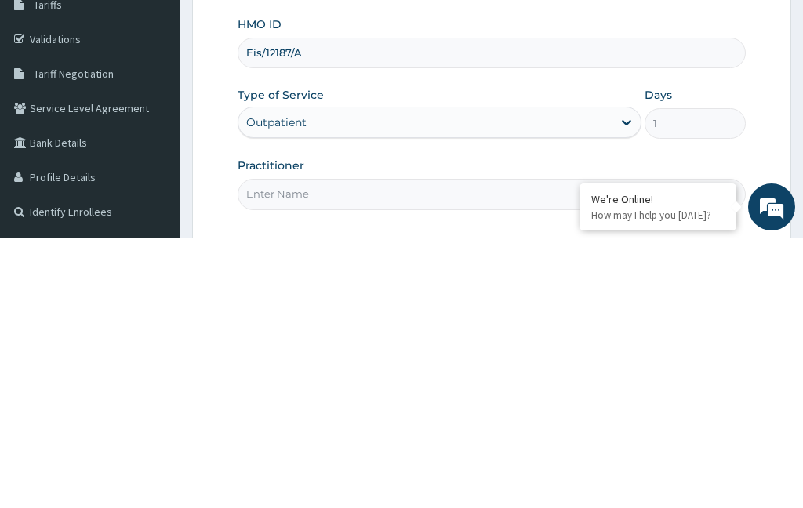
type input "Eis/12187/A"
click at [371, 449] on input "Practitioner" at bounding box center [492, 464] width 508 height 31
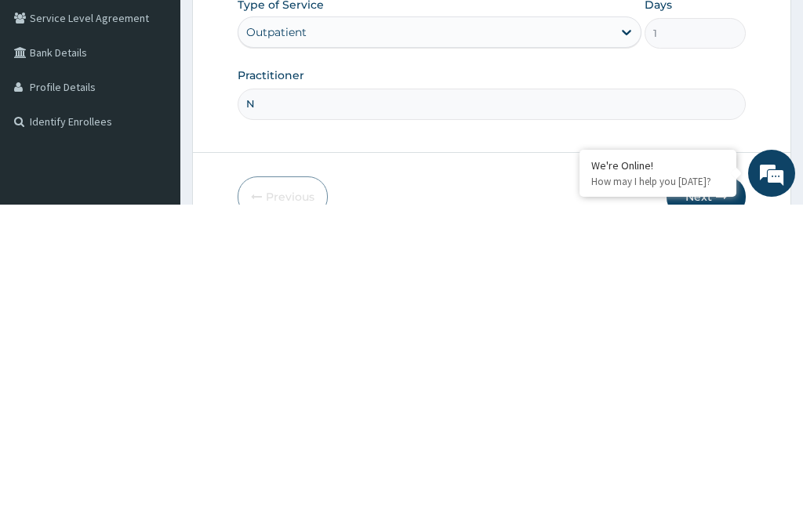
type input "No"
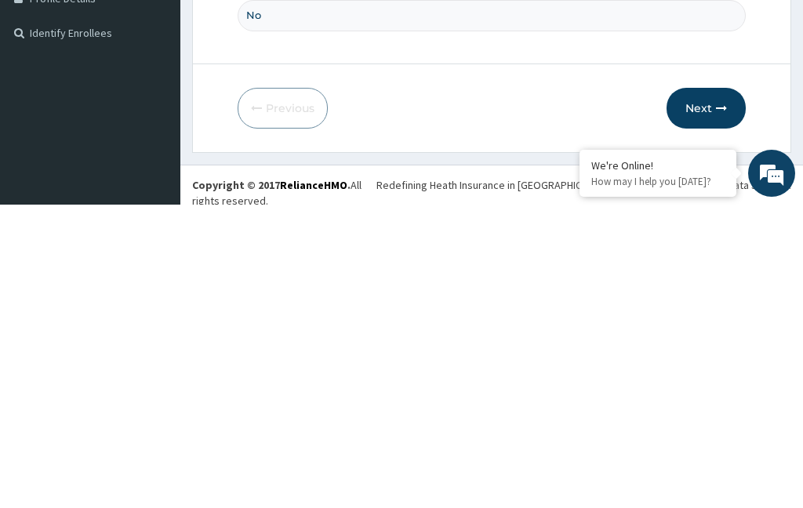
click at [709, 391] on button "Next" at bounding box center [706, 411] width 79 height 41
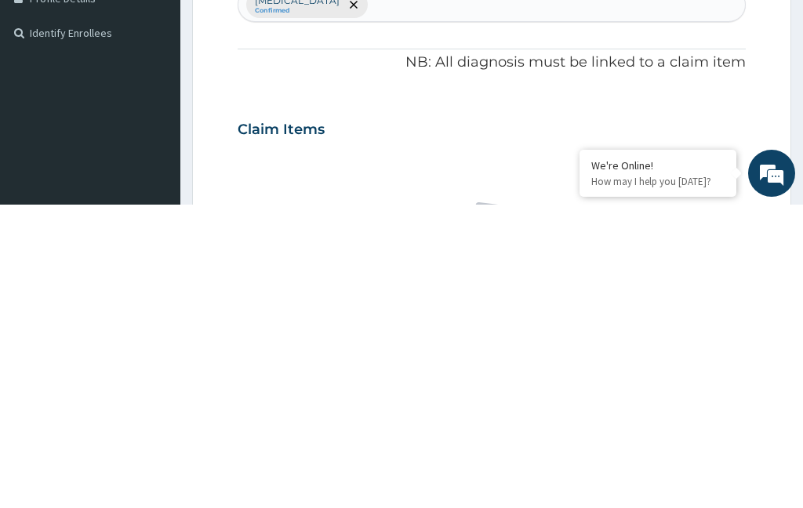
scroll to position [82, 0]
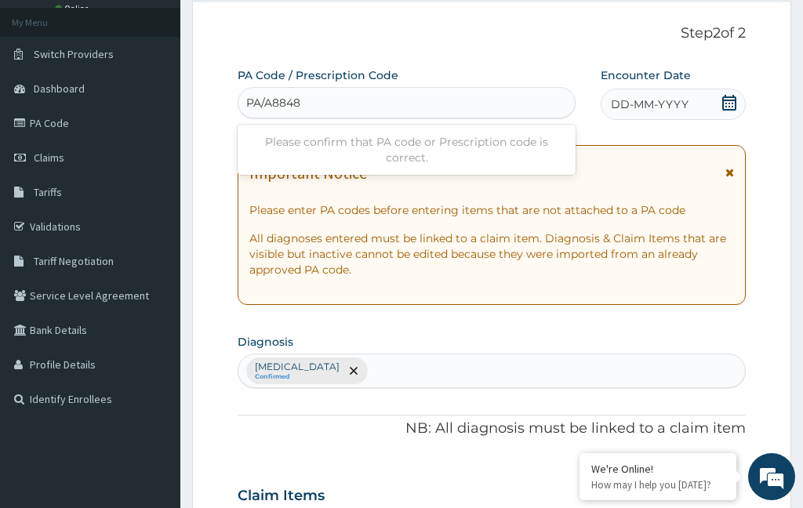
type input "PA/A8848E"
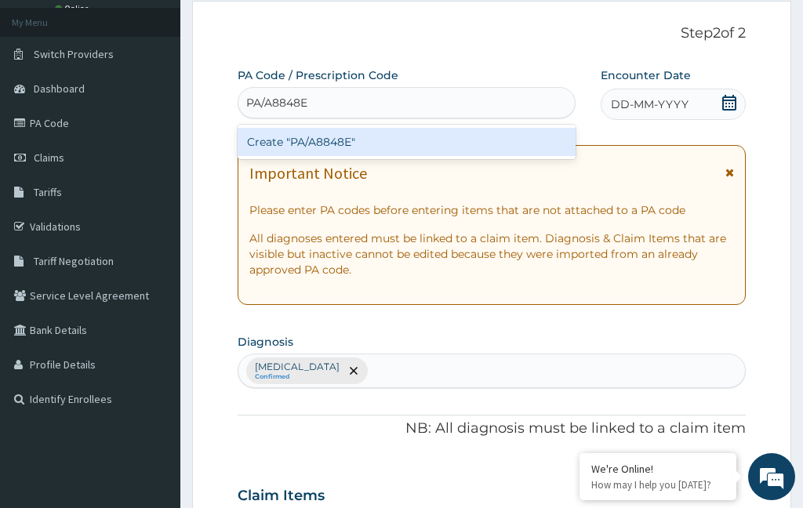
click at [479, 144] on div "Create "PA/A8848E"" at bounding box center [407, 142] width 338 height 28
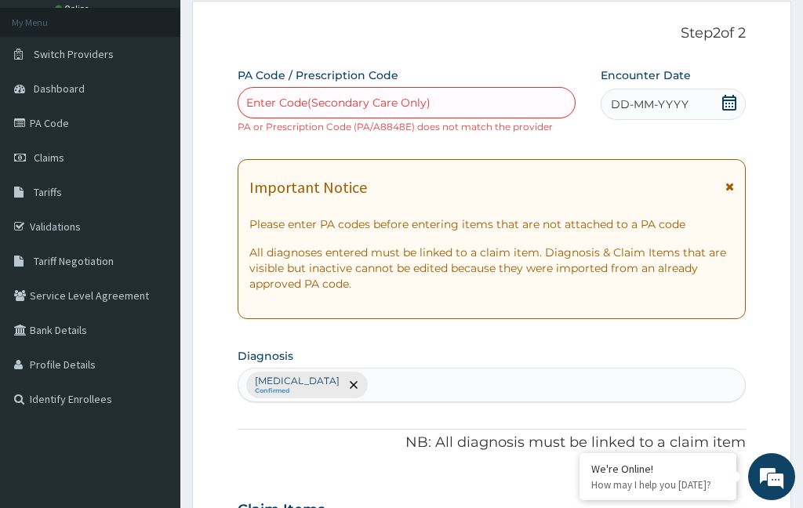
click at [467, 104] on div "Enter Code(Secondary Care Only)" at bounding box center [406, 102] width 336 height 25
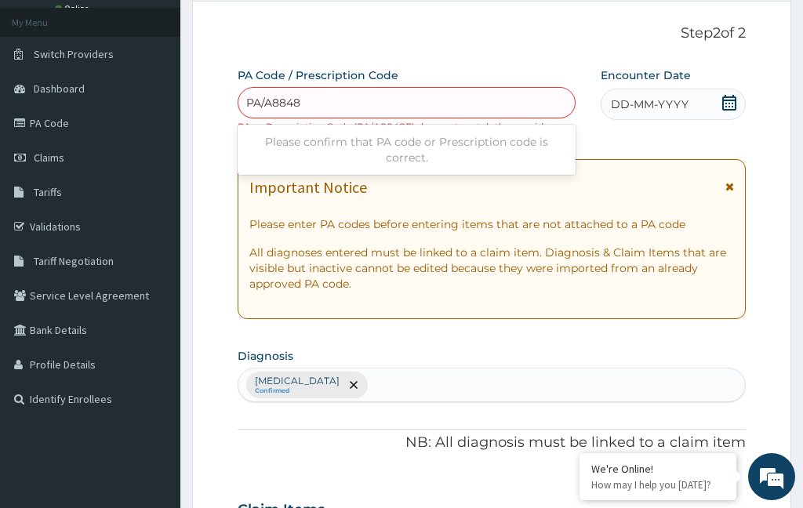
type input "PA/A8848F"
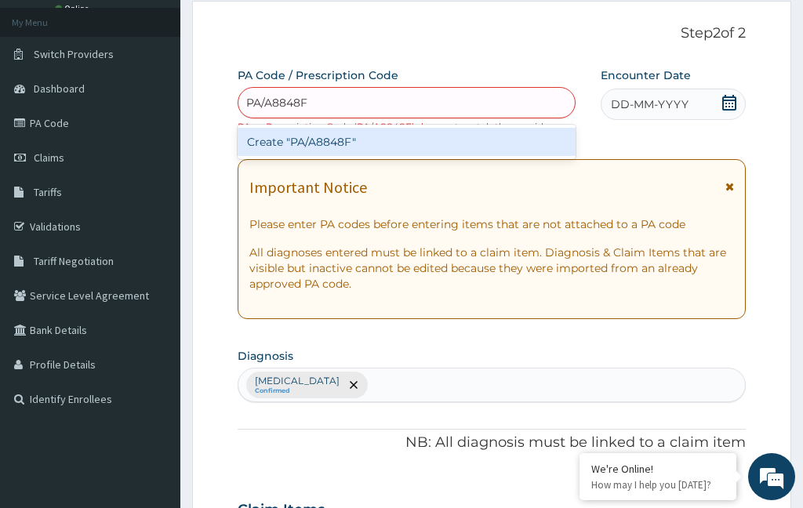
click at [506, 153] on div "Create "PA/A8848F"" at bounding box center [407, 142] width 338 height 28
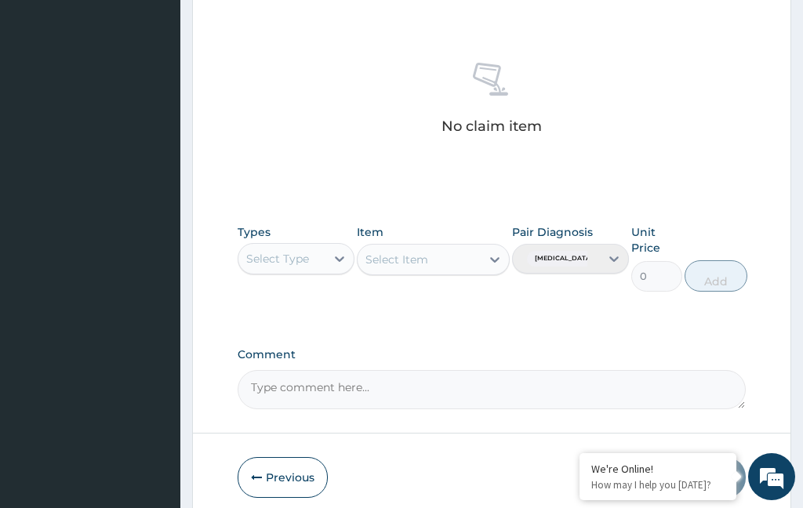
click at [286, 459] on button "Previous" at bounding box center [283, 477] width 90 height 41
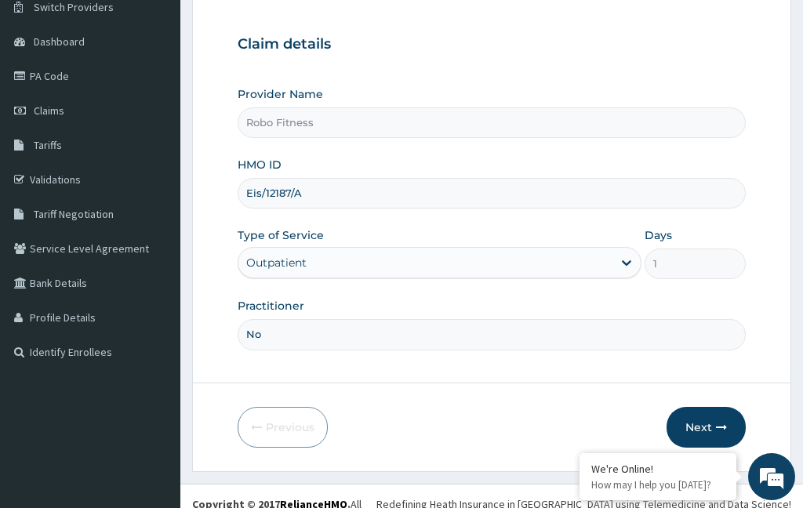
click at [709, 448] on button "Next" at bounding box center [706, 427] width 79 height 41
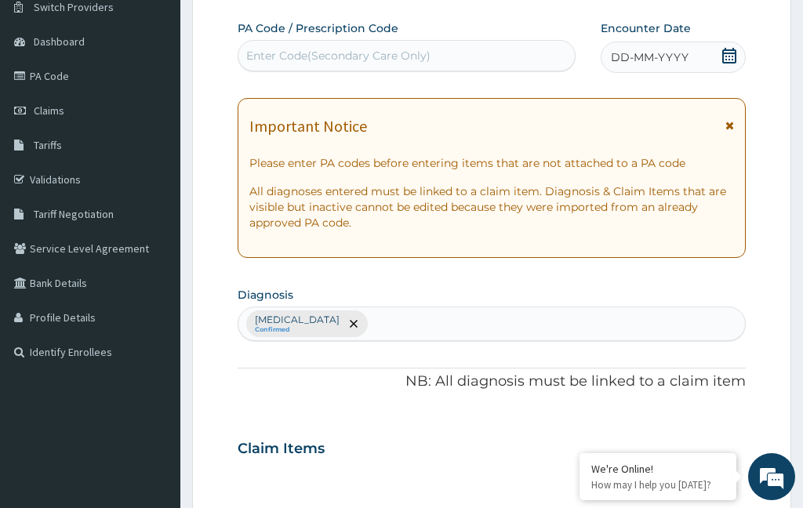
click at [398, 34] on div "PA Code / Prescription Code Enter Code(Secondary Care Only)" at bounding box center [407, 45] width 338 height 51
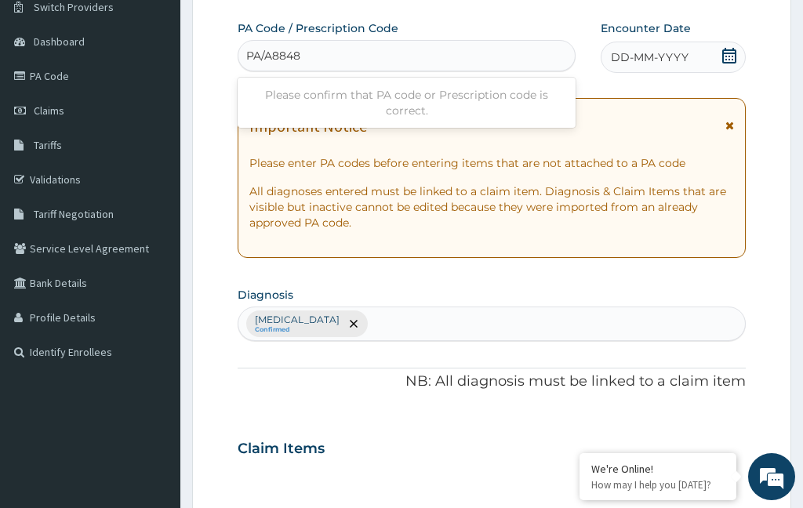
type input "PA/A8848E"
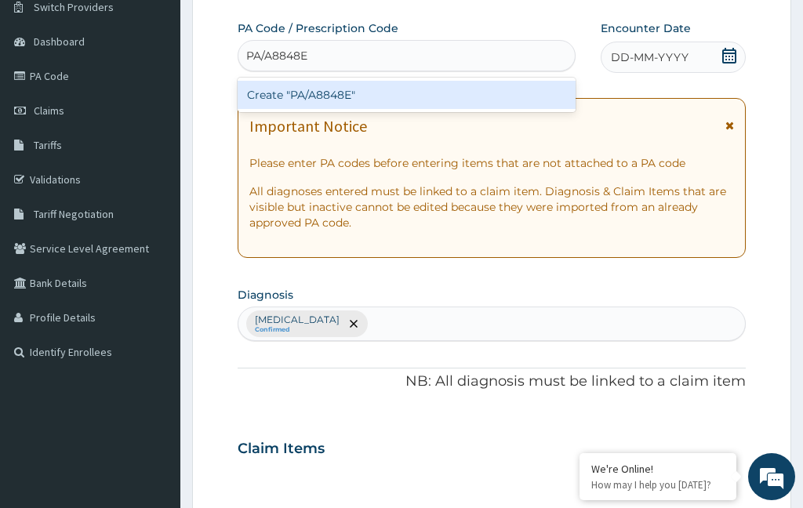
click at [438, 81] on div "Create "PA/A8848E"" at bounding box center [407, 95] width 338 height 28
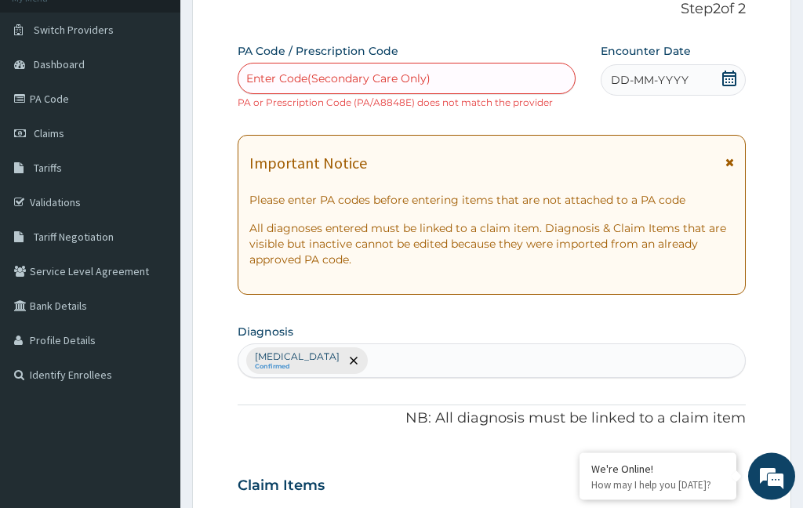
scroll to position [0, 0]
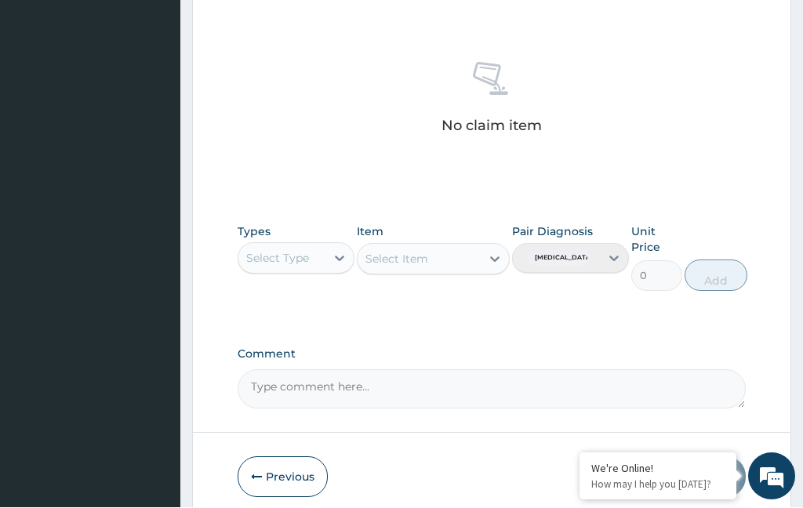
click at [283, 464] on button "Previous" at bounding box center [283, 477] width 90 height 41
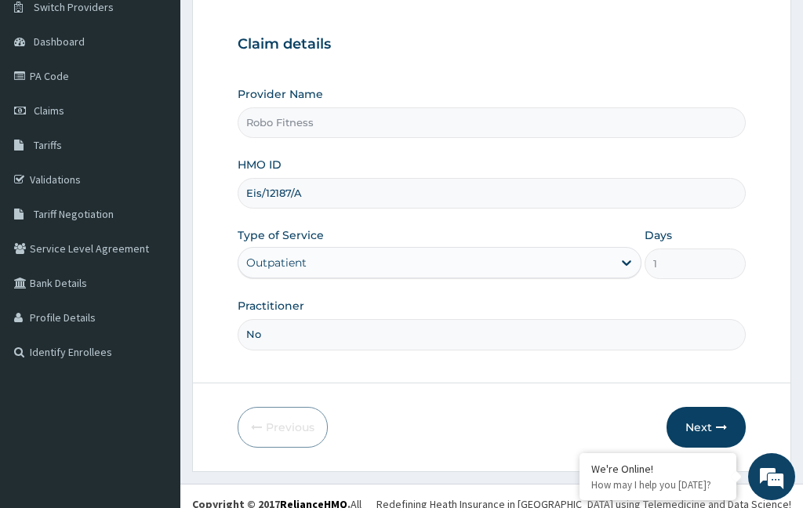
click at [444, 194] on input "Eis/12187/A" at bounding box center [492, 193] width 508 height 31
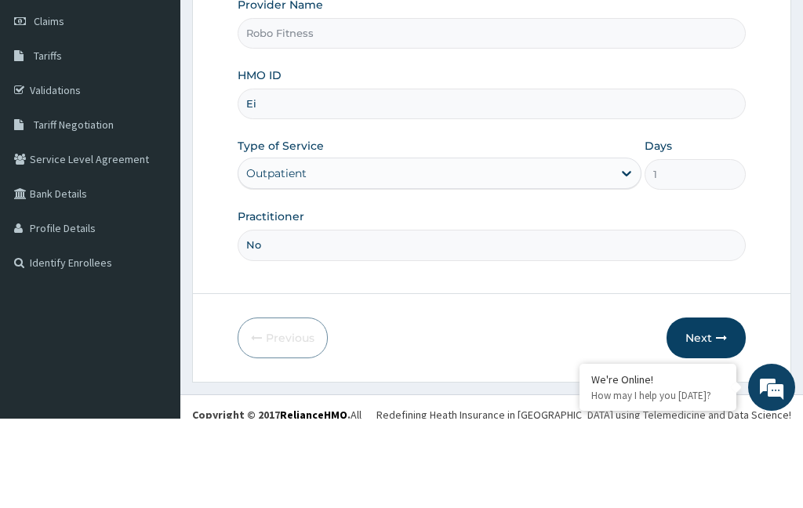
type input "E"
type input "Els/12187/a"
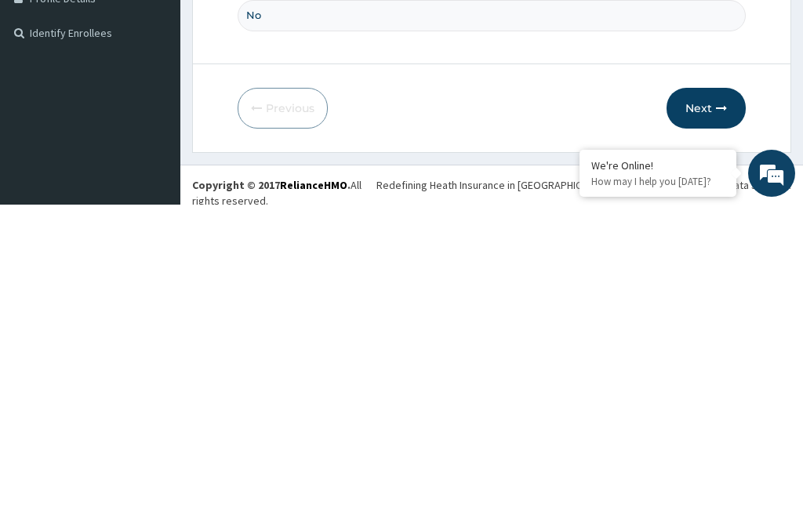
click at [720, 391] on button "Next" at bounding box center [706, 411] width 79 height 41
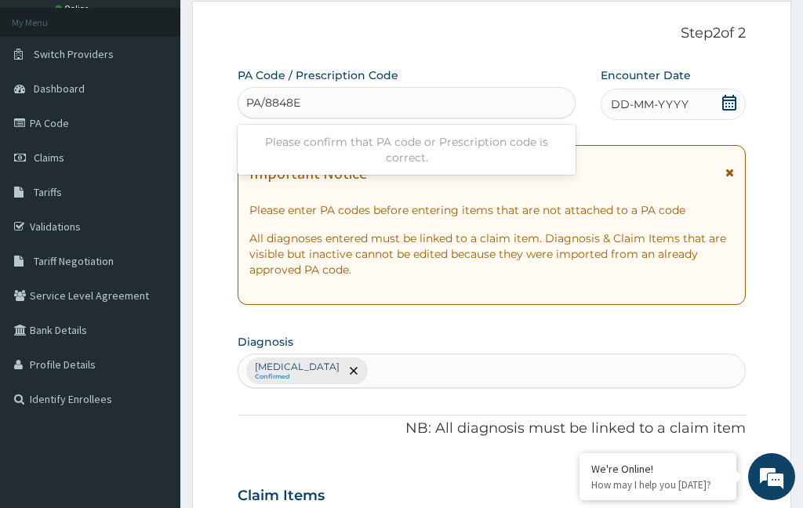
scroll to position [0, 0]
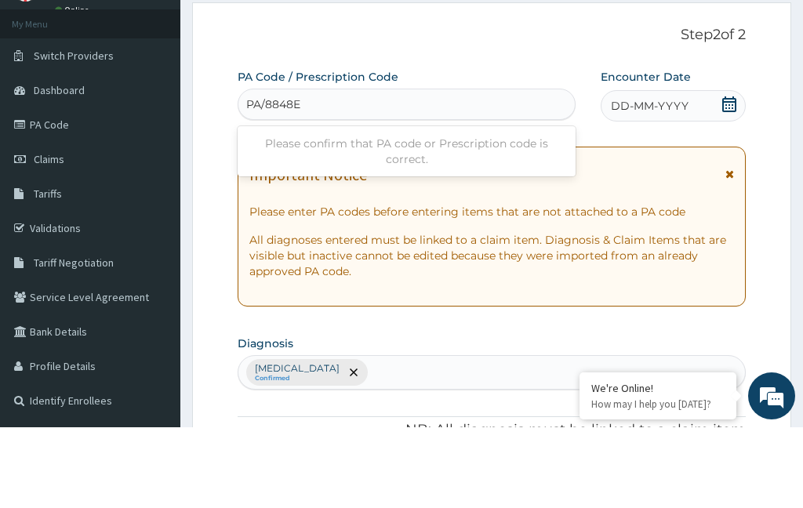
click at [269, 177] on input "PA/8848E" at bounding box center [274, 185] width 56 height 16
type input "PA/A8848E"
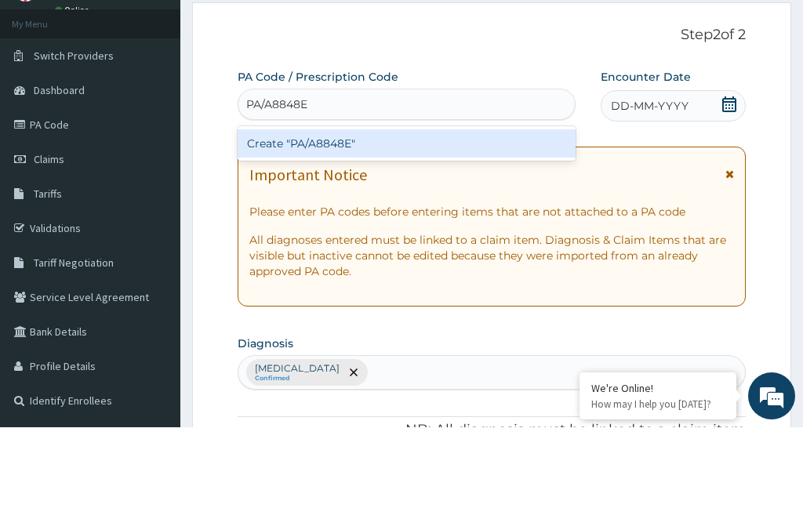
click at [398, 210] on div "Create "PA/A8848E"" at bounding box center [407, 224] width 338 height 28
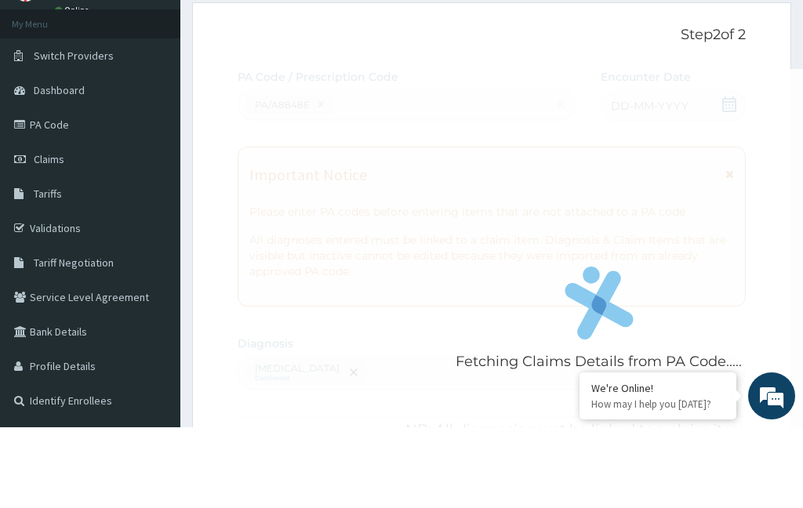
scroll to position [81, 0]
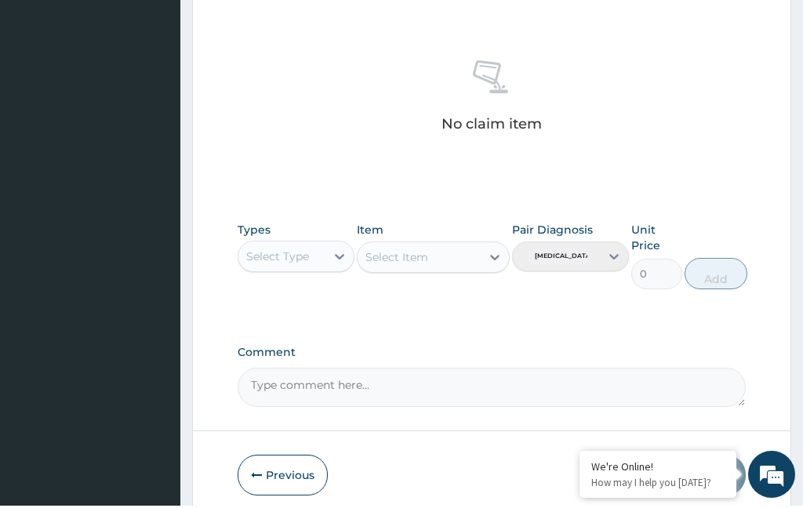
click at [293, 464] on button "Previous" at bounding box center [283, 477] width 90 height 41
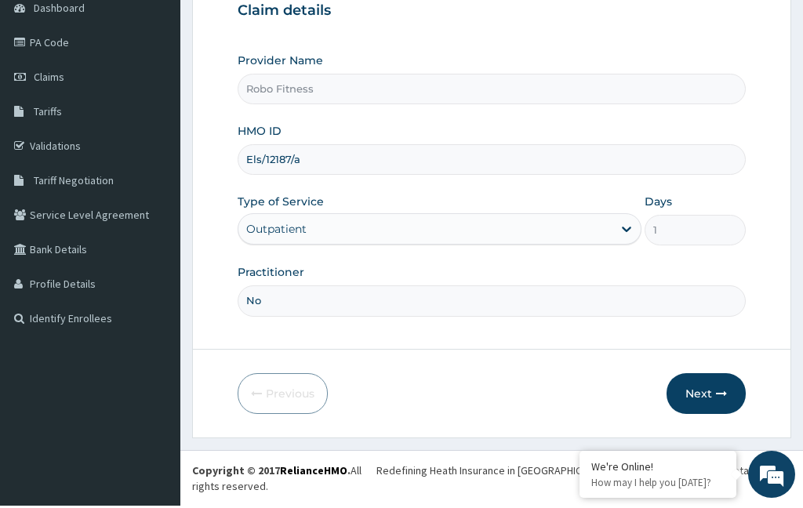
scroll to position [129, 0]
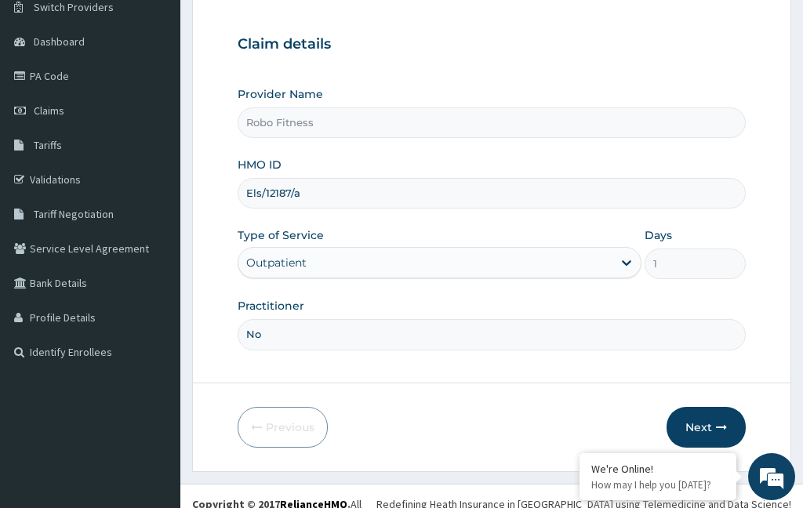
click at [508, 194] on input "Els/12187/a" at bounding box center [492, 193] width 508 height 31
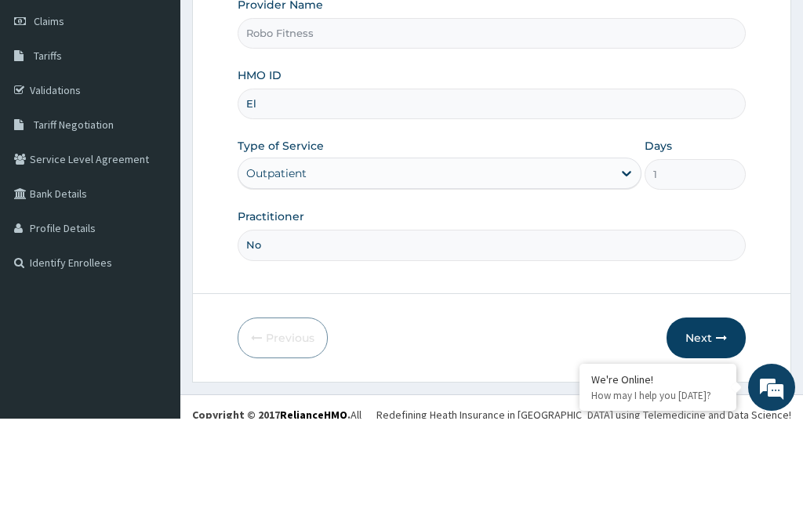
type input "E"
type input "AZG/10059/a"
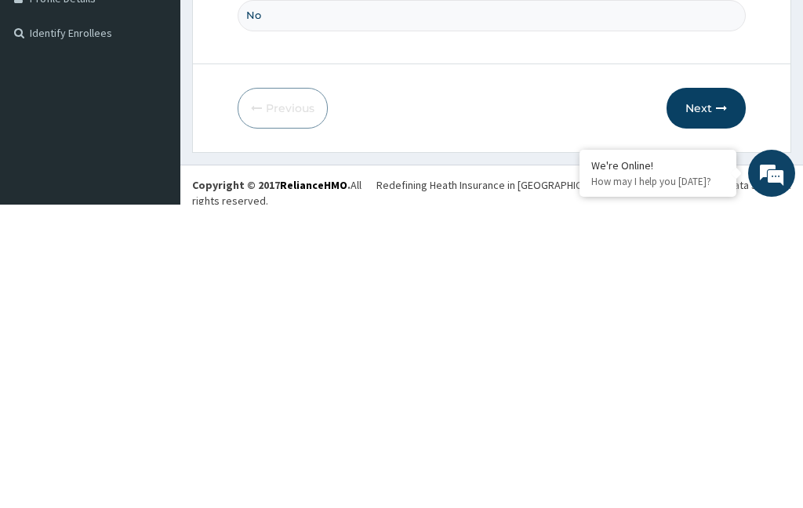
click at [722, 391] on button "Next" at bounding box center [706, 411] width 79 height 41
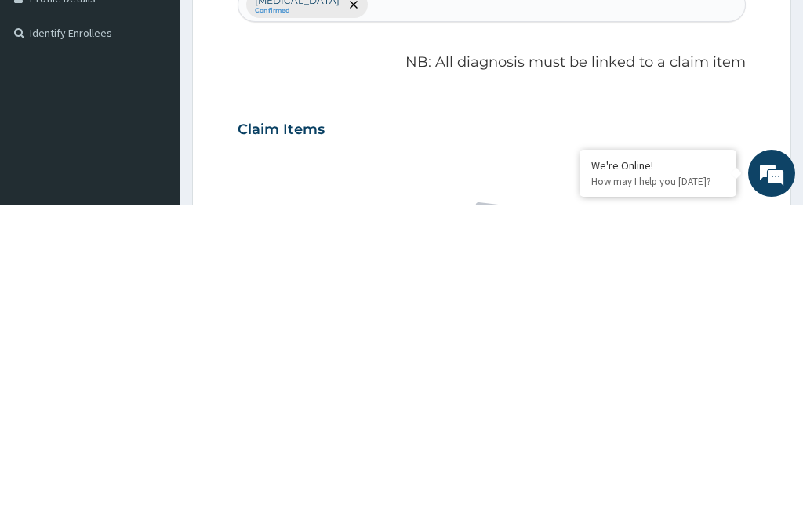
scroll to position [82, 0]
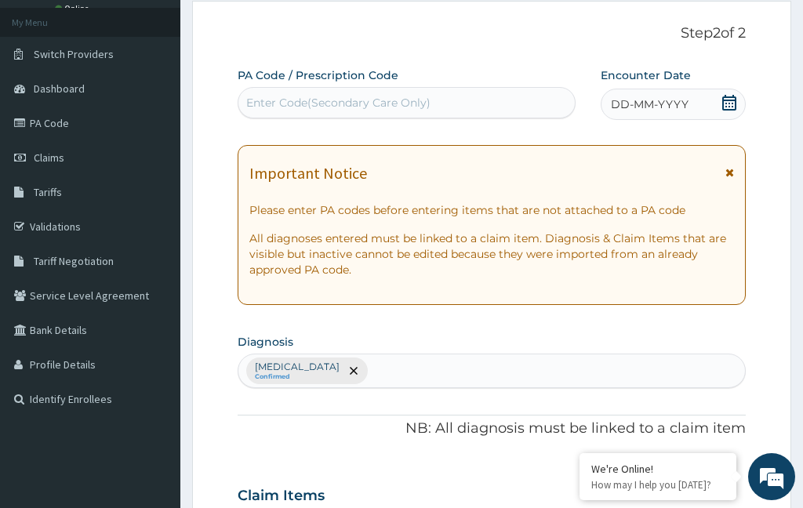
click at [492, 104] on div "Enter Code(Secondary Care Only)" at bounding box center [406, 102] width 336 height 25
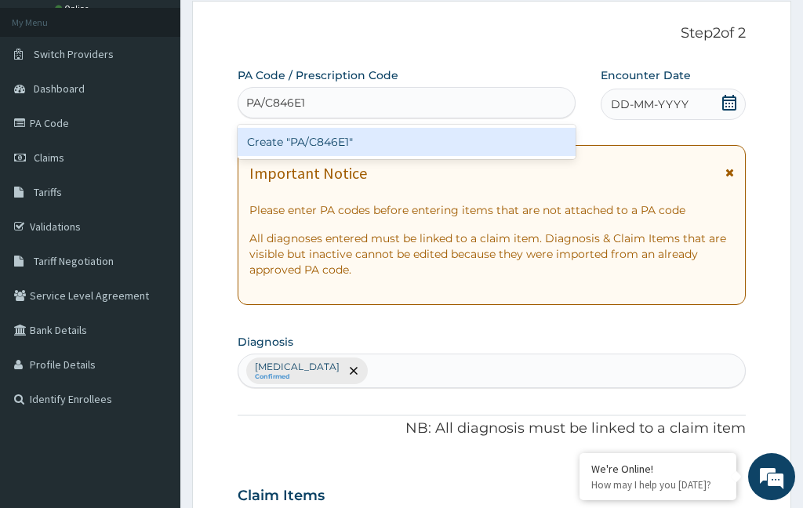
click at [471, 140] on div "Create "PA/C846E1"" at bounding box center [407, 142] width 338 height 28
type input "PA/C846E1"
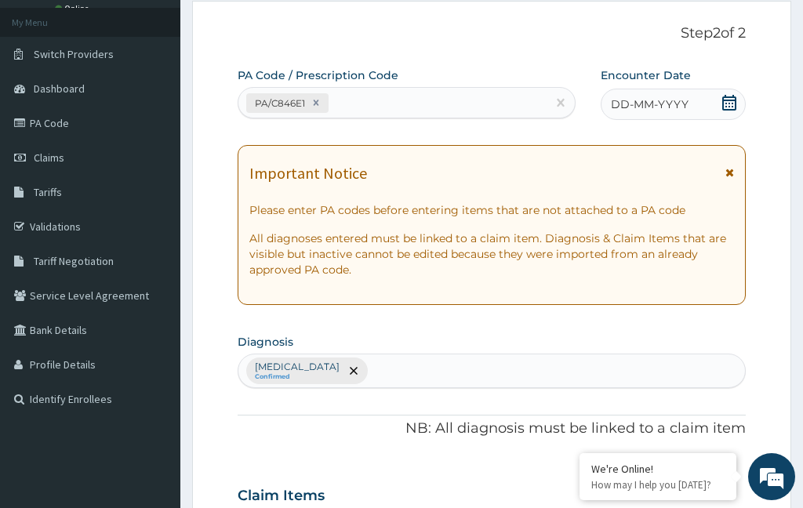
click at [728, 95] on icon at bounding box center [730, 103] width 16 height 16
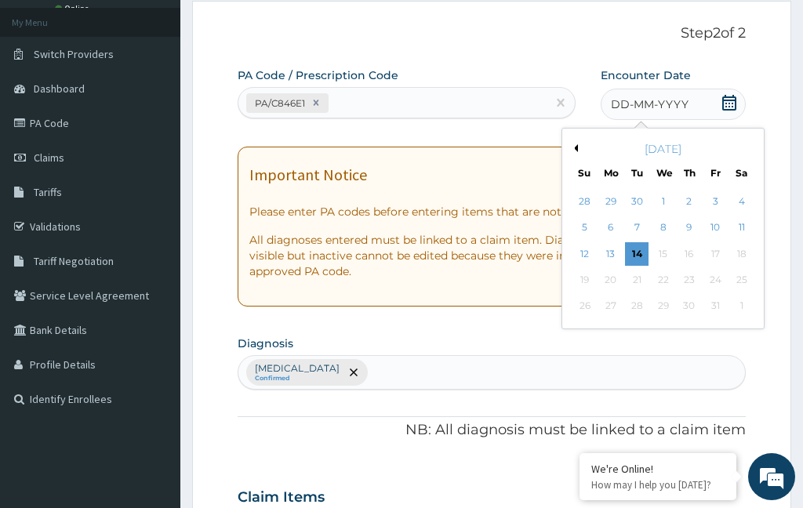
click at [609, 242] on div "13" at bounding box center [611, 254] width 24 height 24
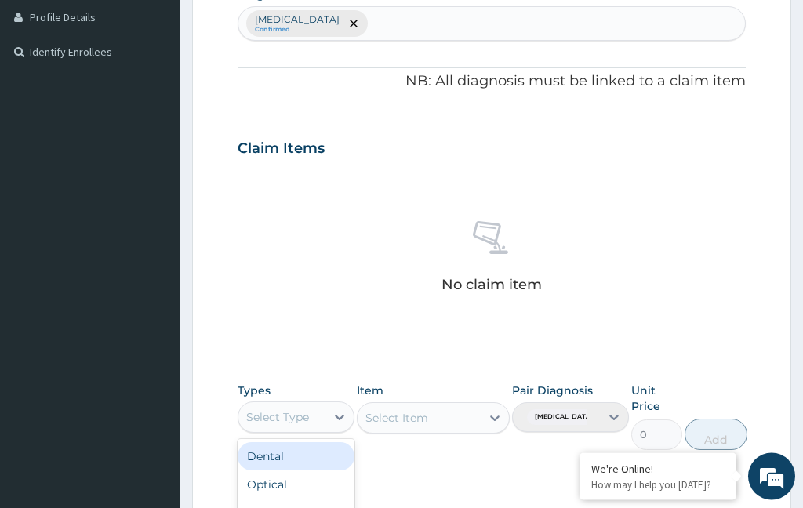
scroll to position [438, 0]
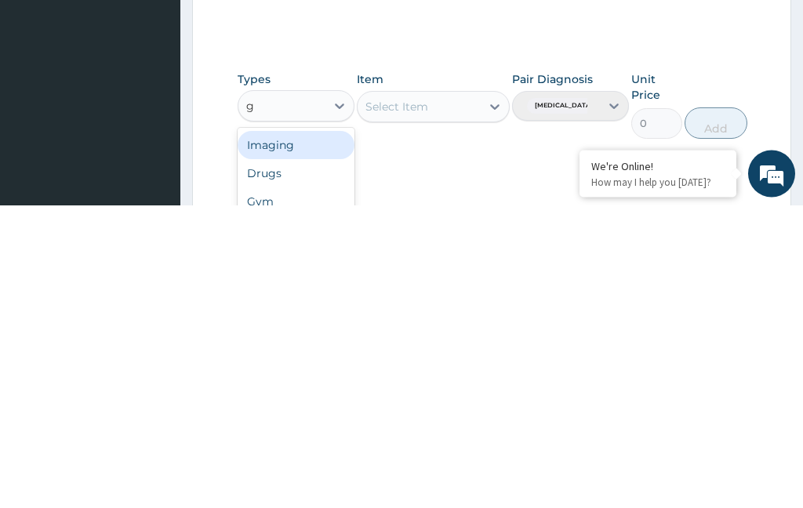
click at [340, 491] on div "Gym" at bounding box center [296, 505] width 117 height 28
type input "g"
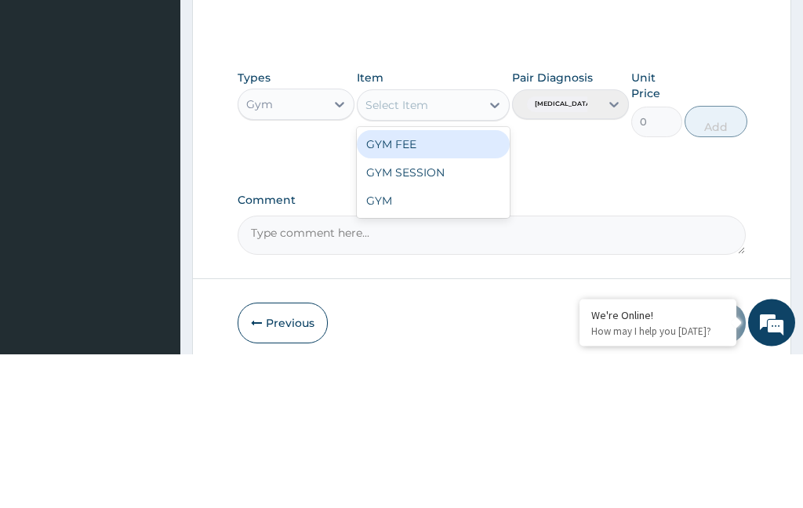
click at [437, 341] on div "GYM" at bounding box center [433, 355] width 152 height 28
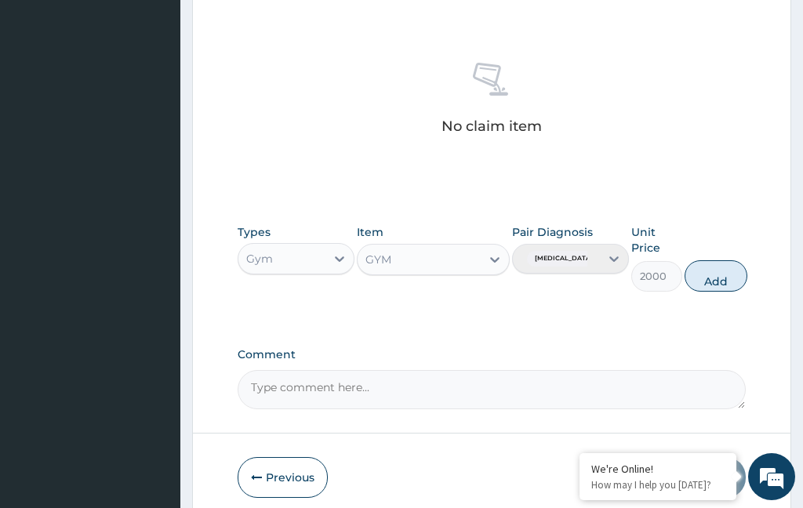
click at [726, 276] on button "Add" at bounding box center [716, 275] width 63 height 31
type input "0"
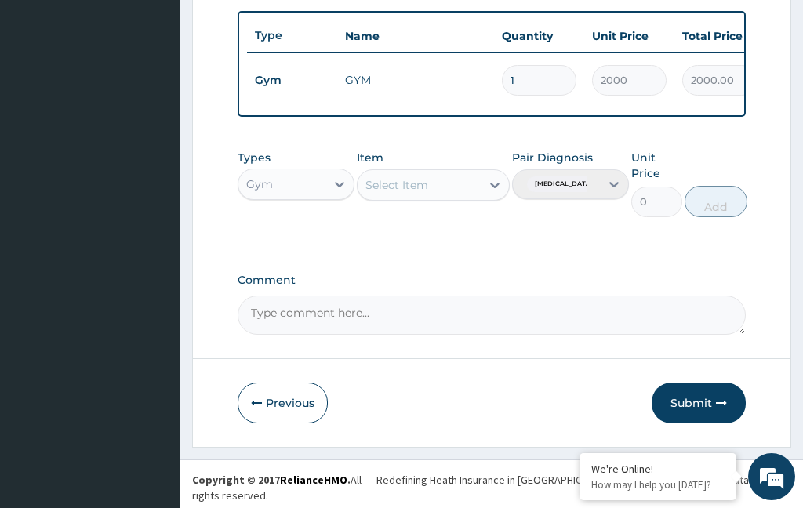
scroll to position [514, 0]
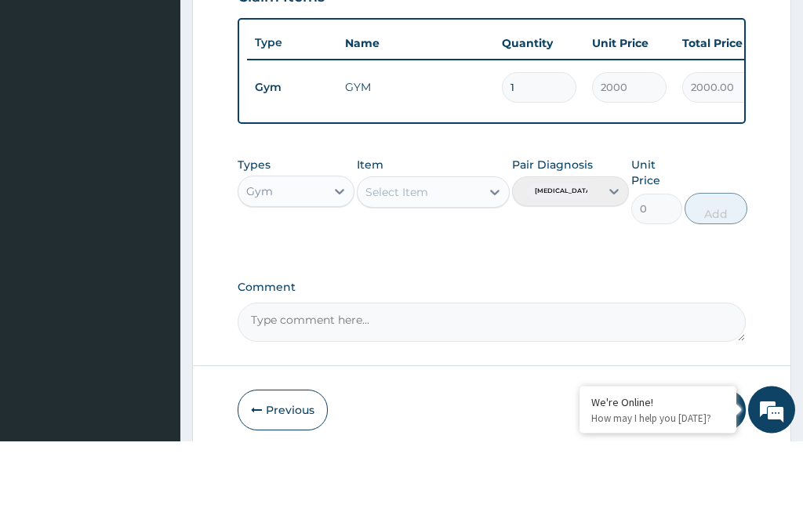
click at [643, 140] on input "2000" at bounding box center [629, 155] width 75 height 31
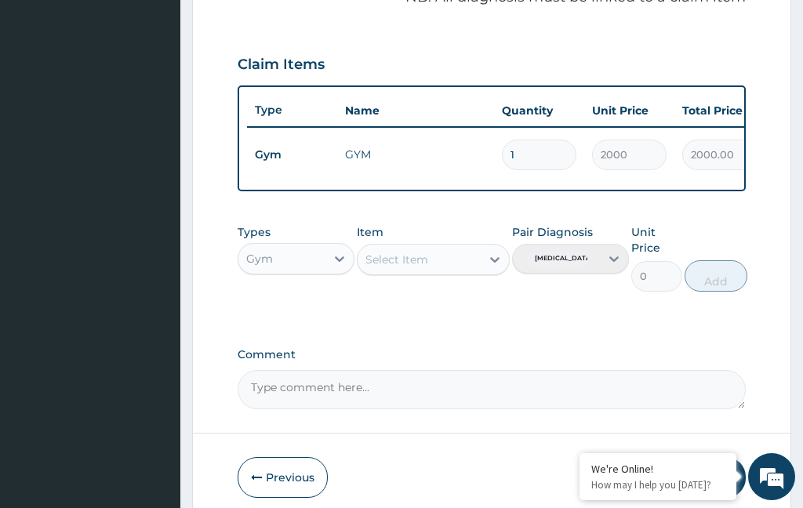
click at [711, 478] on button "Submit" at bounding box center [699, 477] width 94 height 41
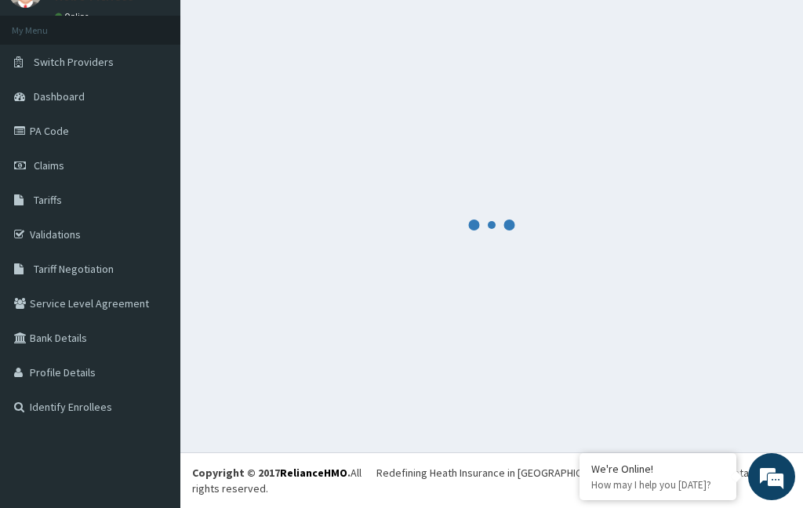
scroll to position [49, 0]
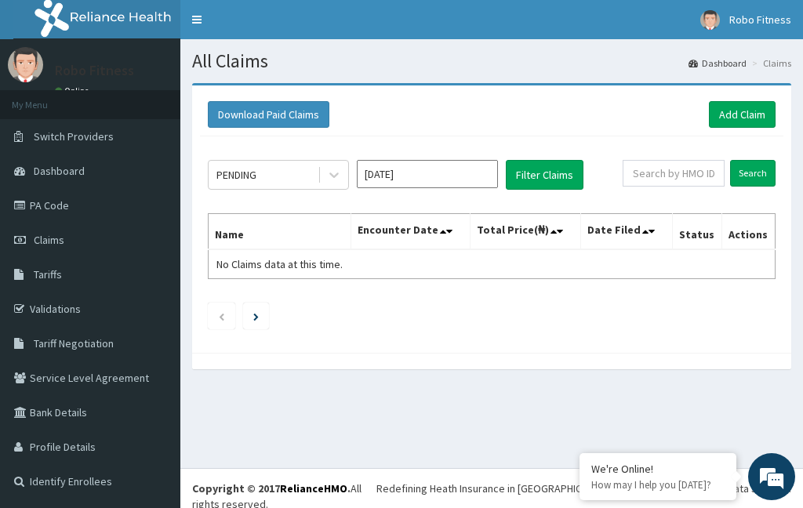
click at [739, 111] on link "Add Claim" at bounding box center [742, 114] width 67 height 27
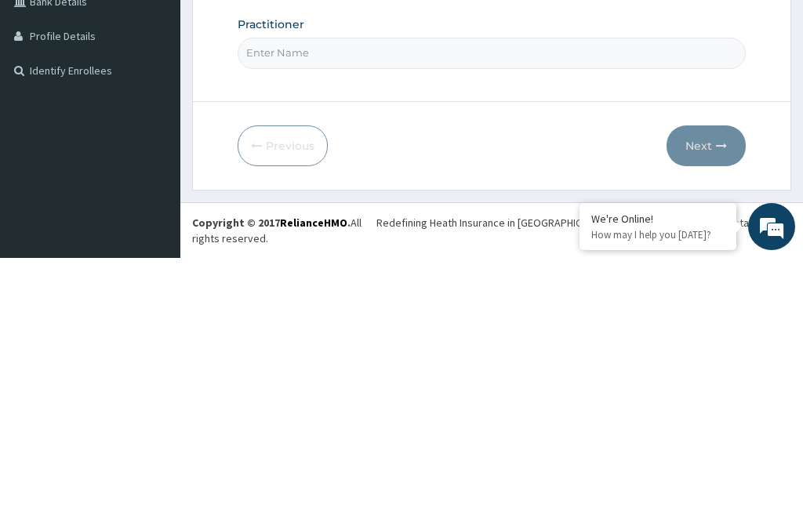
type input "Ult"
type input "Robo Fitness"
type input "1"
type input "U"
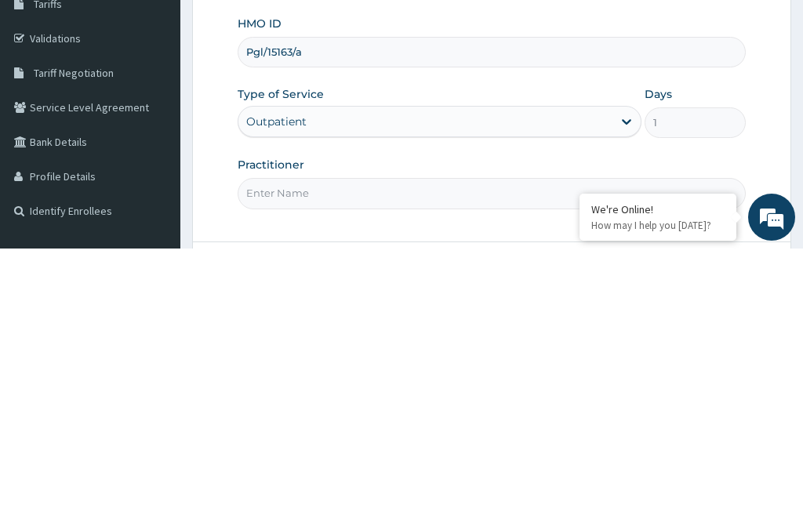
scroll to position [42, 0]
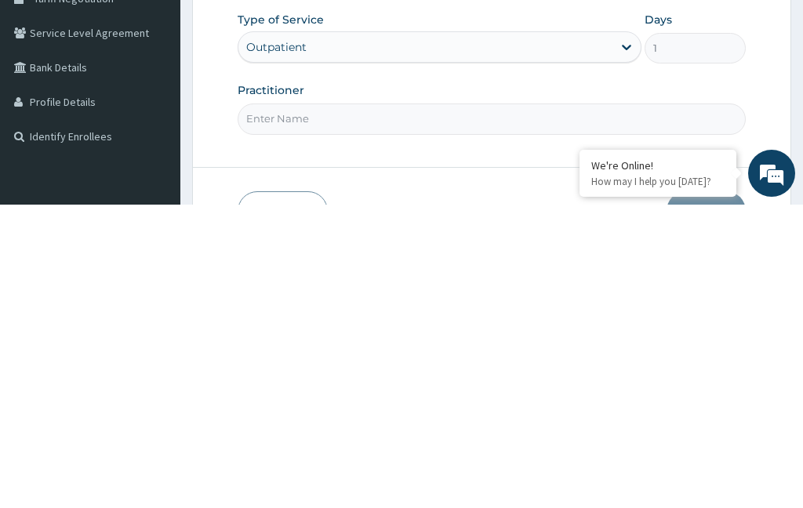
type input "Pgl/15163/a"
click at [453, 407] on input "Practitioner" at bounding box center [492, 422] width 508 height 31
type input "No"
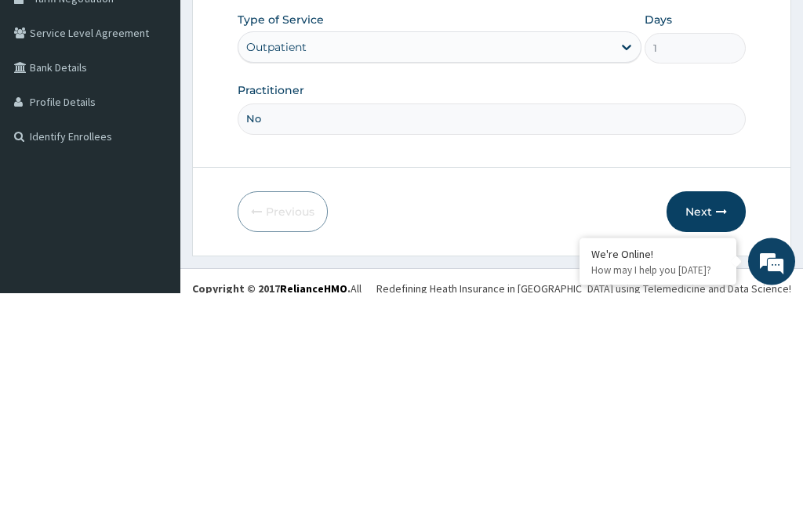
scroll to position [145, 0]
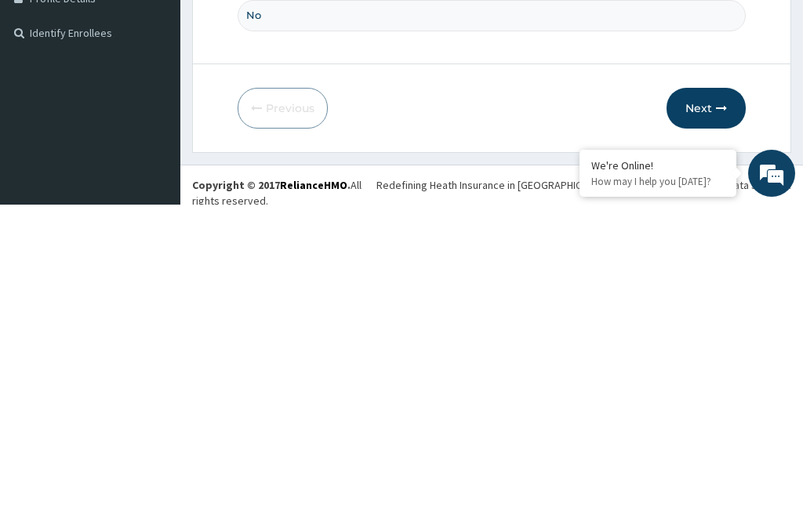
click at [701, 391] on button "Next" at bounding box center [706, 411] width 79 height 41
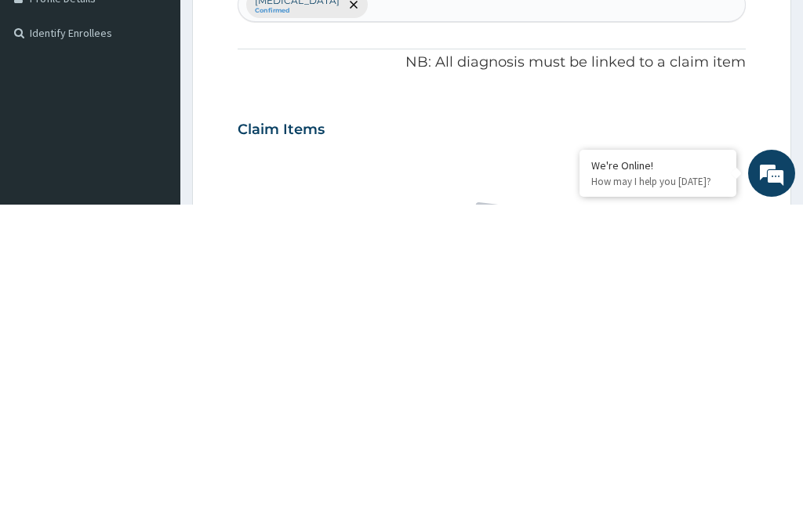
scroll to position [82, 0]
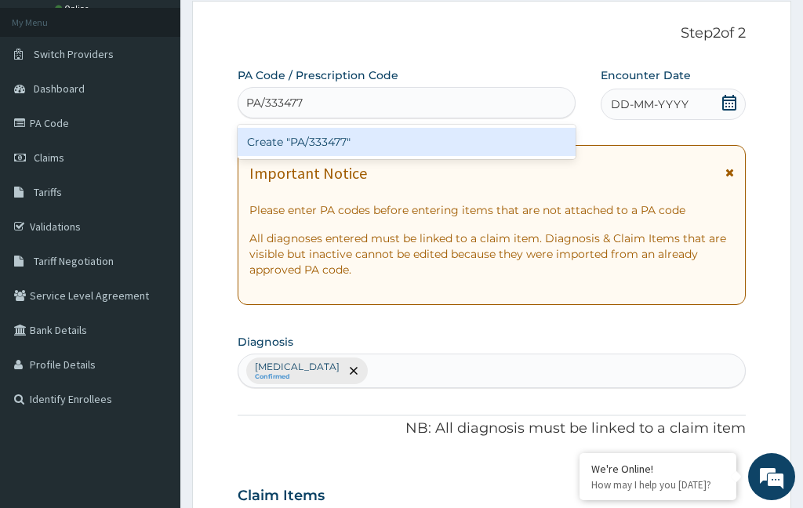
click at [472, 145] on div "Create "PA/333477"" at bounding box center [407, 142] width 338 height 28
type input "PA/333477"
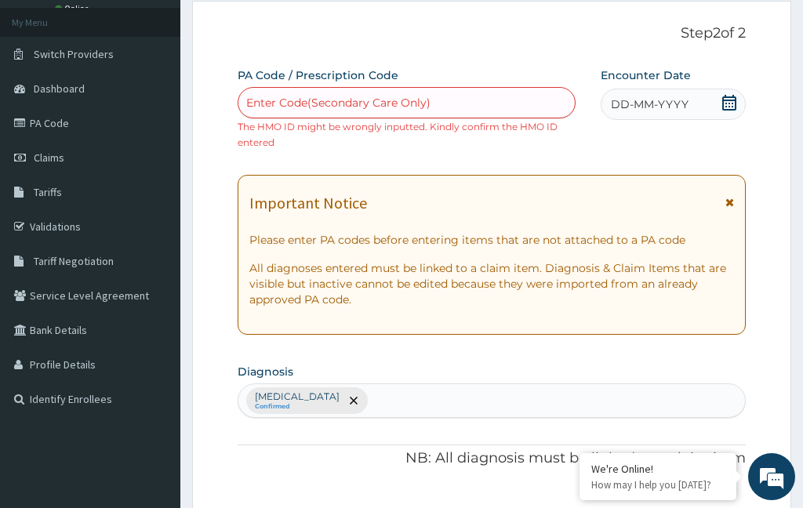
scroll to position [0, 0]
